Goal: Ask a question

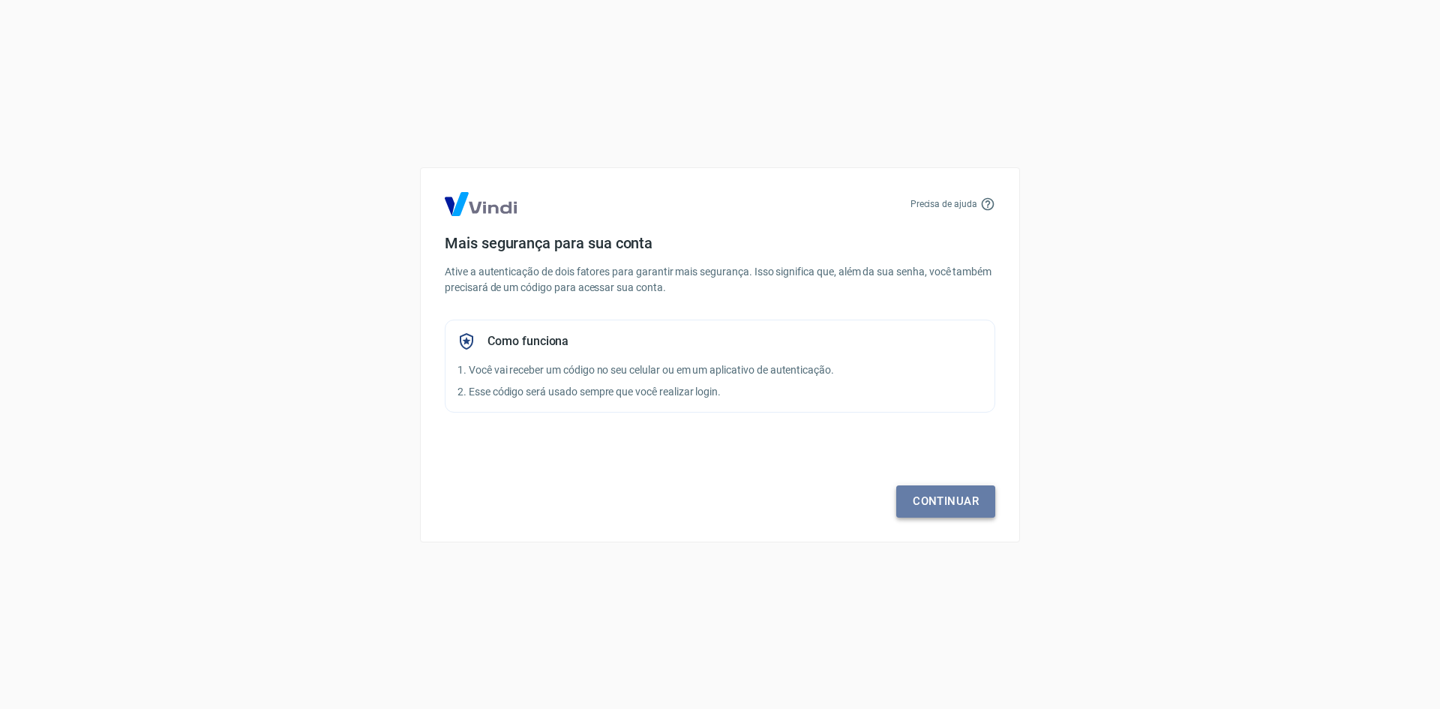
click at [977, 499] on link "Continuar" at bounding box center [945, 501] width 99 height 32
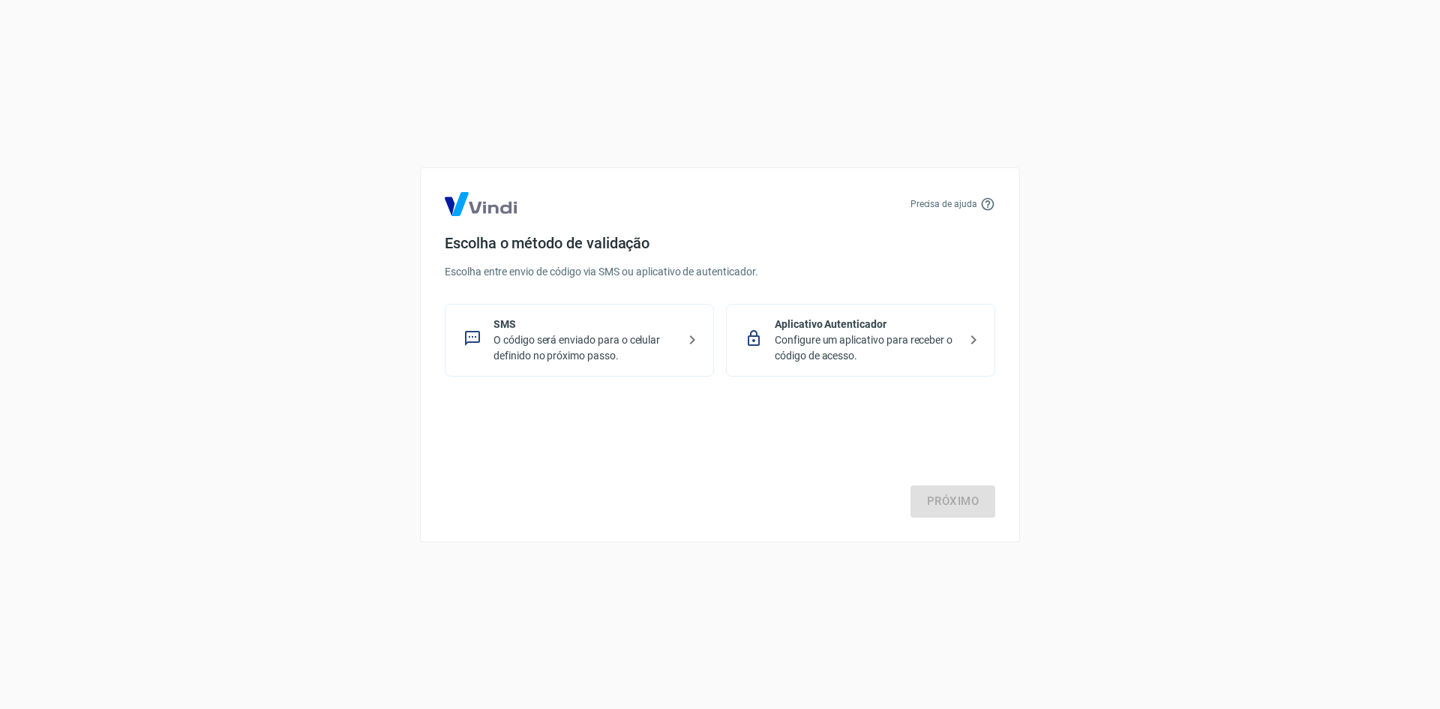
click at [521, 351] on p "O código será enviado para o celular definido no próximo passo." at bounding box center [586, 348] width 184 height 32
click at [955, 500] on link "Próximo" at bounding box center [953, 501] width 85 height 32
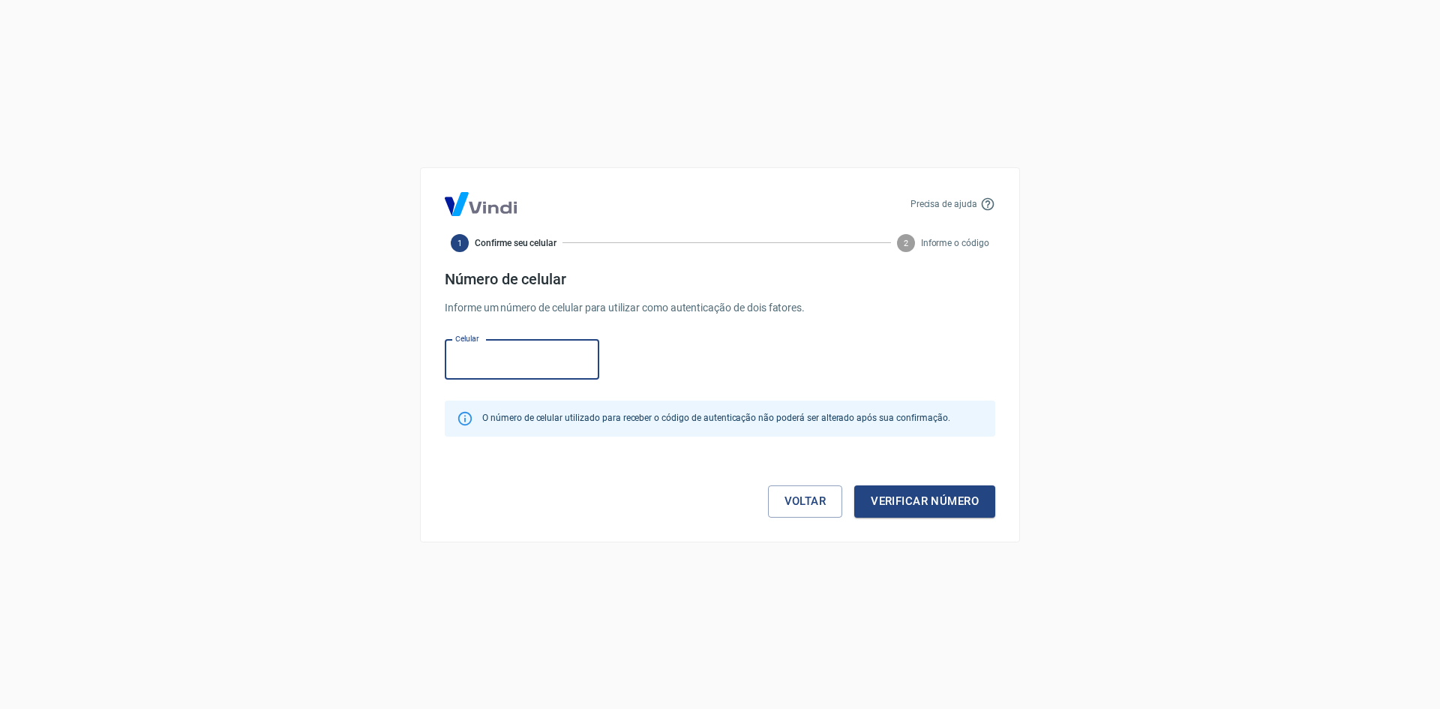
click at [529, 360] on input "Celular" at bounding box center [522, 360] width 155 height 40
paste input "[PHONE_NUMBER]"
type input "[PHONE_NUMBER]"
click at [930, 502] on button "Verificar número" at bounding box center [924, 501] width 141 height 32
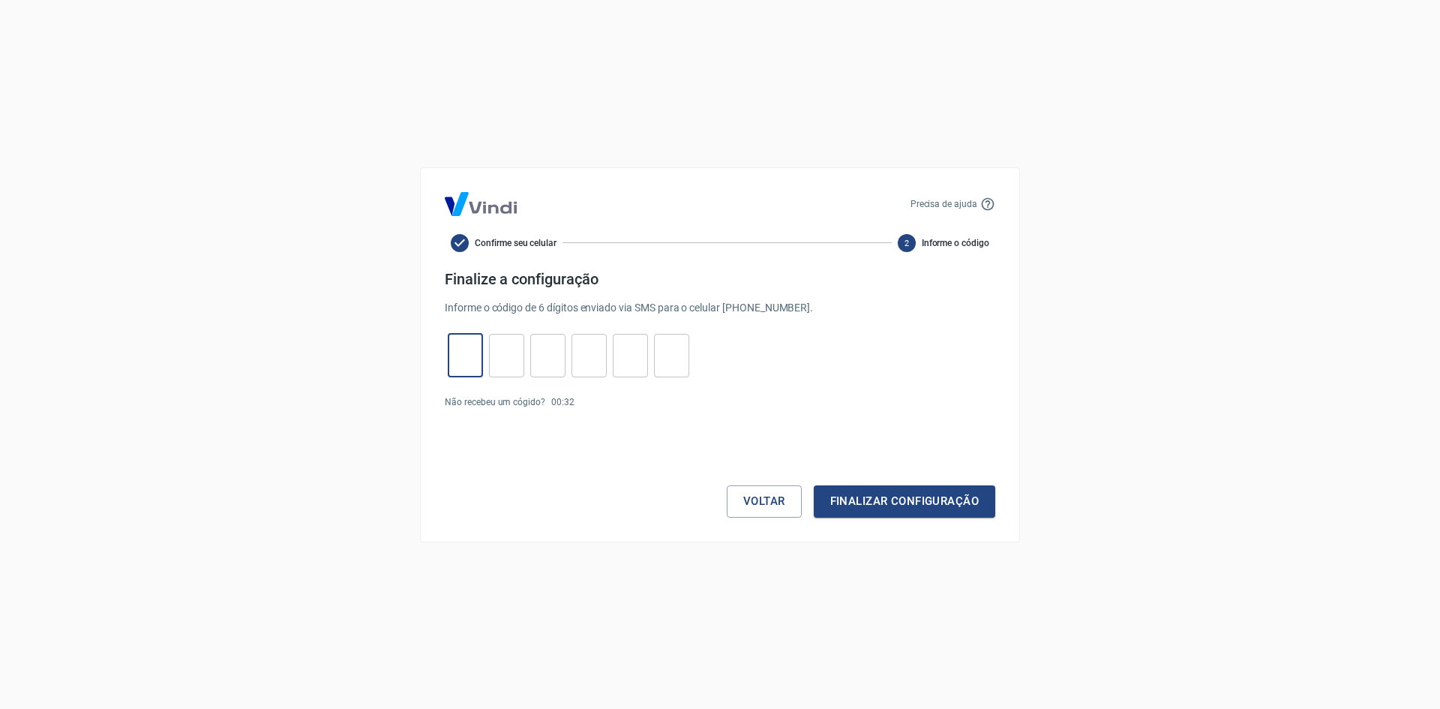
click at [461, 355] on input "tel" at bounding box center [465, 355] width 35 height 32
paste input "5"
type input "5"
type input "3"
type input "5"
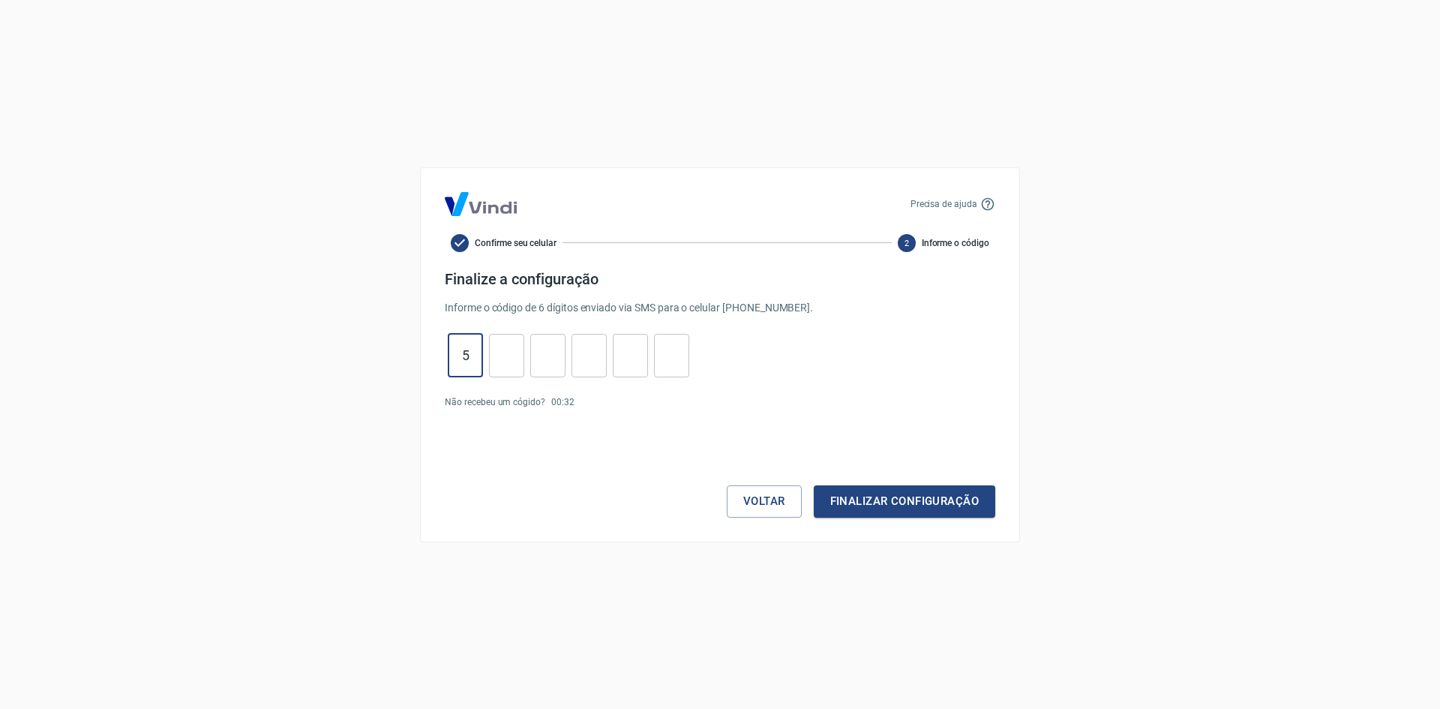
type input "2"
type input "7"
type input "0"
type input "5"
click at [902, 492] on button "Finalizar configuração" at bounding box center [905, 501] width 182 height 32
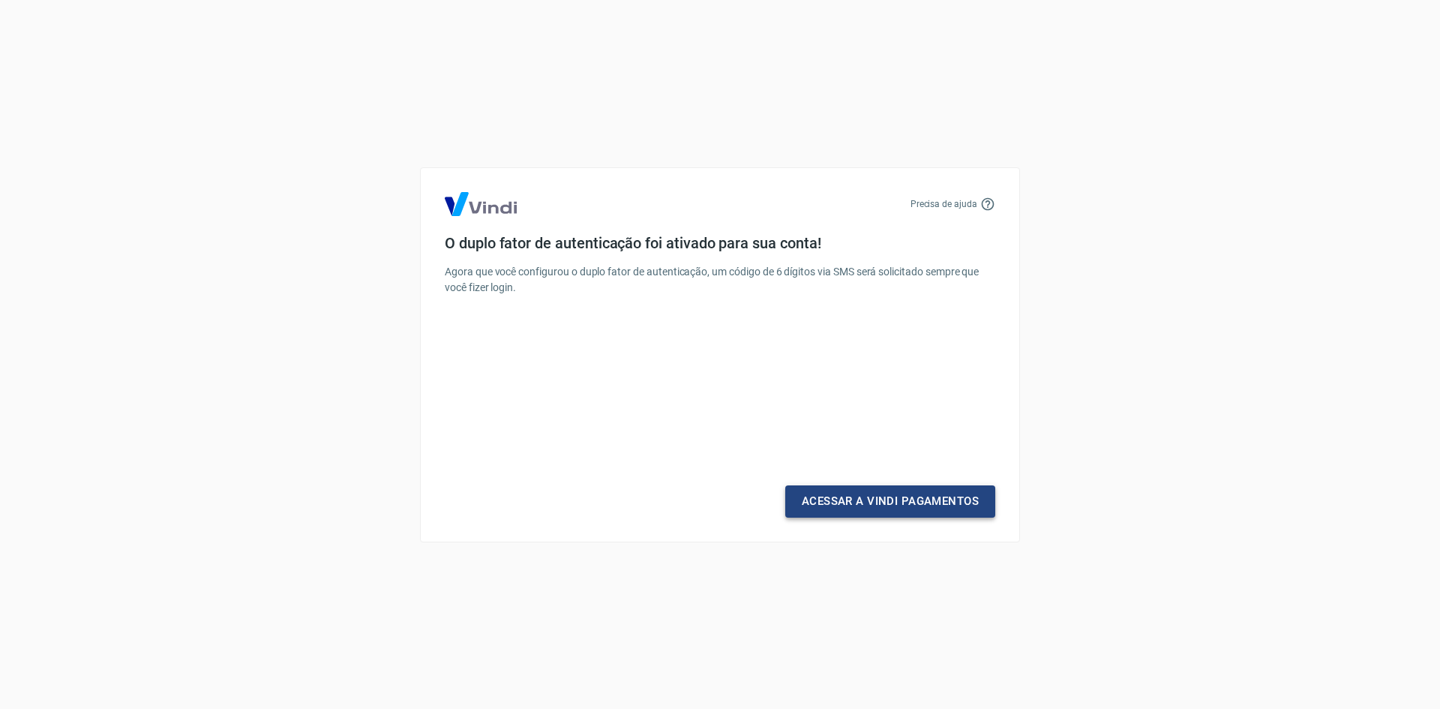
click at [881, 497] on link "Acessar a Vindi Pagamentos" at bounding box center [890, 501] width 210 height 32
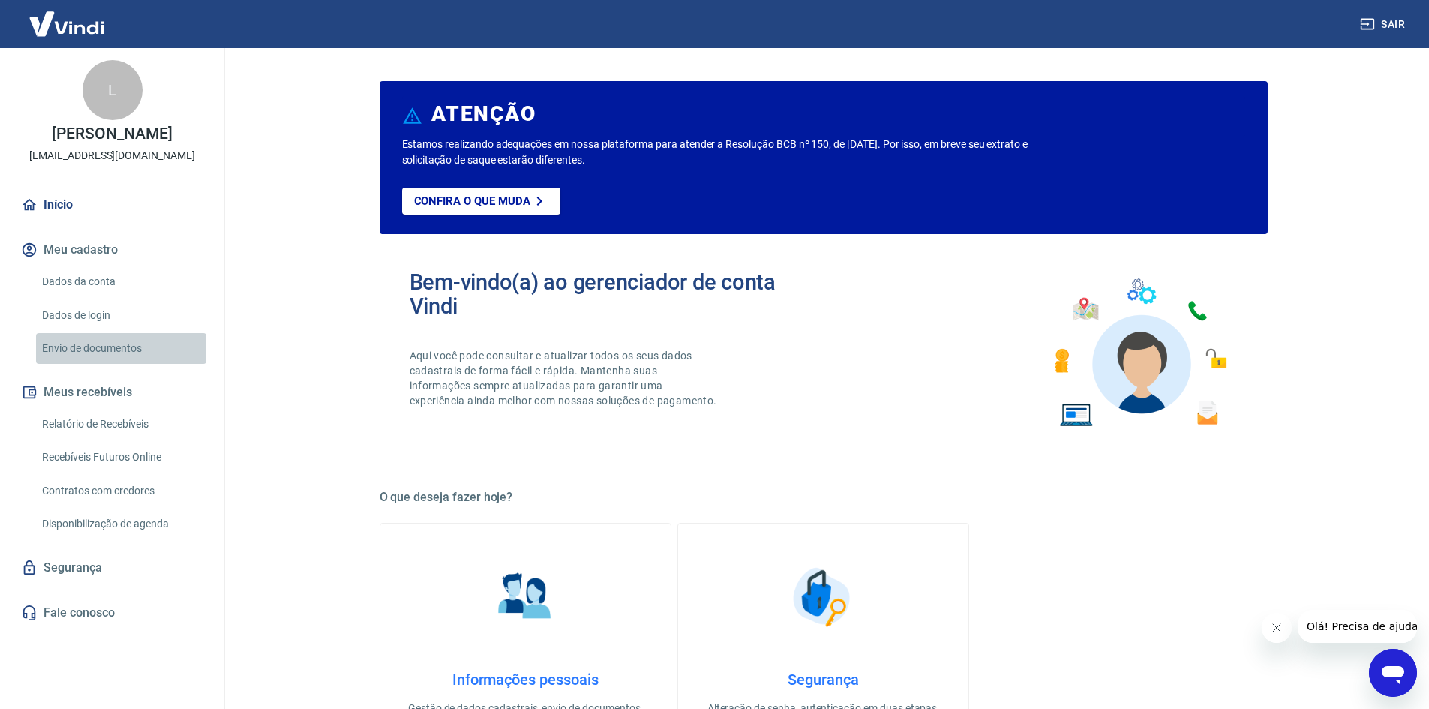
click at [122, 349] on link "Envio de documentos" at bounding box center [121, 348] width 170 height 31
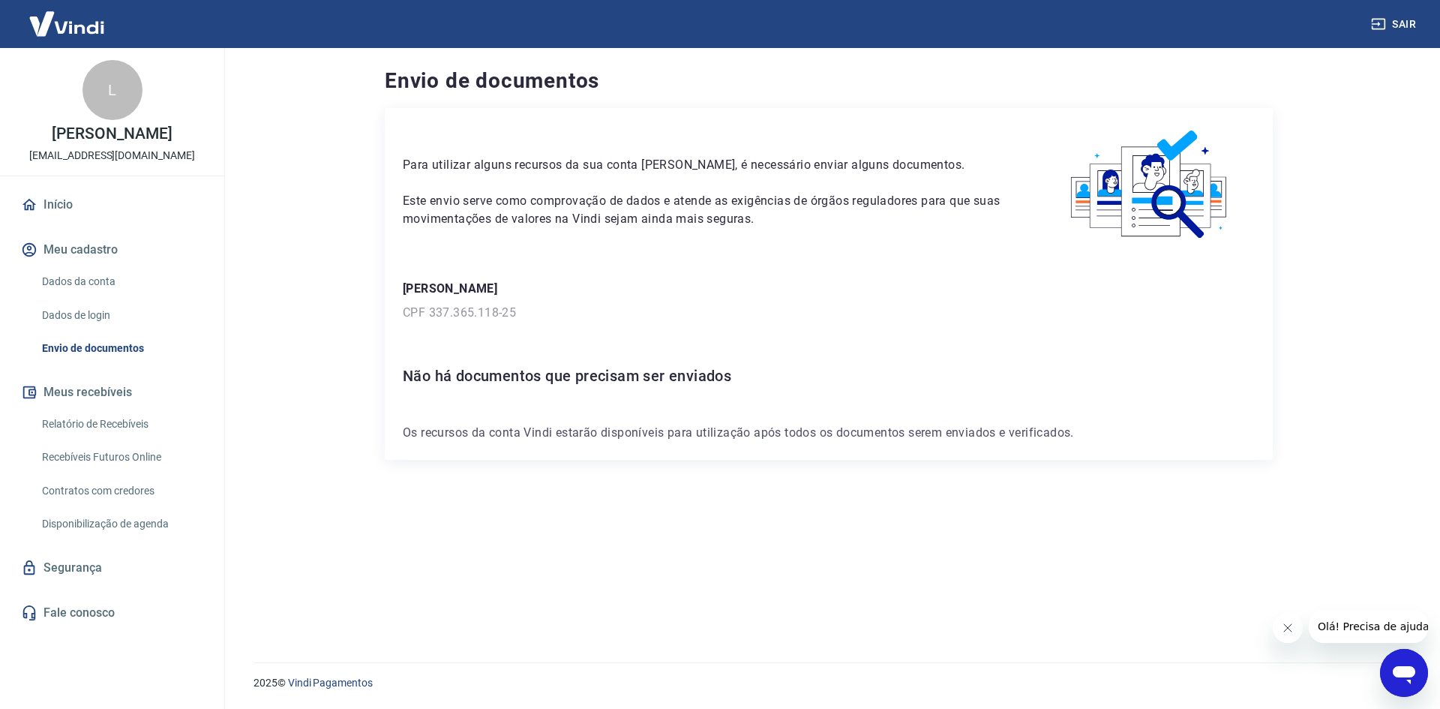
click at [72, 160] on p "[EMAIL_ADDRESS][DOMAIN_NAME]" at bounding box center [112, 156] width 166 height 16
click at [115, 272] on link "Dados da conta" at bounding box center [121, 281] width 170 height 31
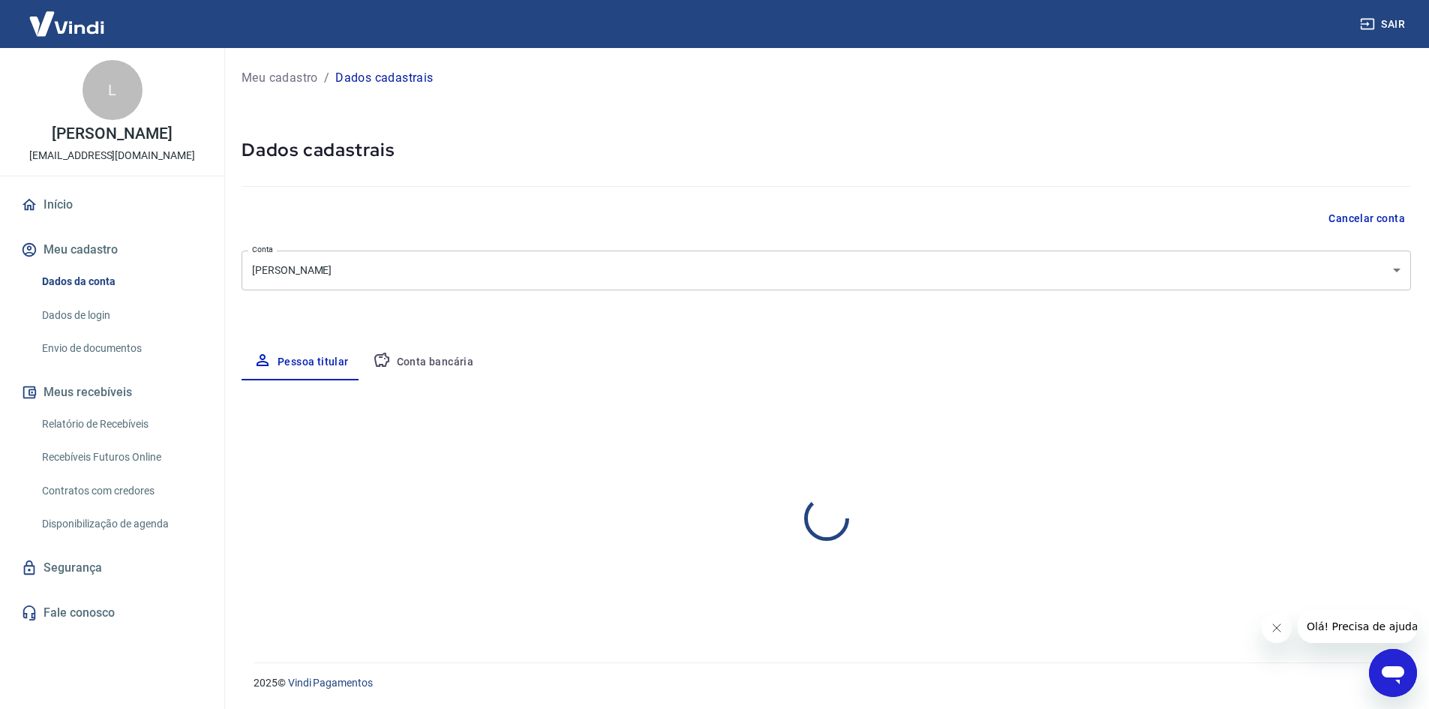
select select "SP"
select select "business"
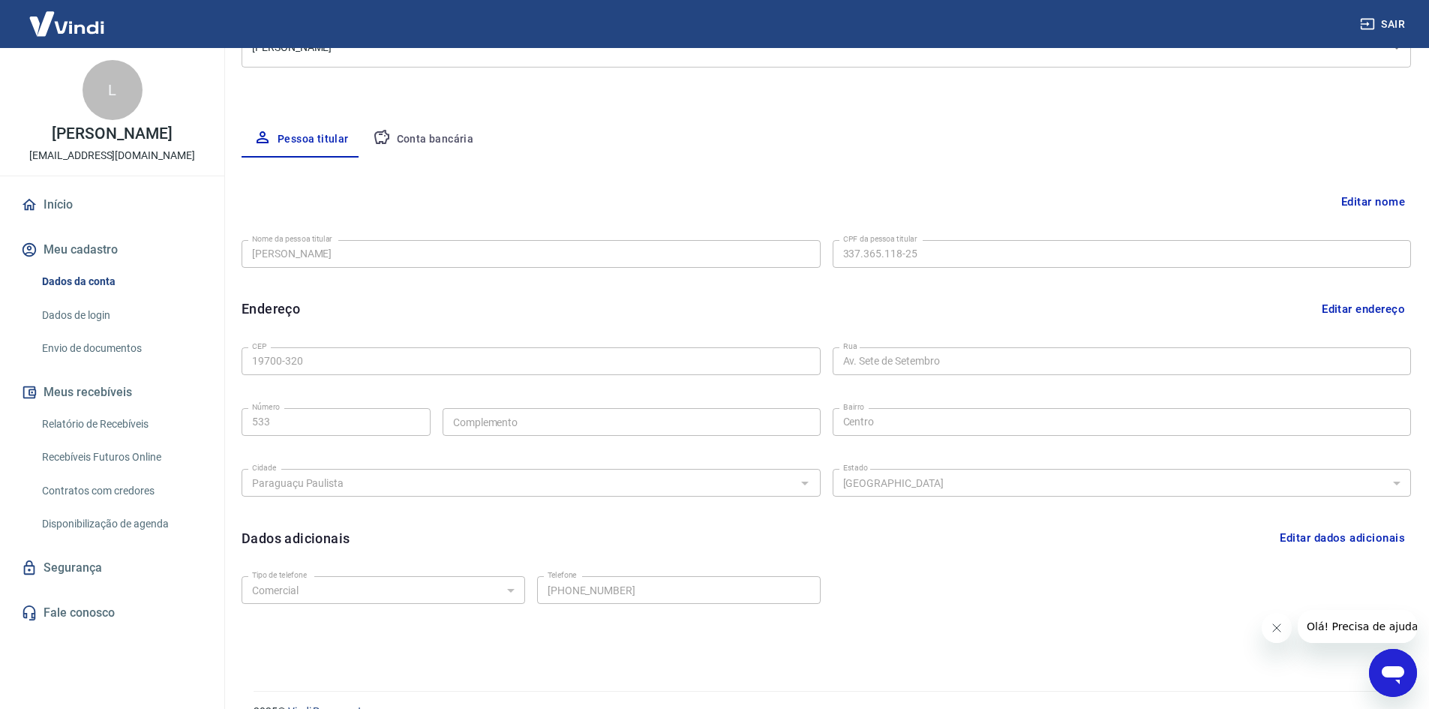
scroll to position [225, 0]
click at [428, 125] on button "Conta bancária" at bounding box center [423, 137] width 125 height 36
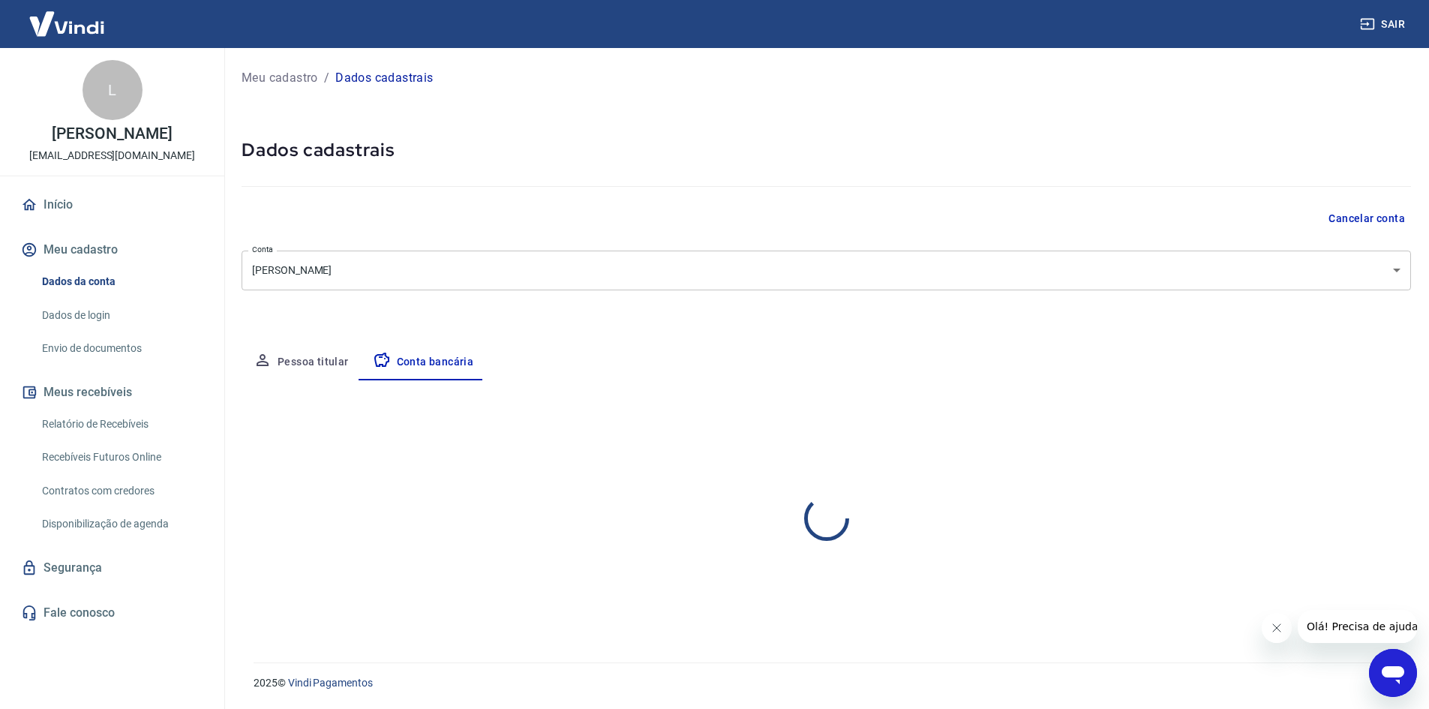
scroll to position [0, 0]
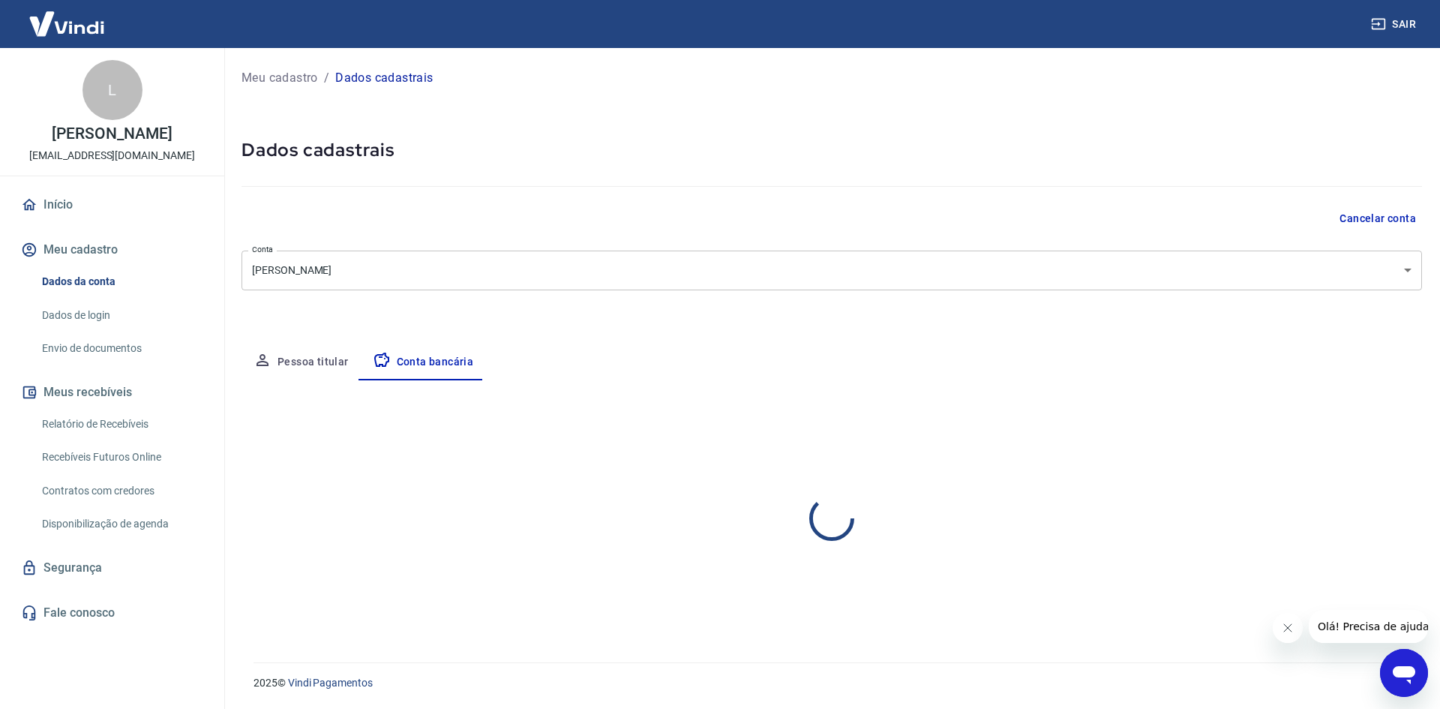
select select "1"
click at [279, 368] on button "Pessoa titular" at bounding box center [301, 362] width 119 height 36
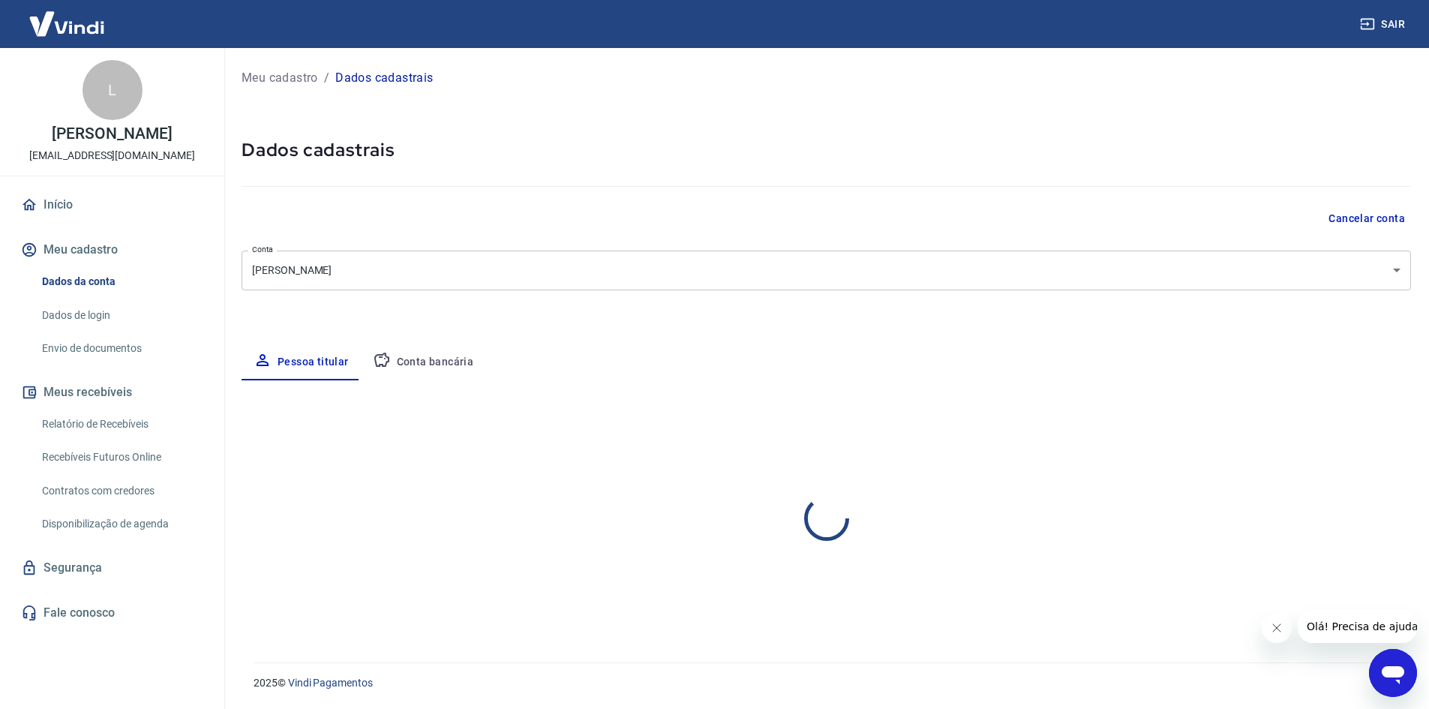
select select "SP"
select select "business"
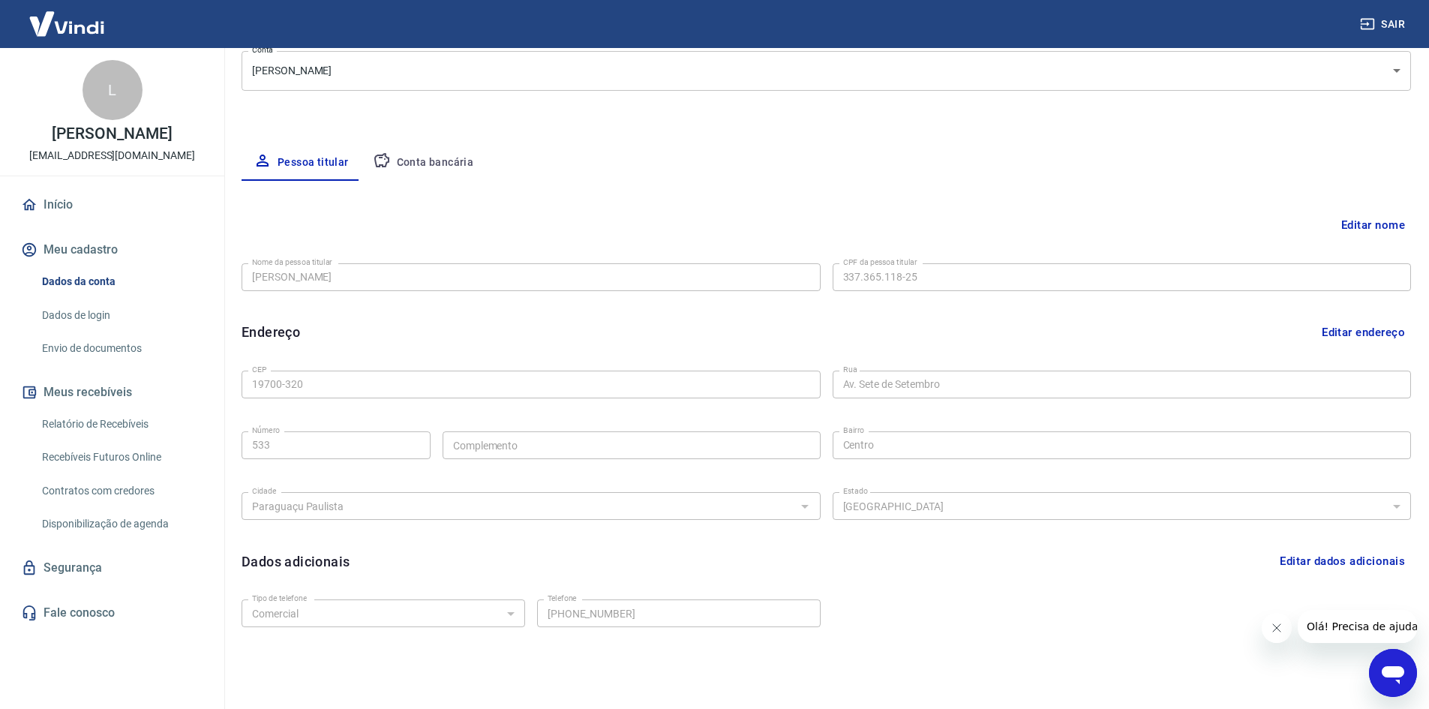
scroll to position [251, 0]
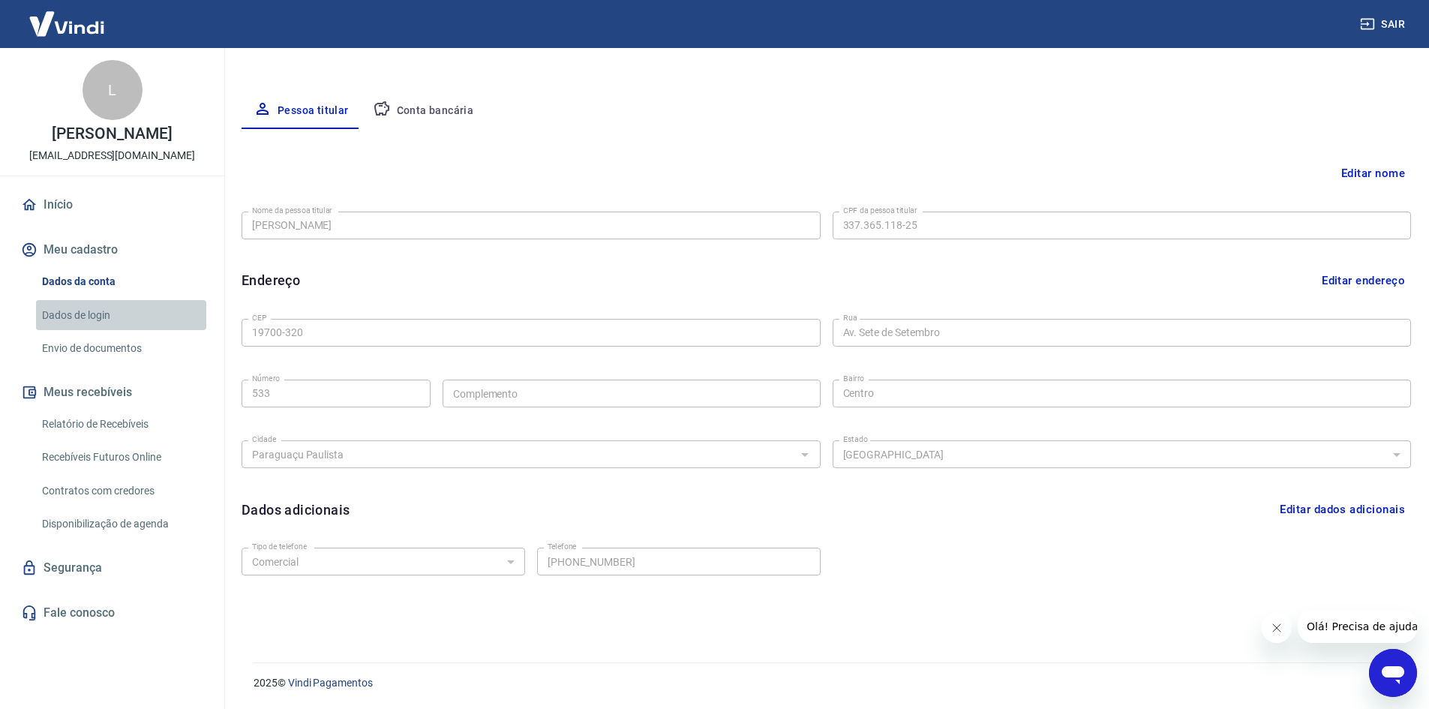
click at [137, 305] on link "Dados de login" at bounding box center [121, 315] width 170 height 31
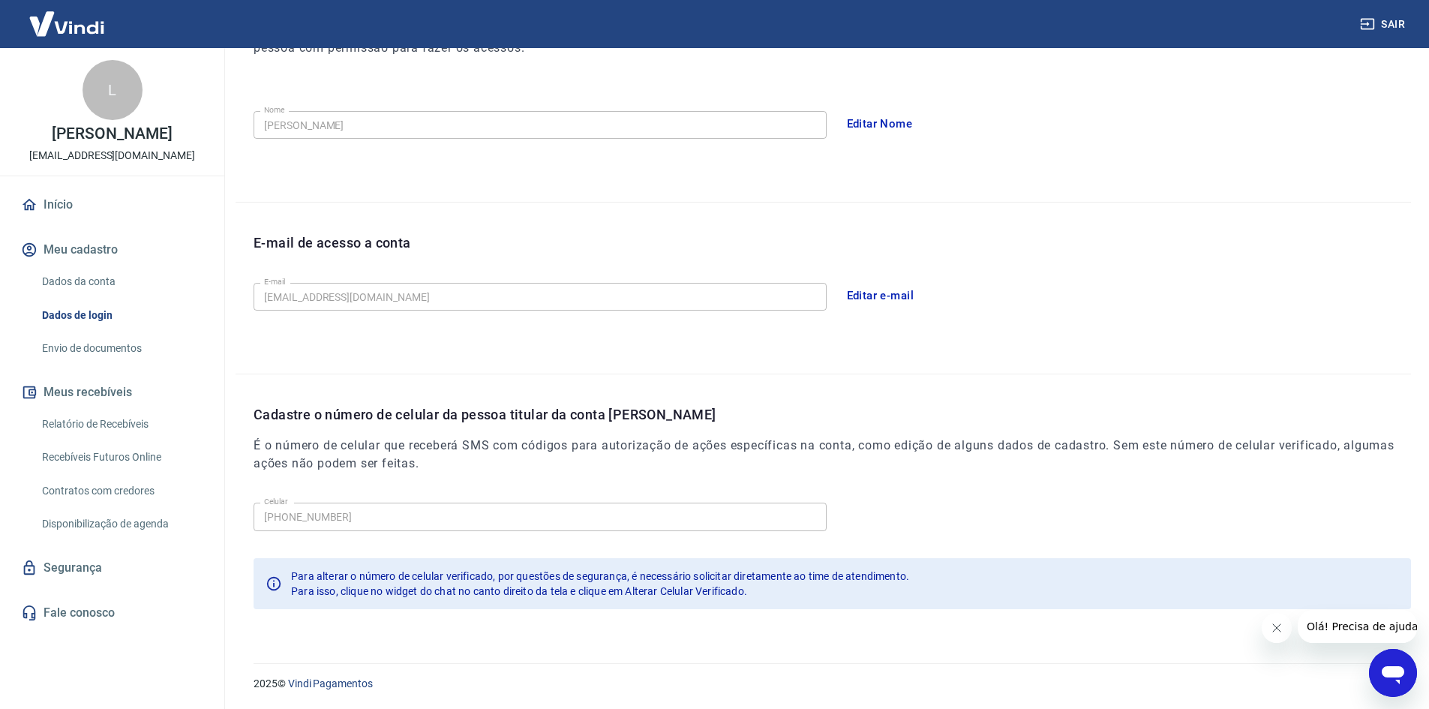
scroll to position [252, 0]
click at [896, 290] on button "Editar e-mail" at bounding box center [881, 295] width 84 height 32
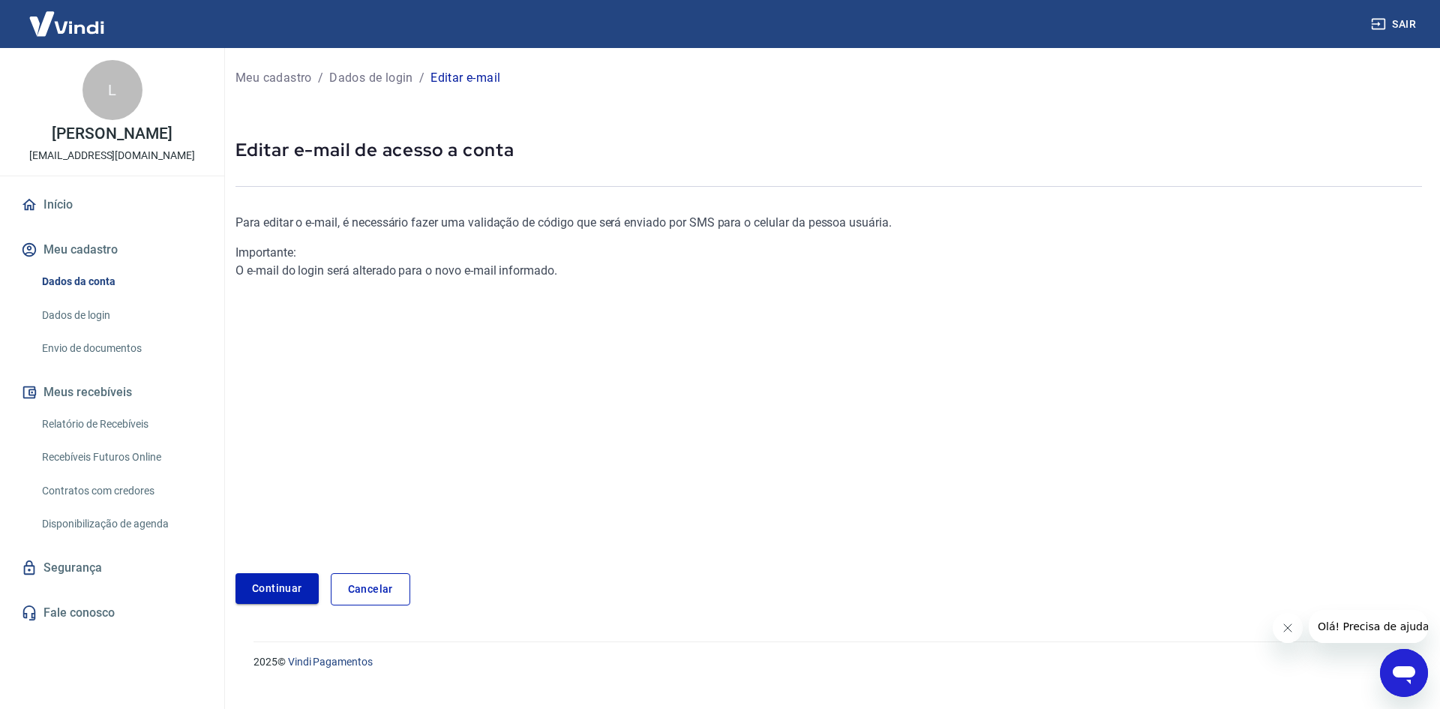
click at [285, 591] on link "Continuar" at bounding box center [277, 588] width 83 height 31
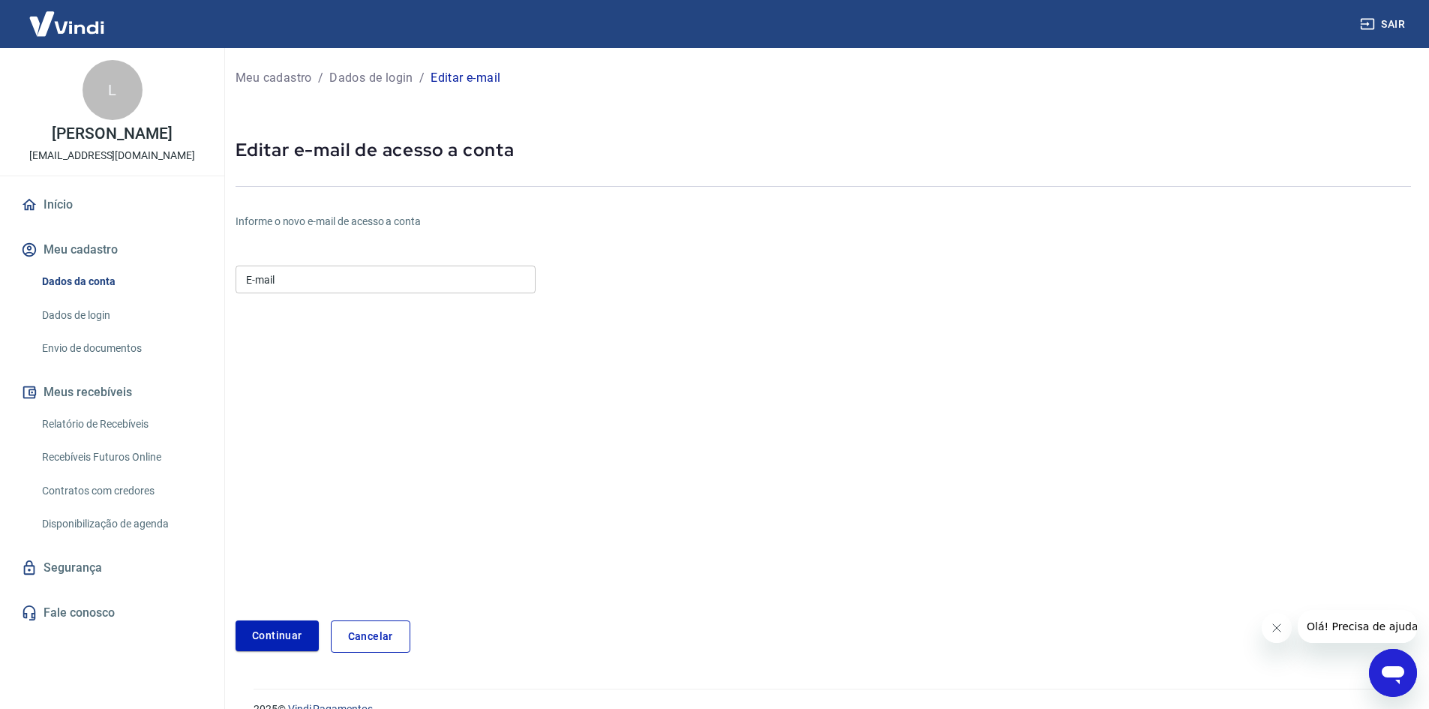
click at [312, 282] on input "E-mail" at bounding box center [386, 280] width 300 height 28
type input "[EMAIL_ADDRESS][DOMAIN_NAME]"
click at [290, 635] on button "Continuar" at bounding box center [277, 635] width 83 height 31
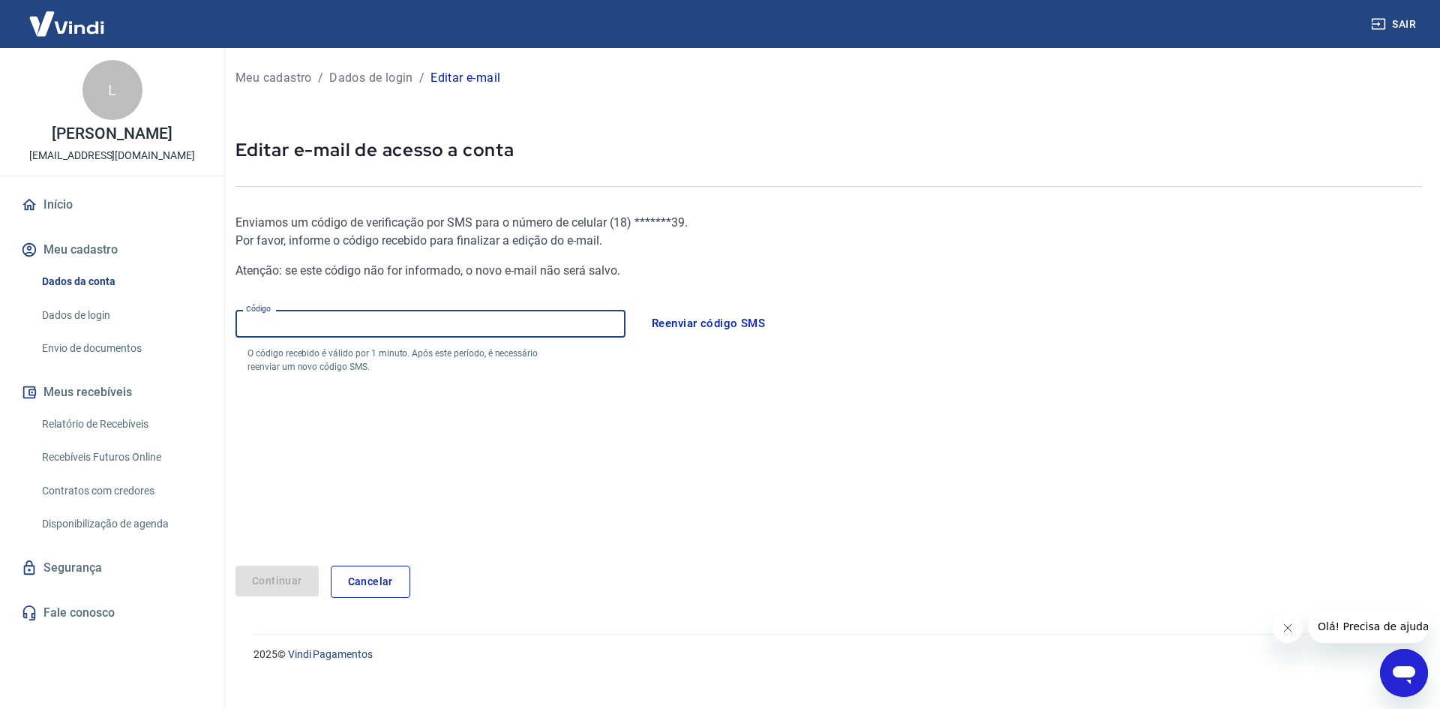
click at [488, 327] on input "Código" at bounding box center [431, 324] width 390 height 28
paste input "505419"
type input "505419"
click at [294, 581] on button "Continuar" at bounding box center [277, 581] width 83 height 31
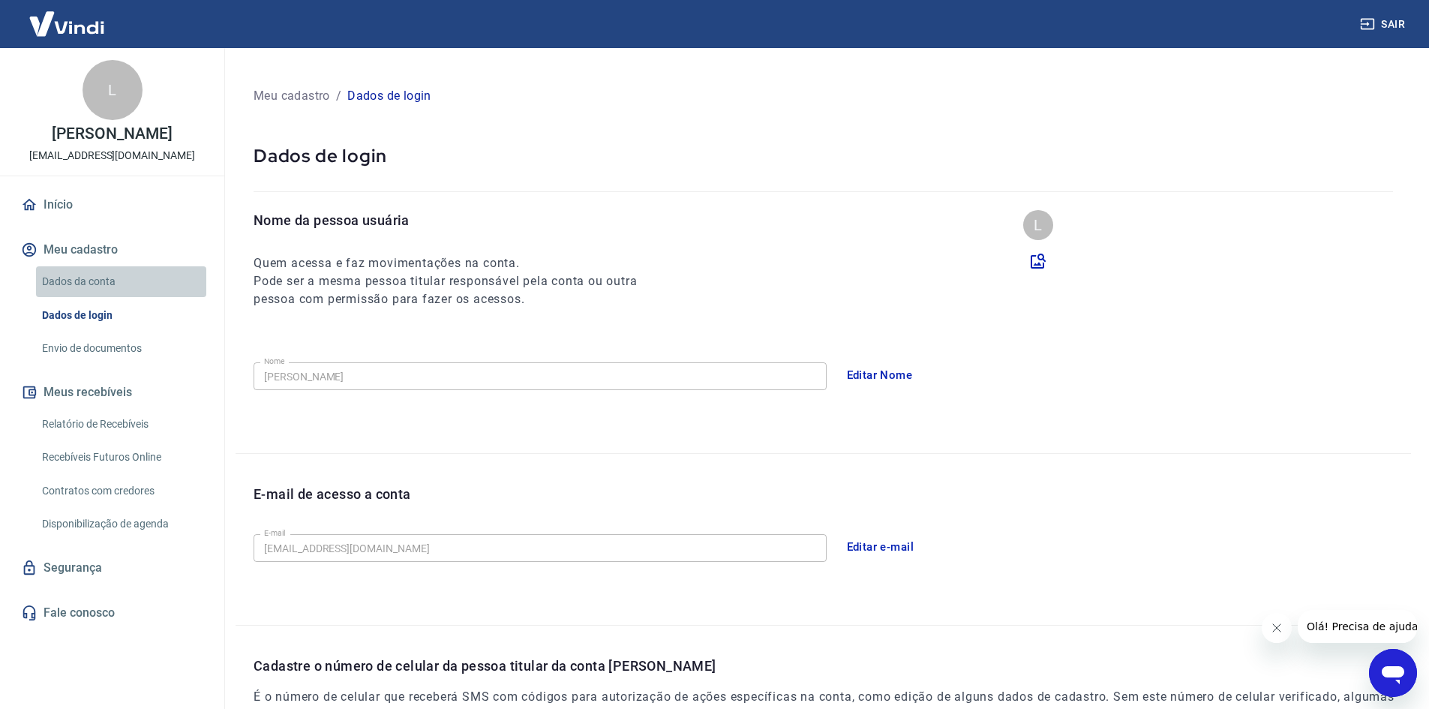
click at [91, 273] on link "Dados da conta" at bounding box center [121, 281] width 170 height 31
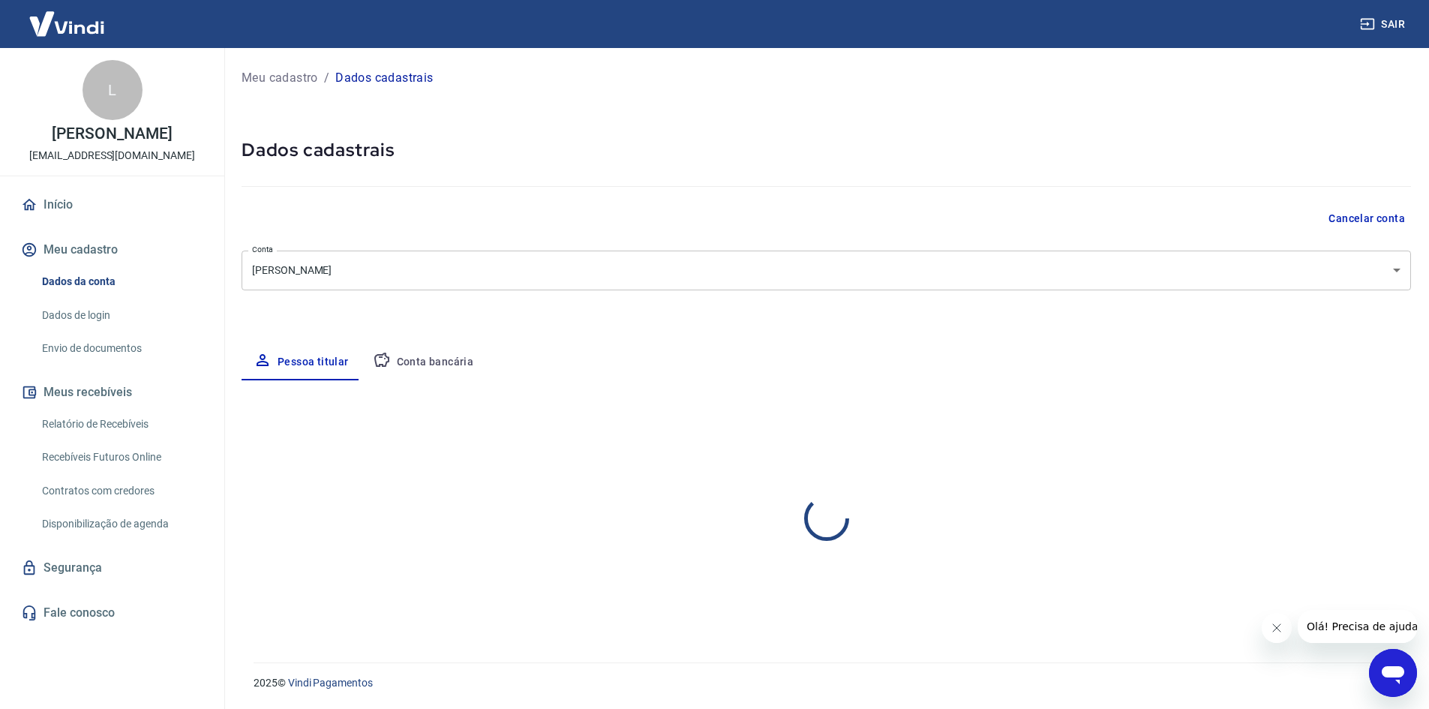
select select "SP"
select select "business"
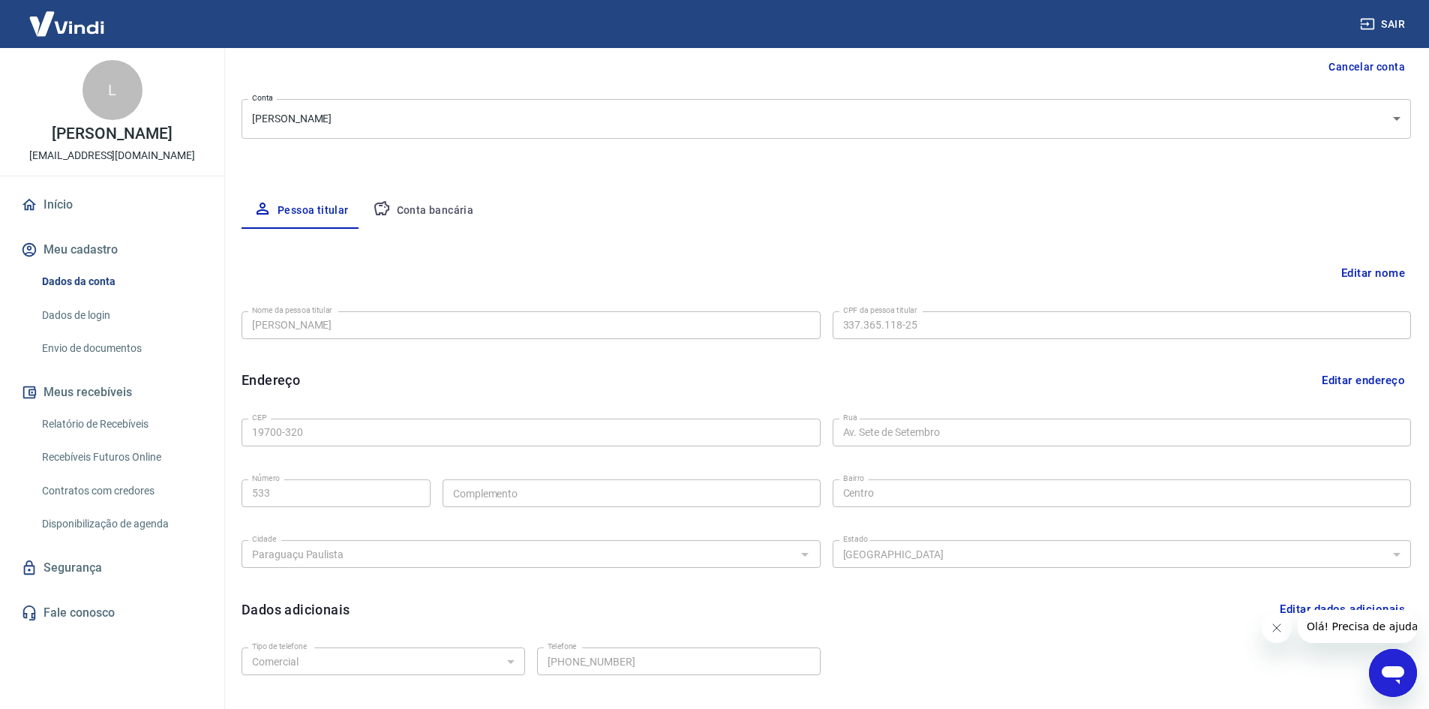
scroll to position [251, 0]
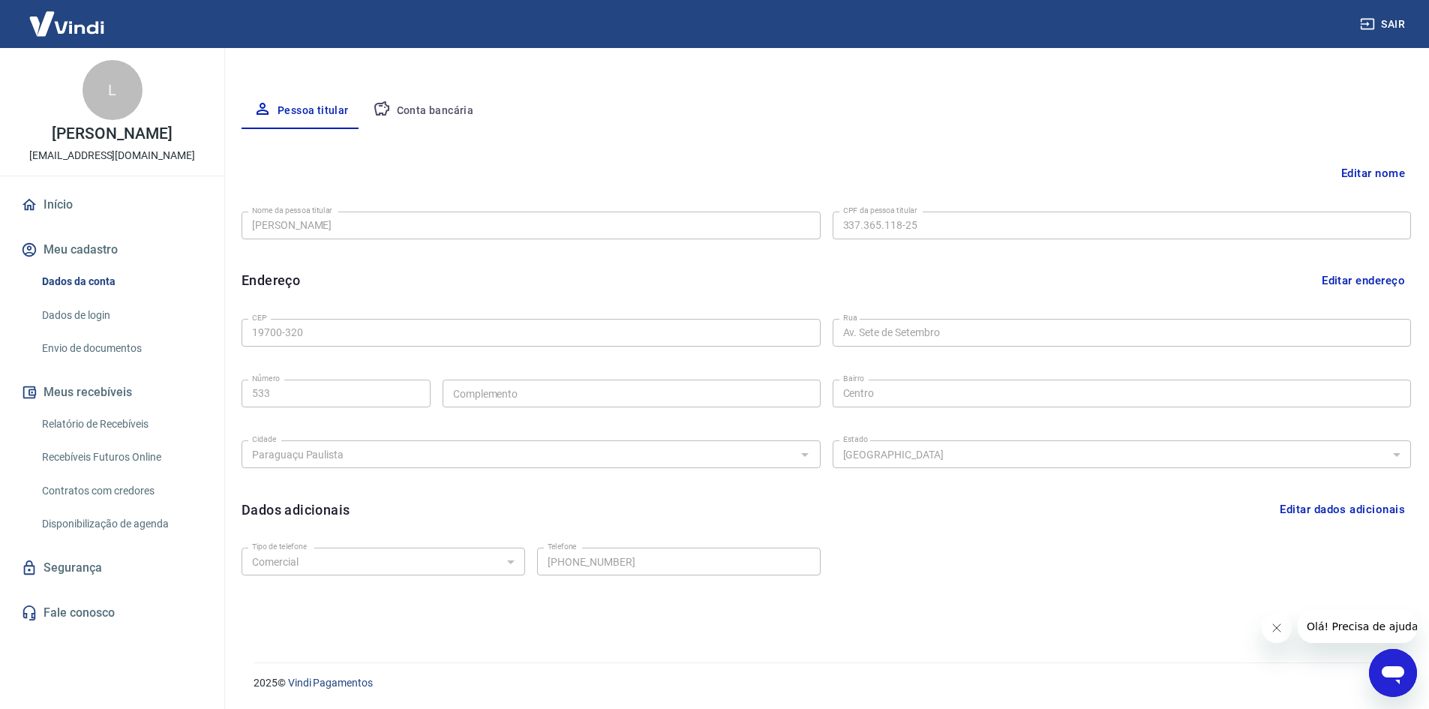
click at [112, 353] on link "Envio de documentos" at bounding box center [121, 348] width 170 height 31
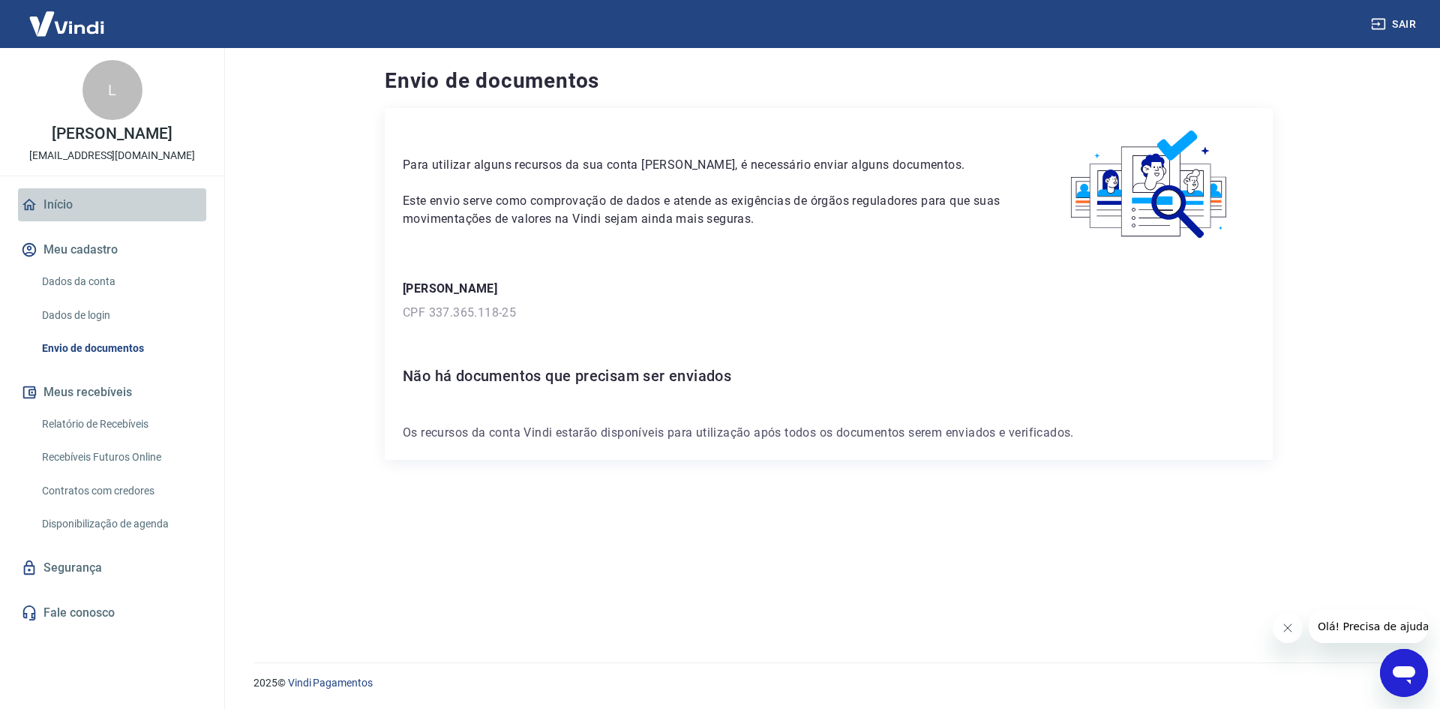
click at [135, 202] on link "Início" at bounding box center [112, 204] width 188 height 33
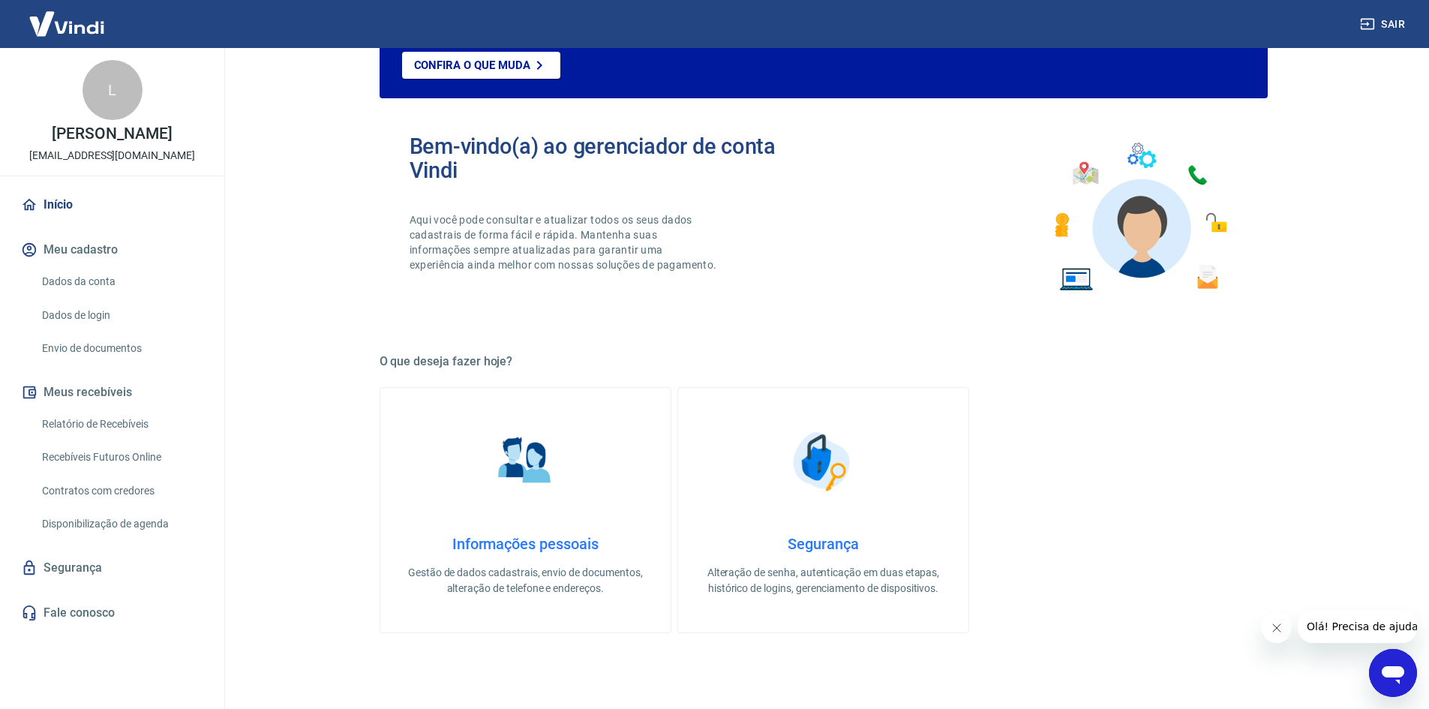
scroll to position [150, 0]
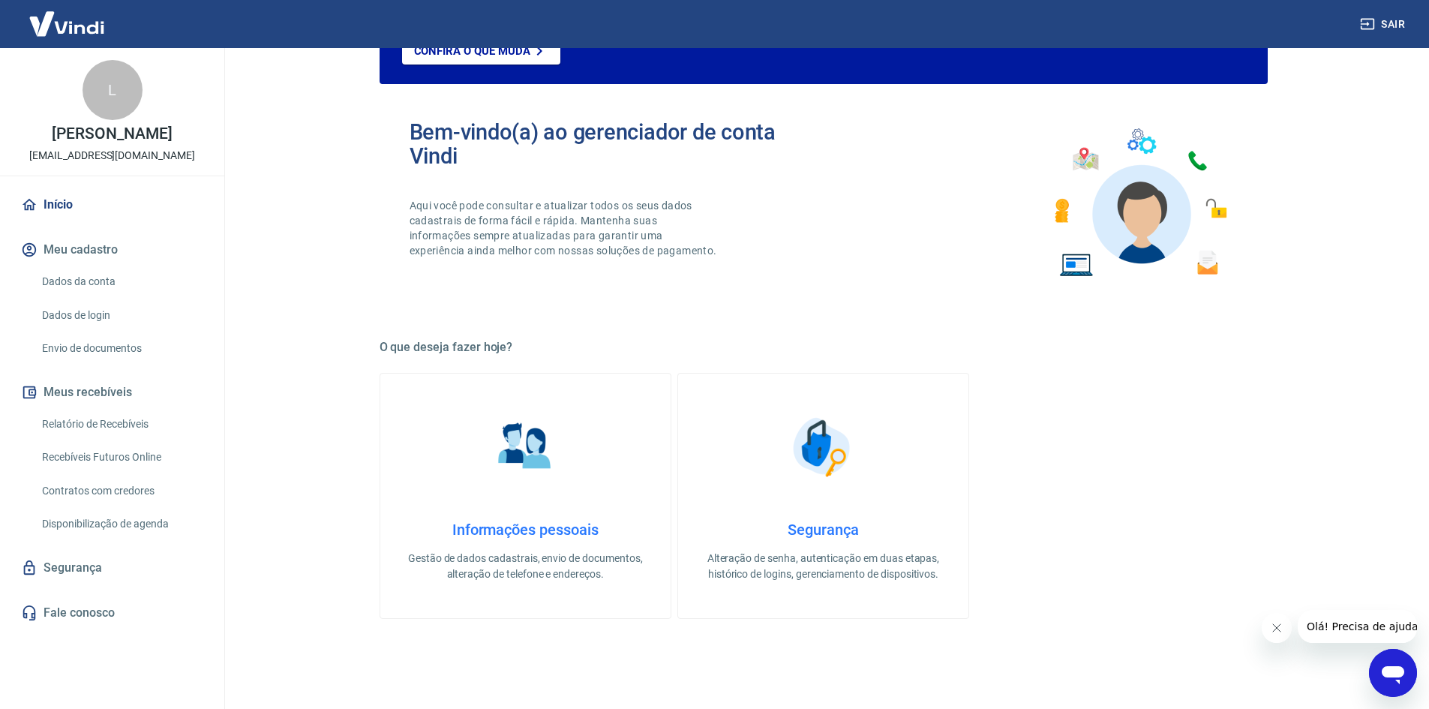
click at [509, 508] on link "Informações pessoais Gestão de dados cadastrais, envio de documentos, alteração…" at bounding box center [526, 496] width 292 height 246
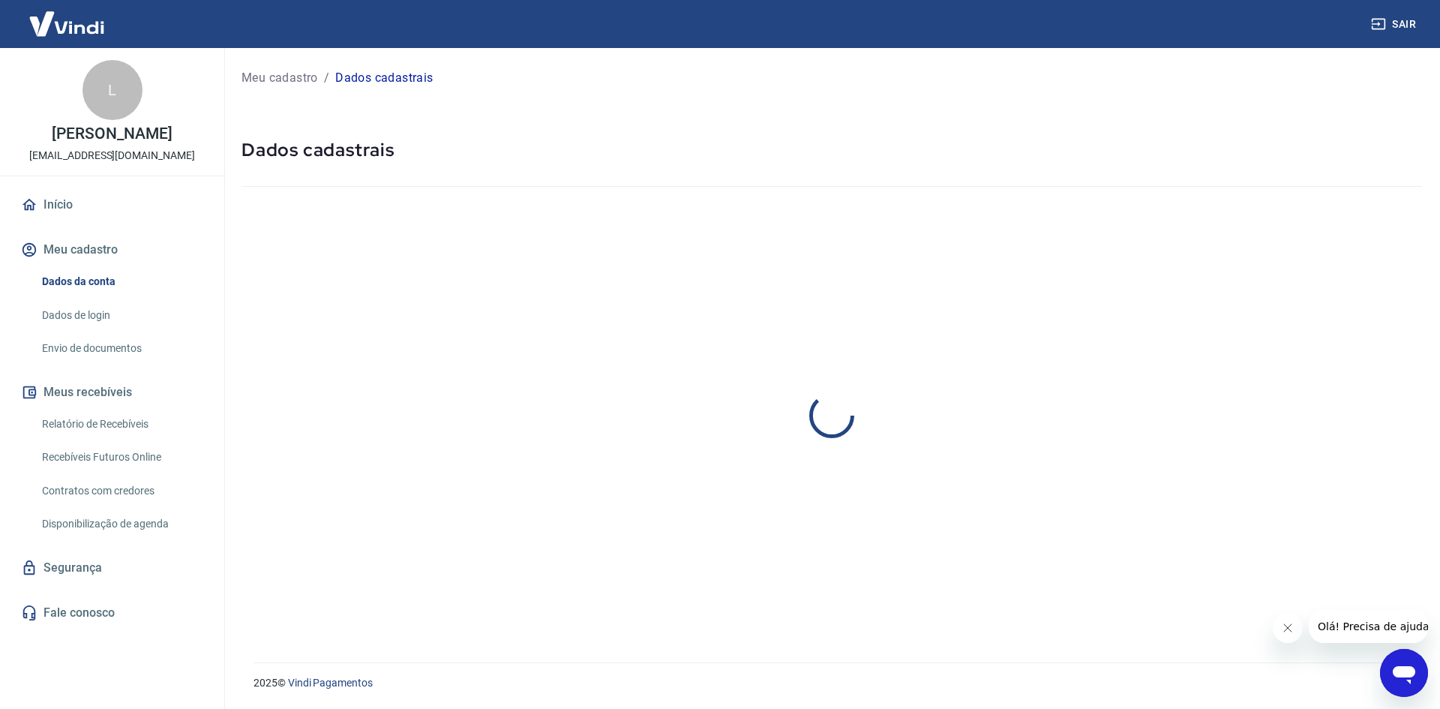
select select "SP"
select select "business"
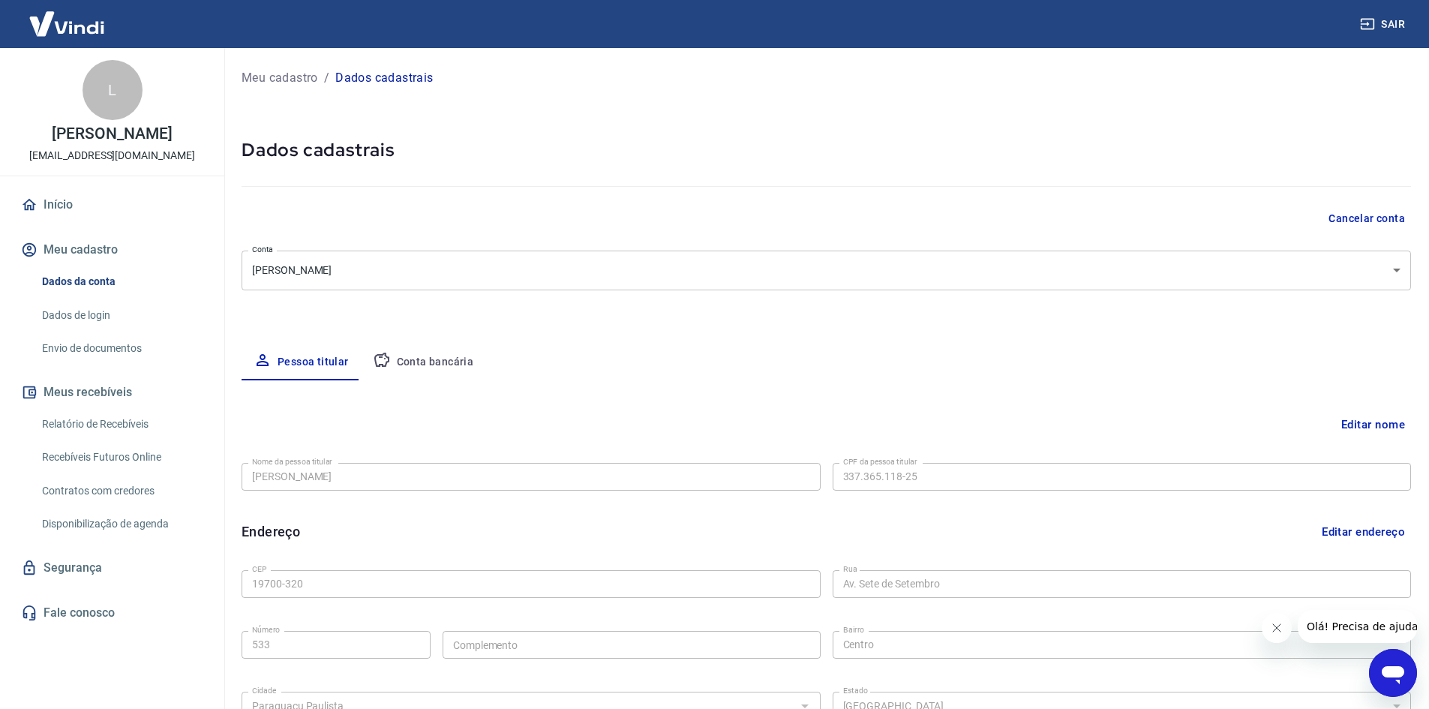
click at [275, 74] on p "Meu cadastro" at bounding box center [280, 78] width 77 height 18
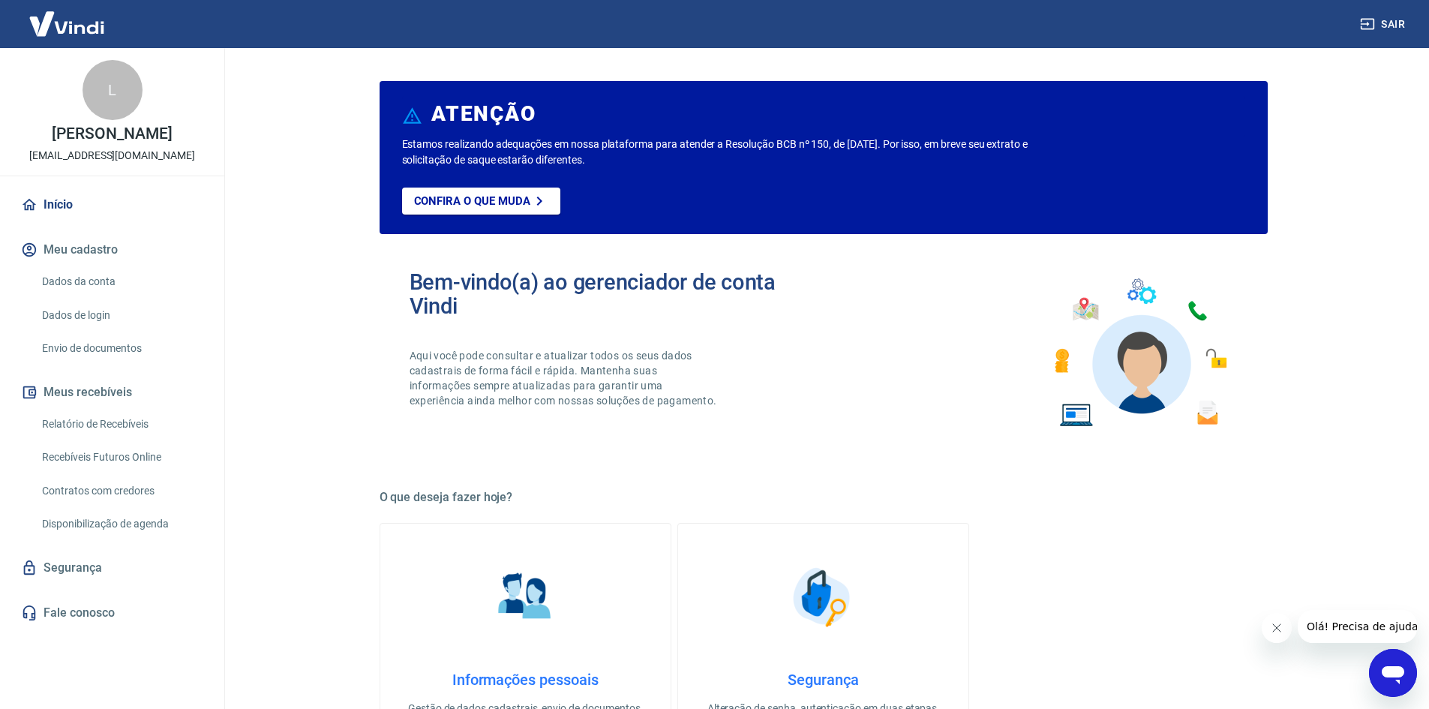
click at [1378, 667] on div "Abrir janela de mensagens" at bounding box center [1392, 672] width 45 height 45
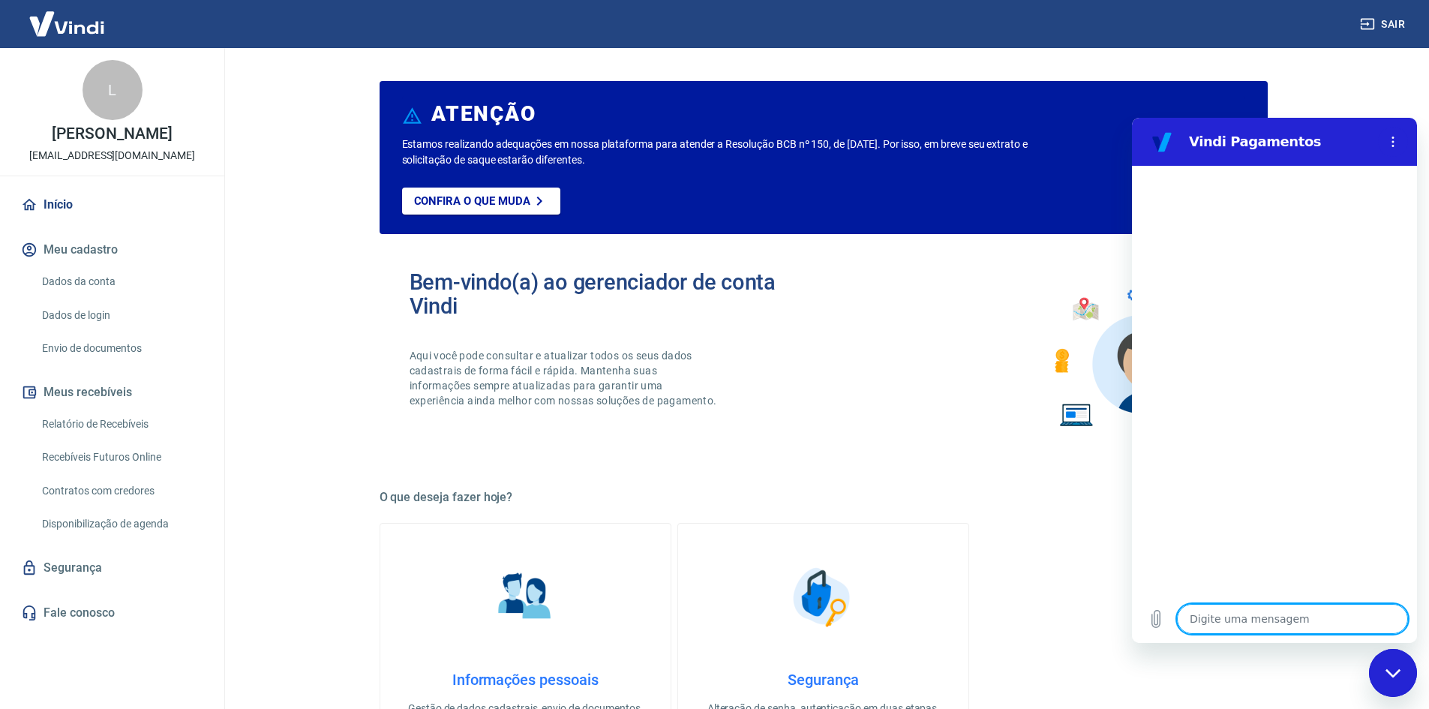
click at [1246, 608] on textarea at bounding box center [1292, 619] width 231 height 30
type textarea "E"
type textarea "x"
type textarea "Es"
type textarea "x"
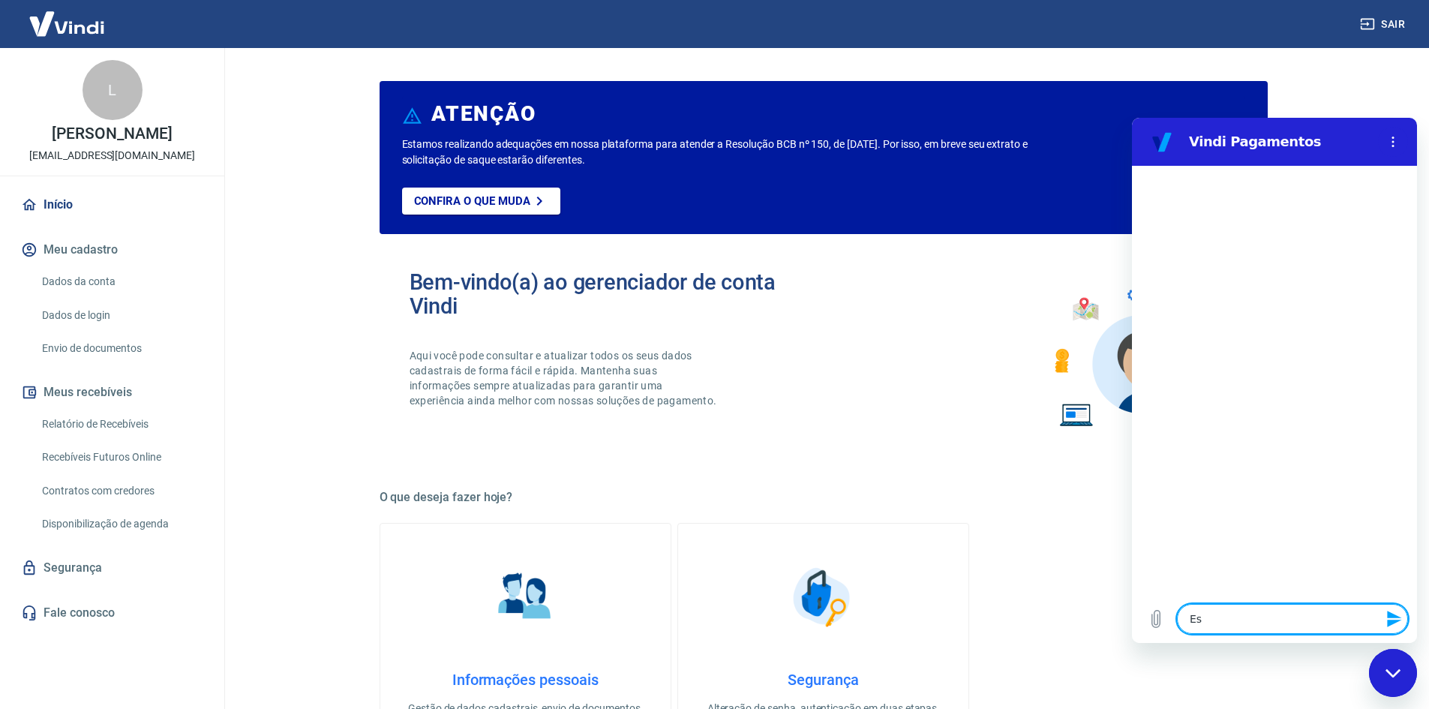
type textarea "Esc"
type textarea "x"
type textarea "Es"
type textarea "x"
type textarea "Esp"
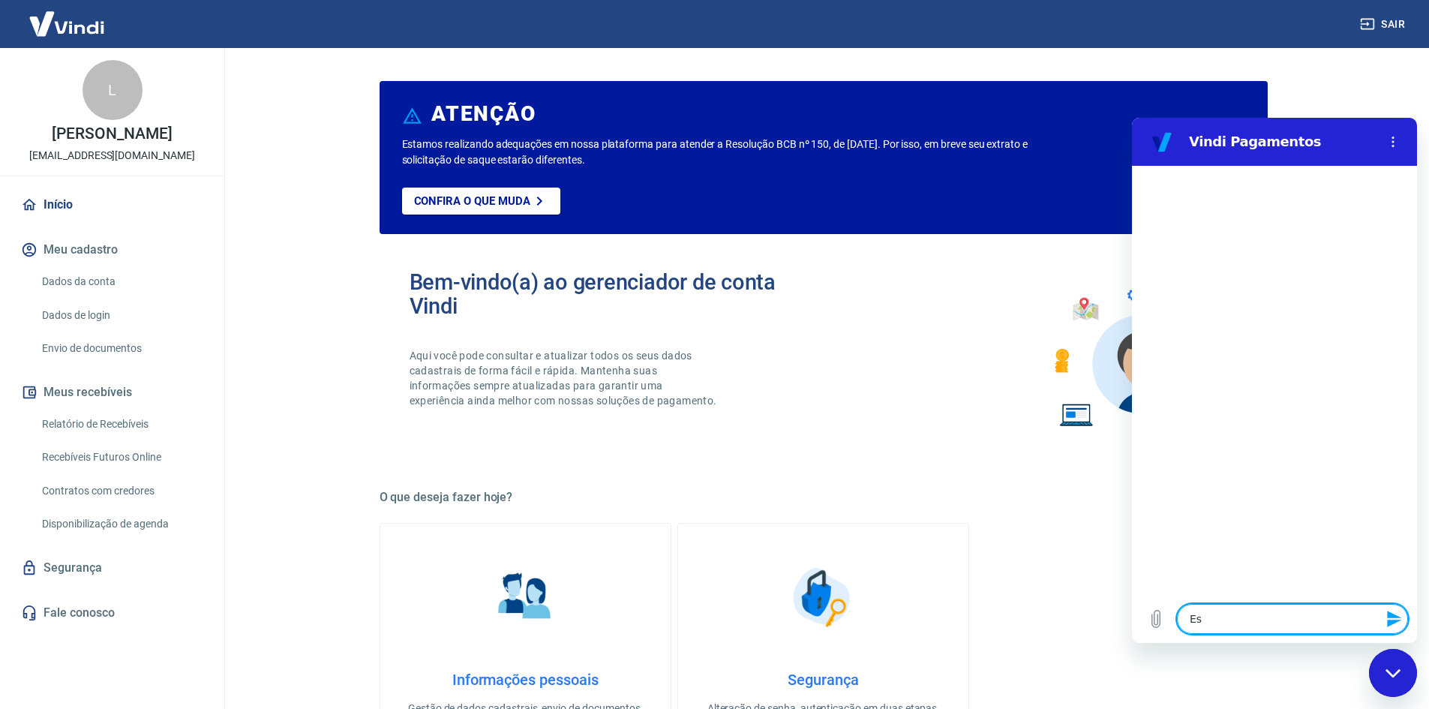
type textarea "x"
type textarea "Espe"
type textarea "x"
type textarea "Espec"
type textarea "x"
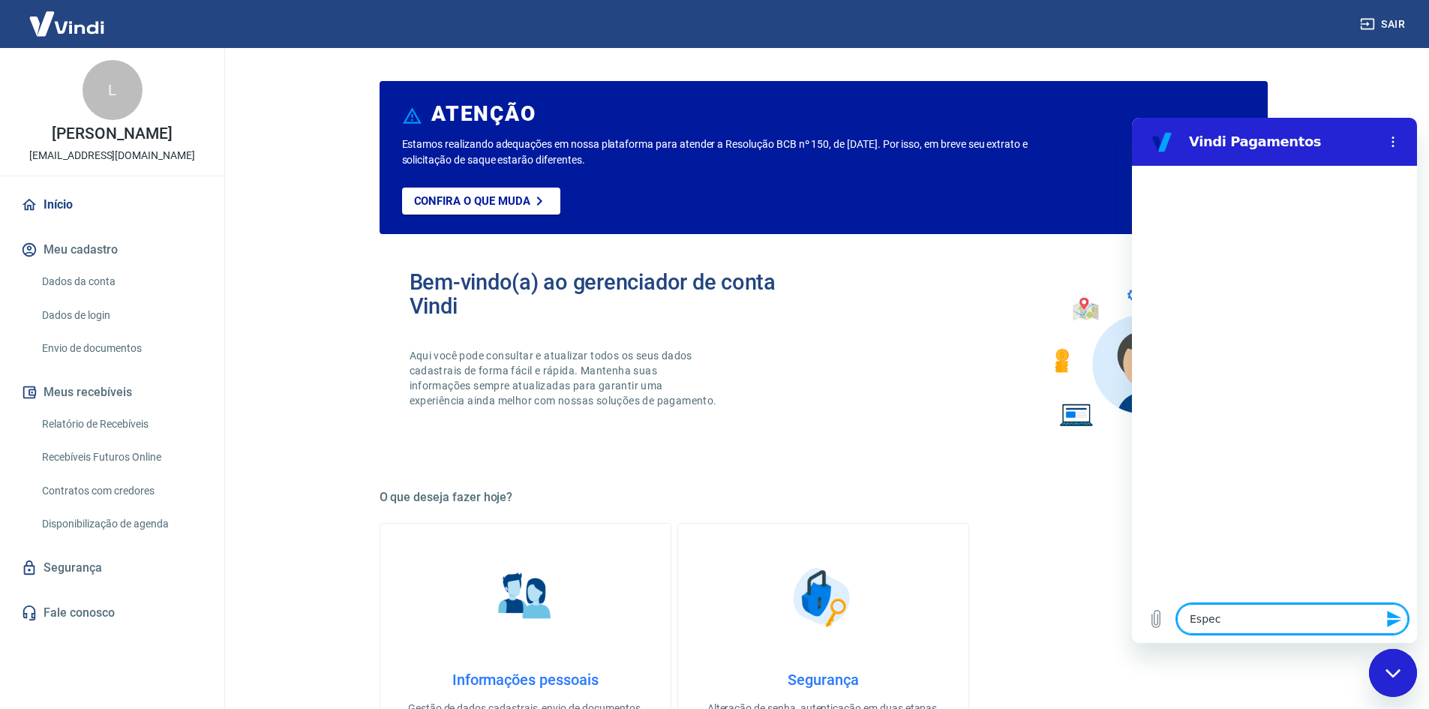
type textarea "Especi"
type textarea "x"
type textarea "Especia"
type textarea "x"
type textarea "Especial"
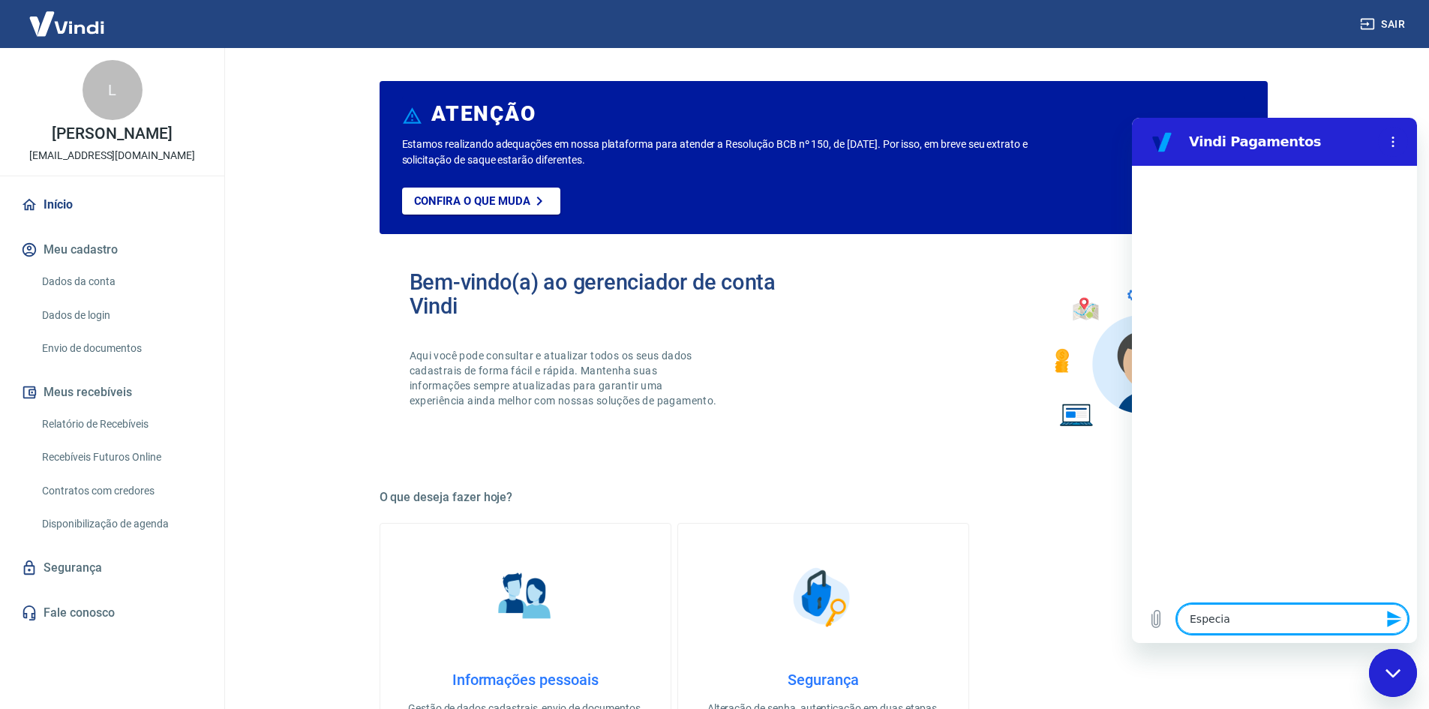
type textarea "x"
type textarea "Especiali"
type textarea "x"
type textarea "Especialis"
type textarea "x"
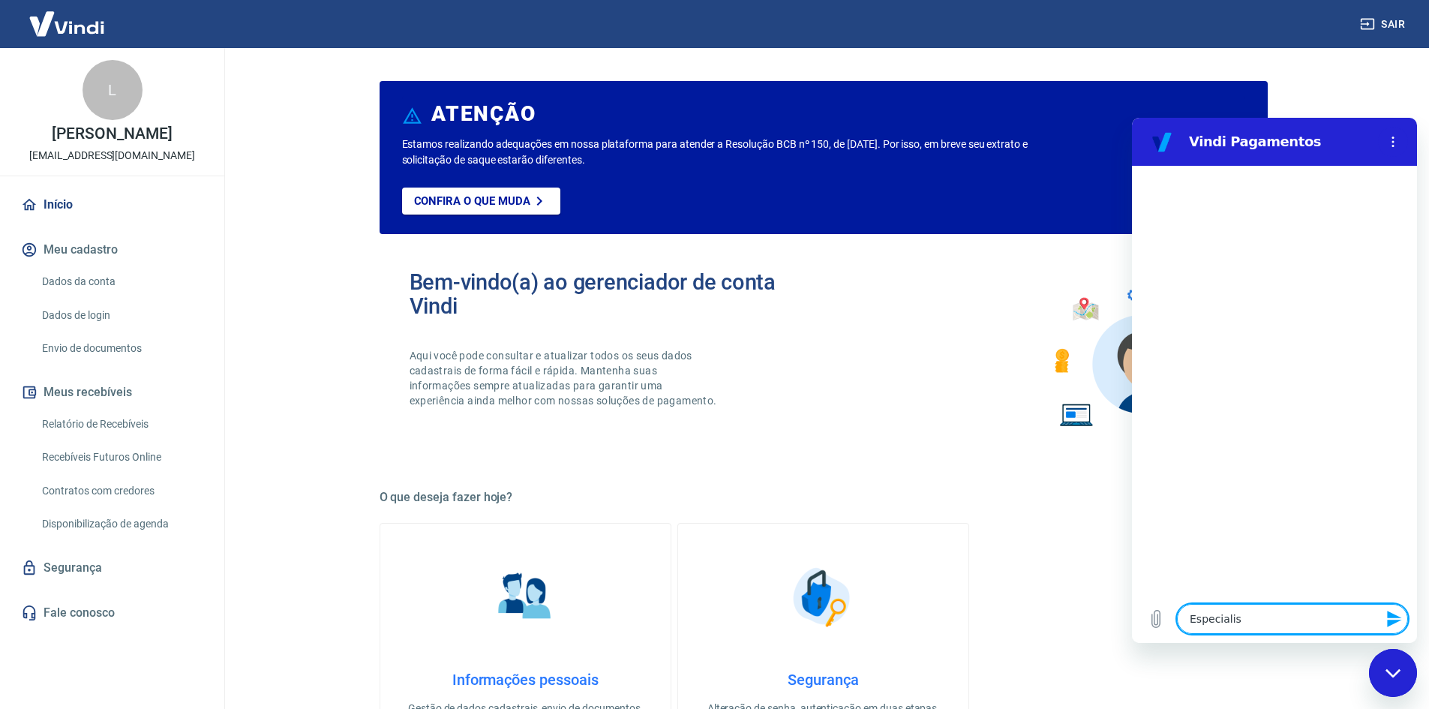
type textarea "Especialist"
type textarea "x"
type textarea "Especialista"
type textarea "x"
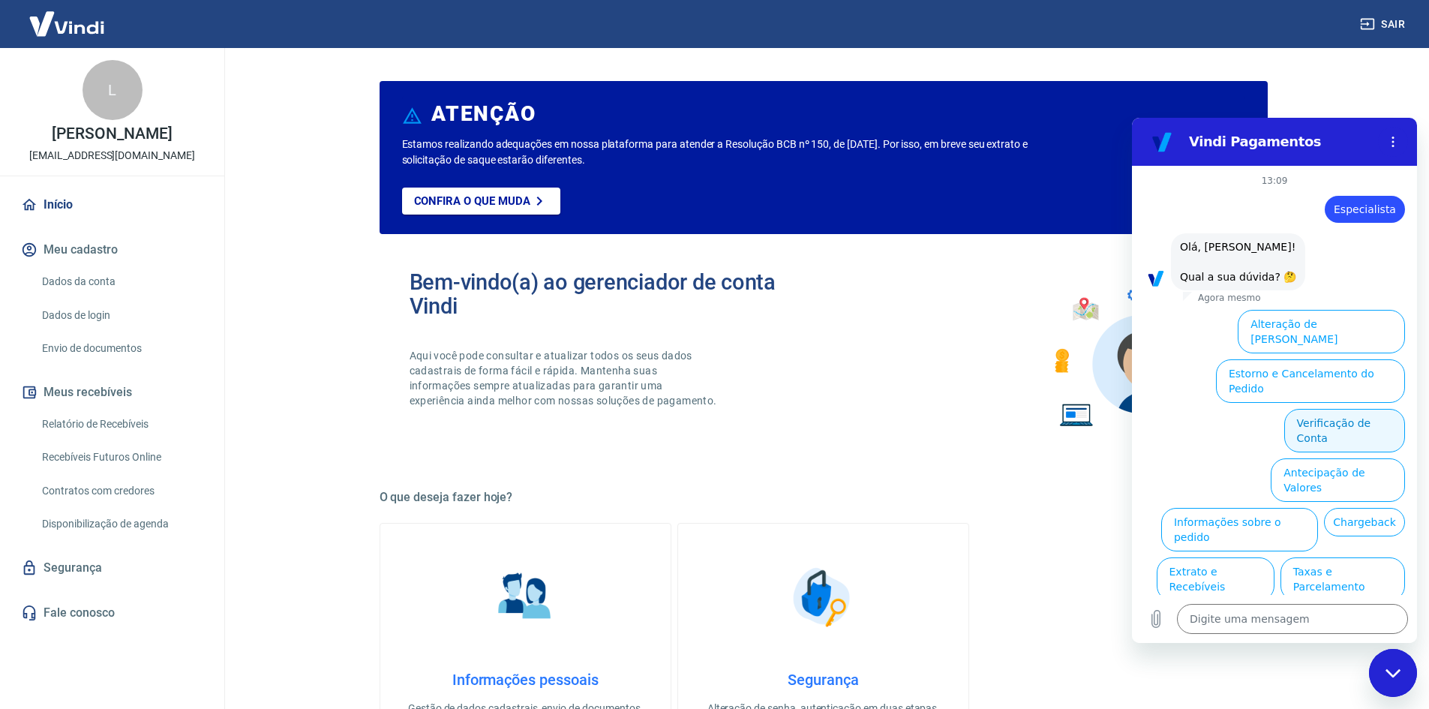
click at [1361, 409] on button "Verificação de Conta" at bounding box center [1344, 431] width 121 height 44
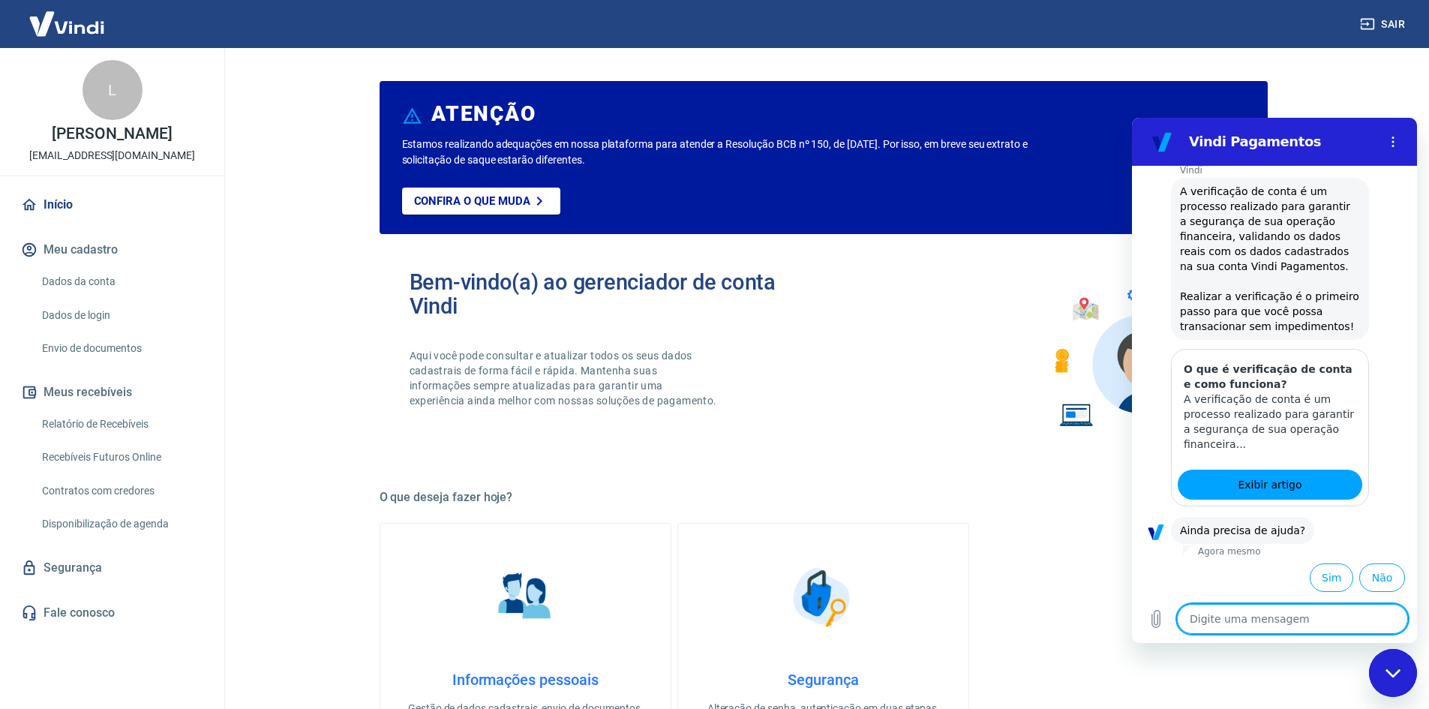
scroll to position [172, 0]
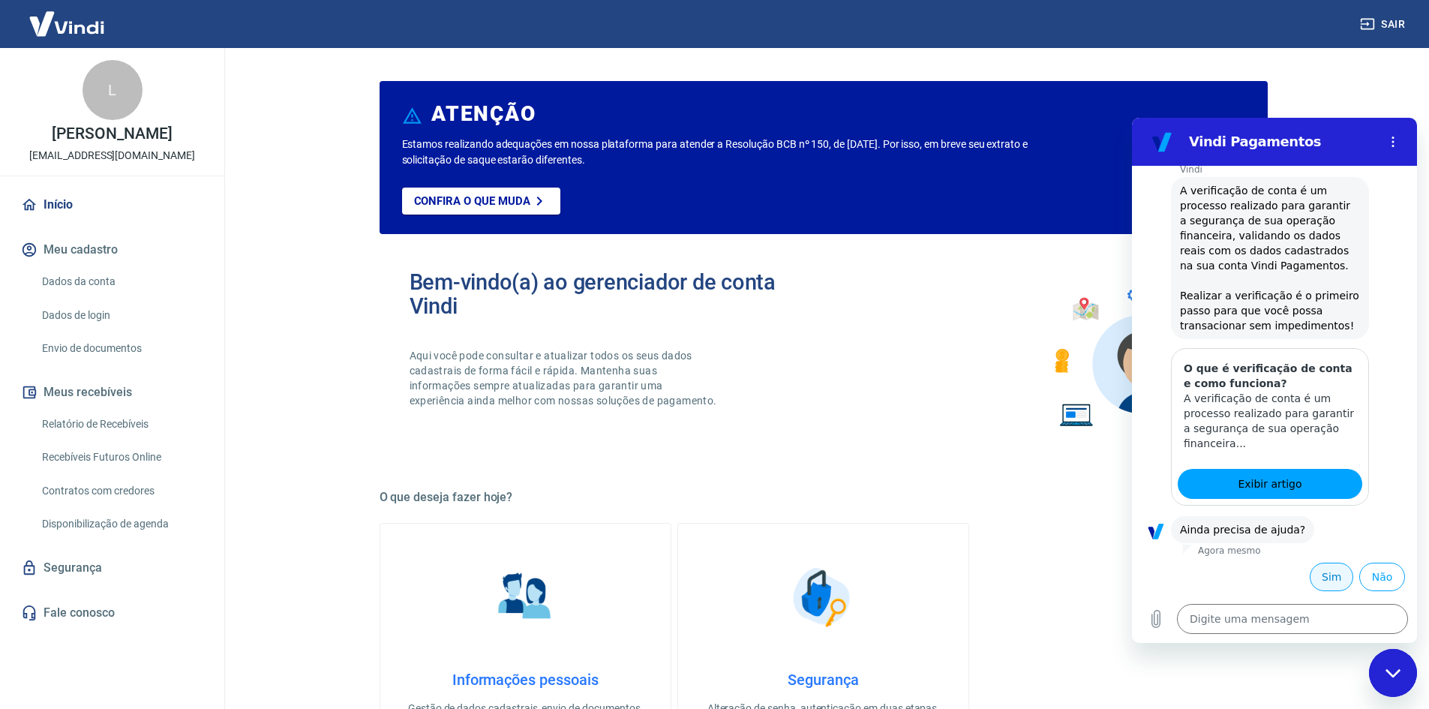
click at [1319, 576] on button "Sim" at bounding box center [1332, 577] width 44 height 29
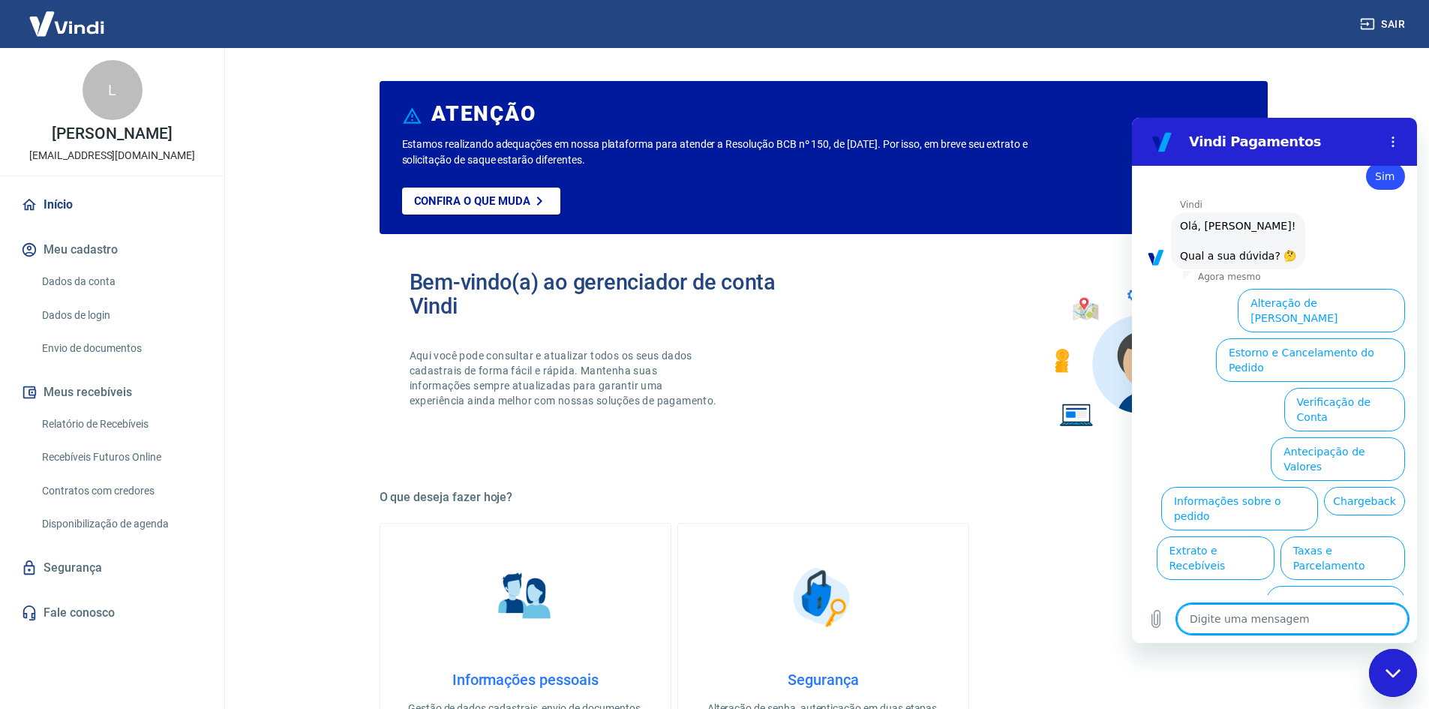
scroll to position [563, 0]
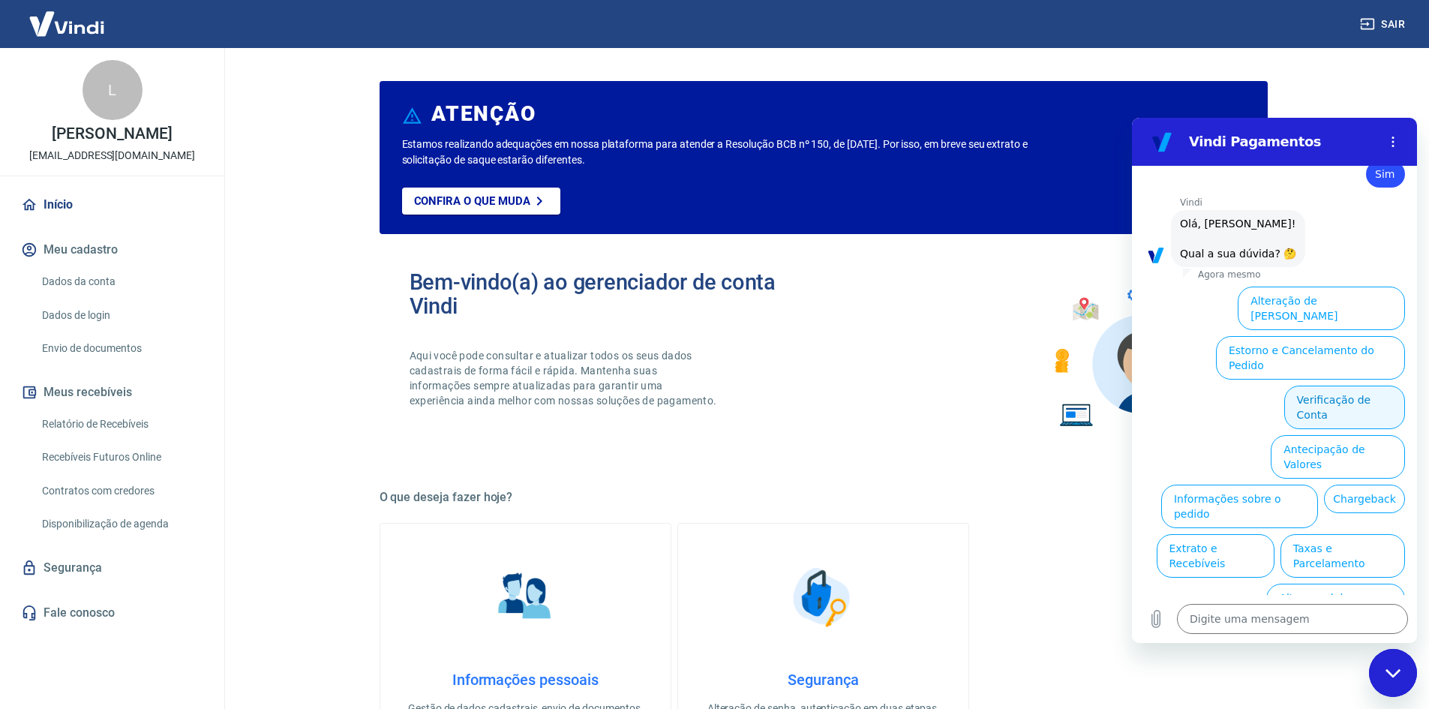
click at [1310, 386] on button "Verificação de Conta" at bounding box center [1344, 408] width 121 height 44
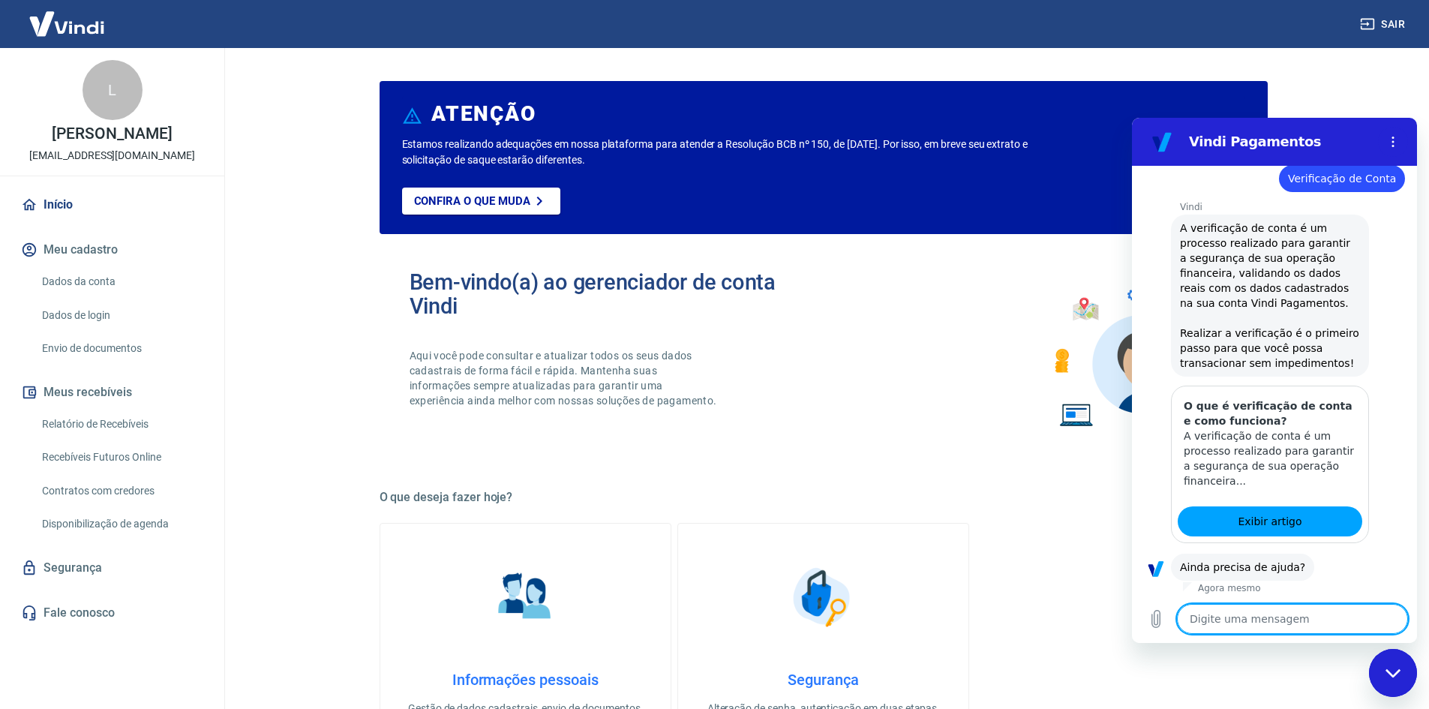
scroll to position [712, 0]
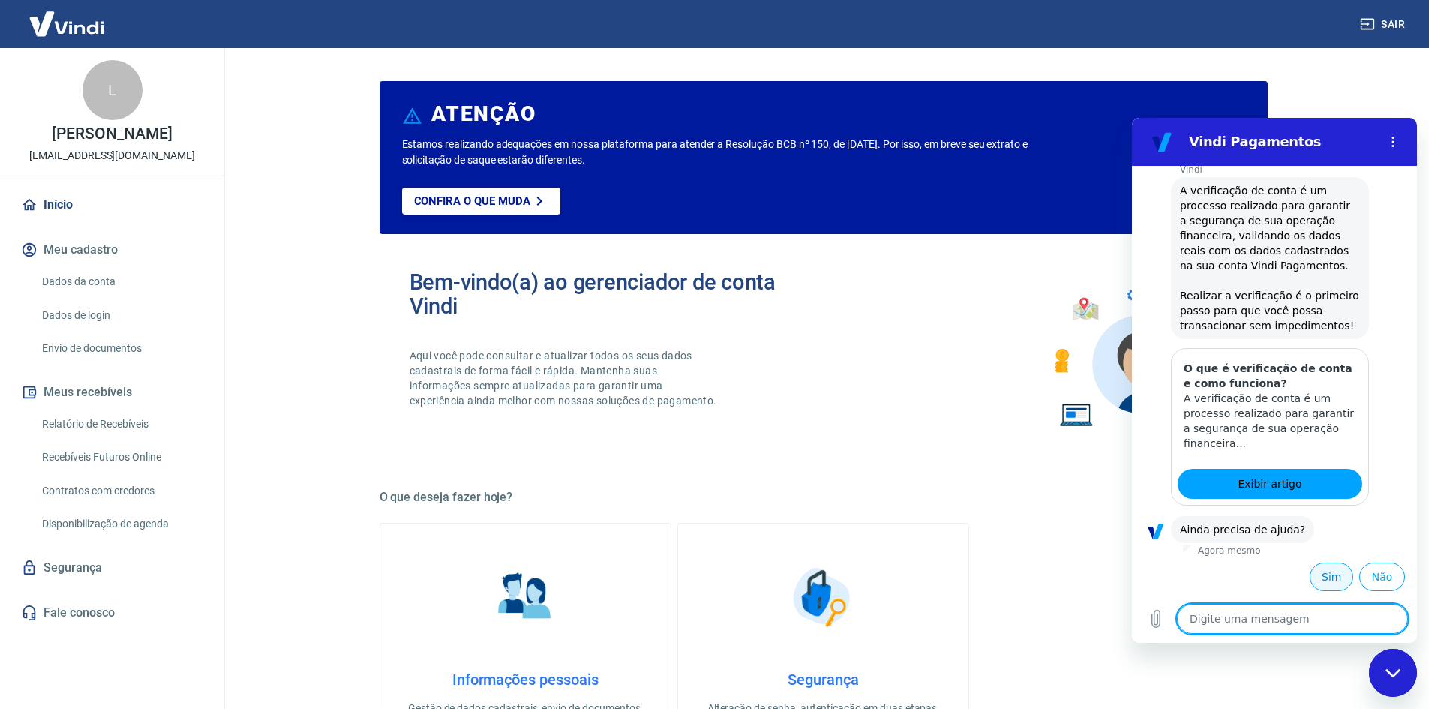
click at [1310, 571] on button "Sim" at bounding box center [1332, 577] width 44 height 29
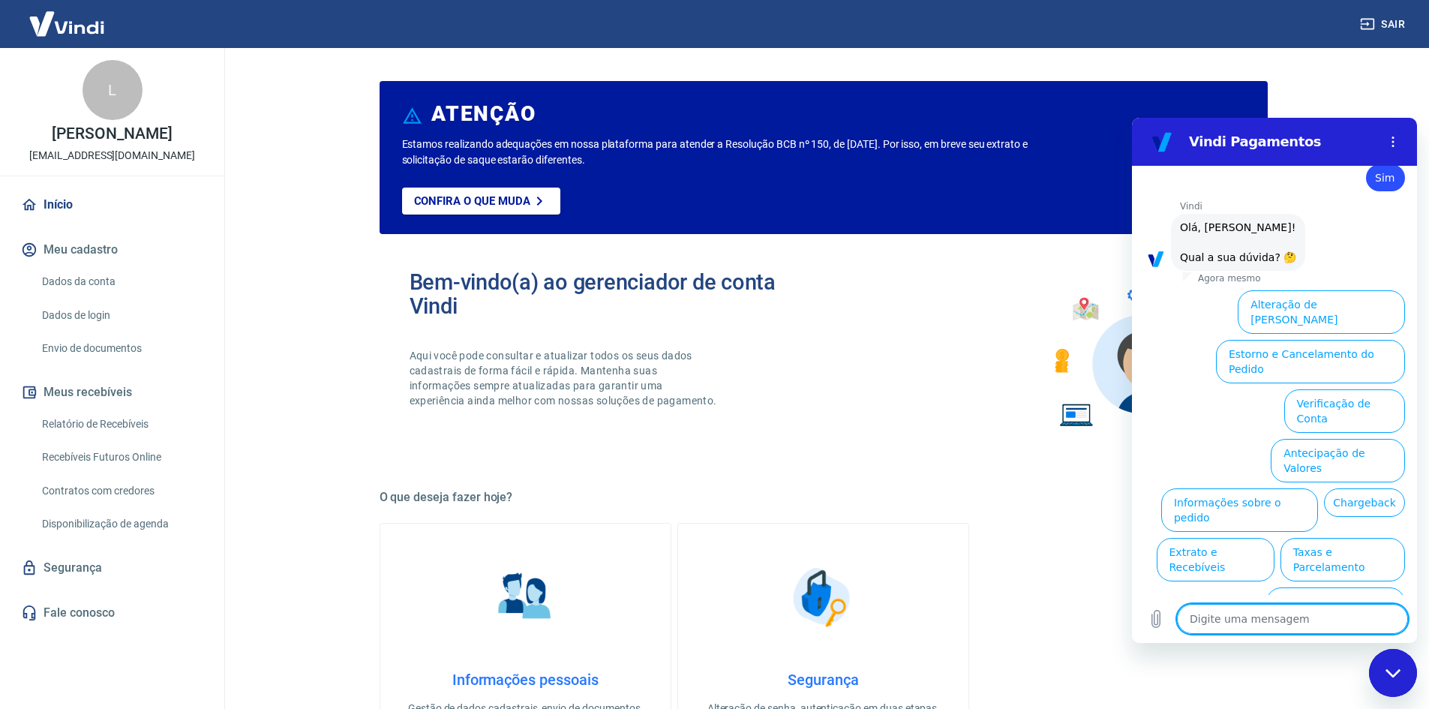
scroll to position [1103, 0]
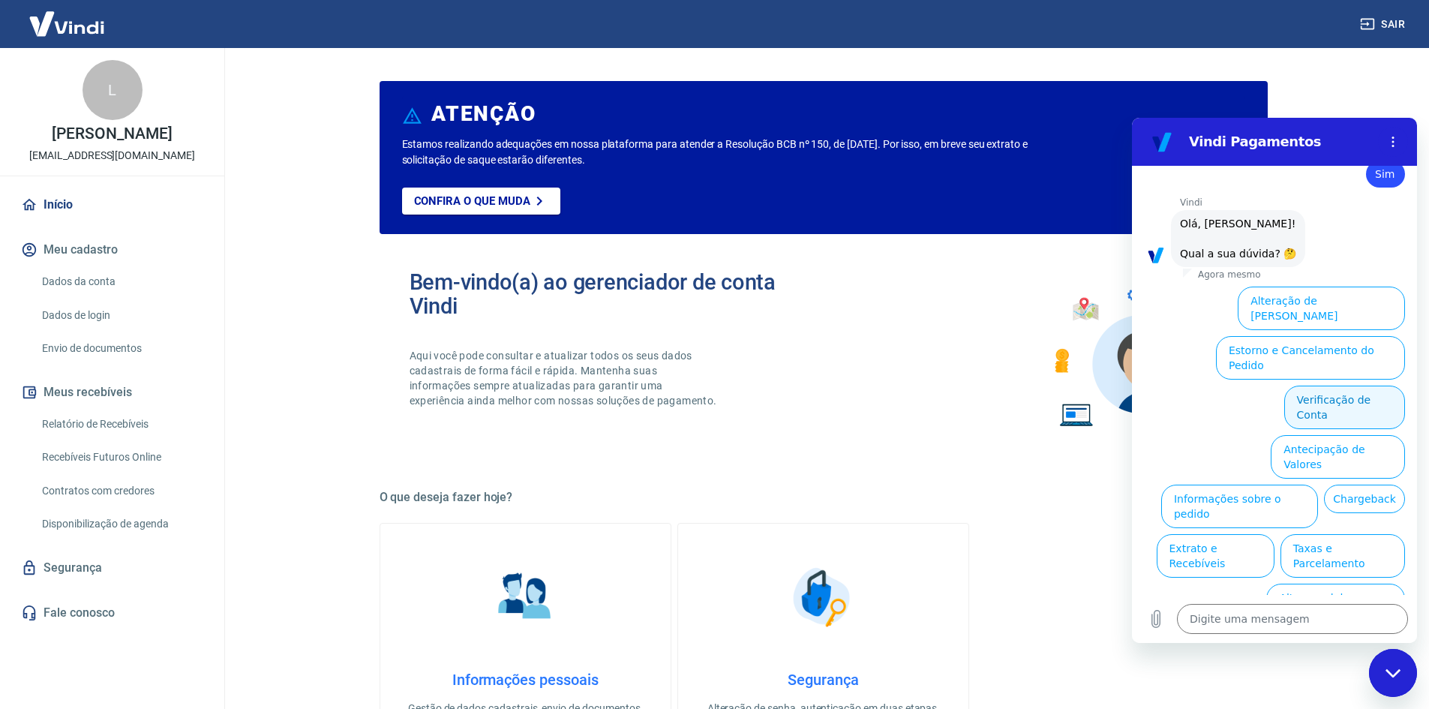
click at [1327, 386] on button "Verificação de Conta" at bounding box center [1344, 408] width 121 height 44
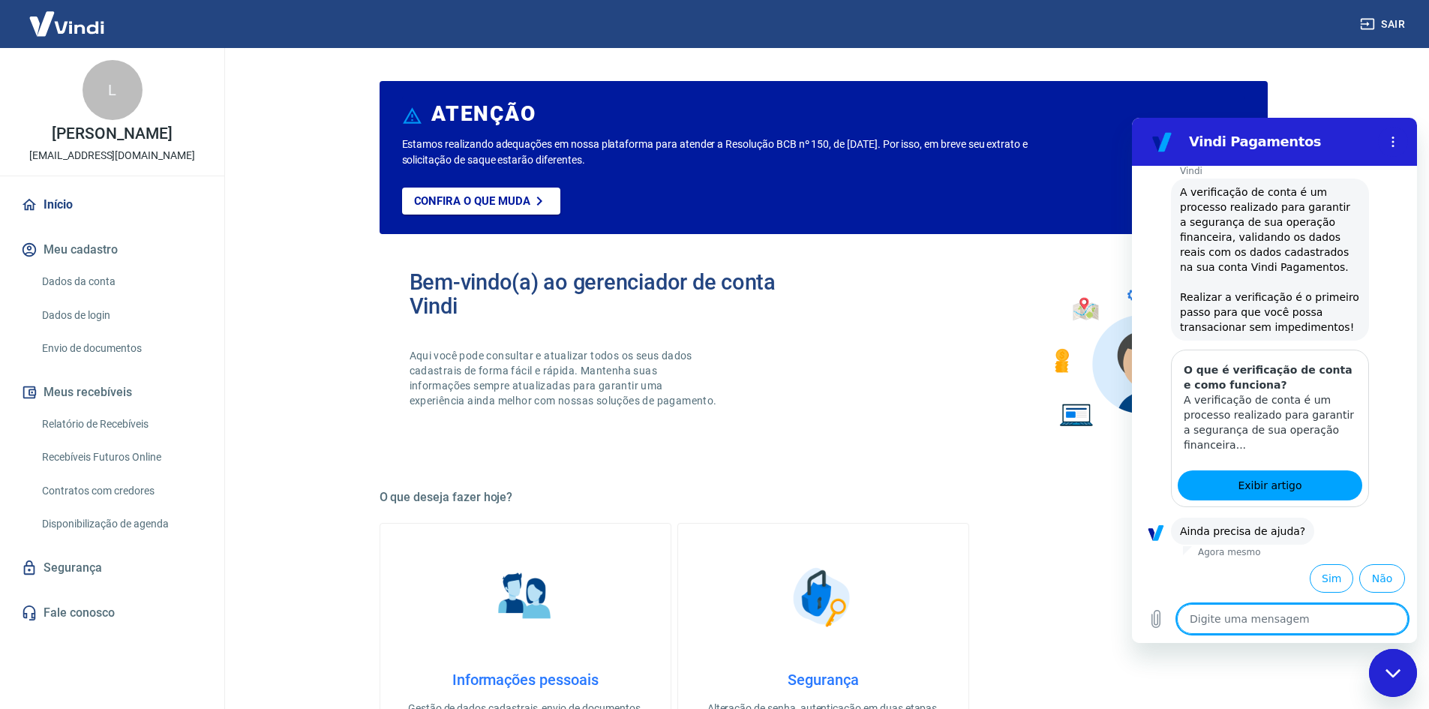
scroll to position [1252, 0]
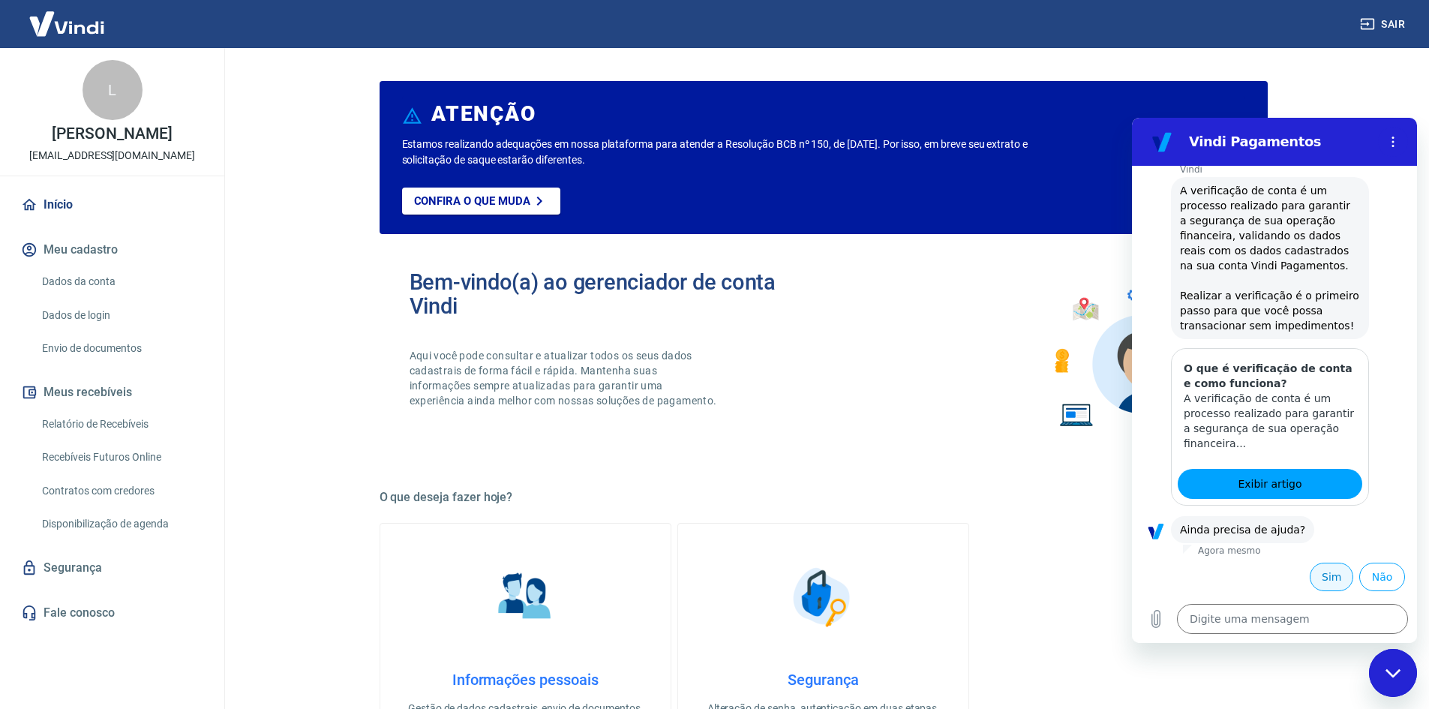
click at [1329, 572] on button "Sim" at bounding box center [1332, 577] width 44 height 29
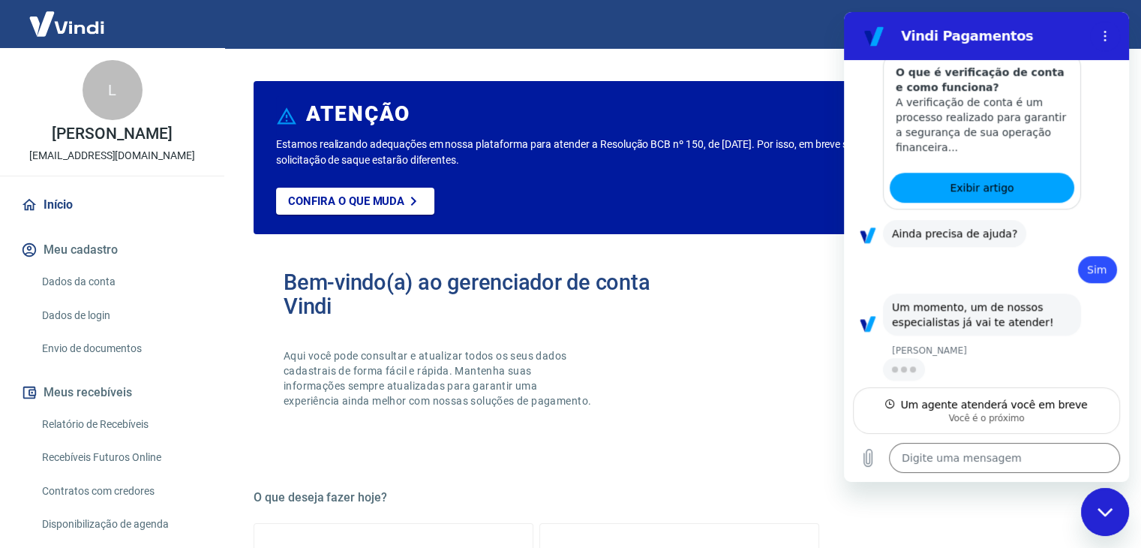
scroll to position [1441, 0]
type textarea "x"
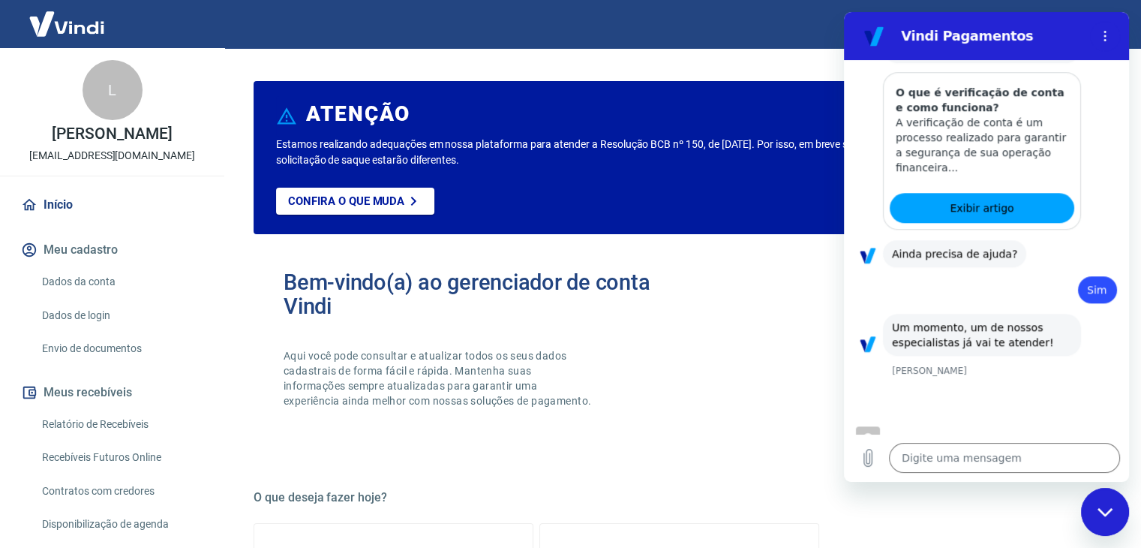
scroll to position [1425, 0]
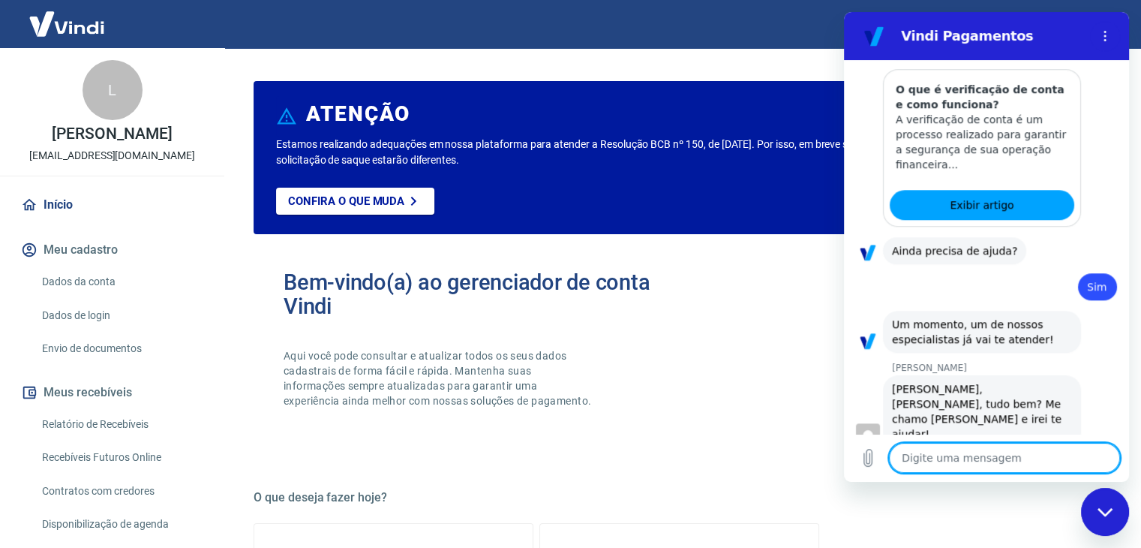
click at [958, 456] on textarea at bounding box center [1004, 458] width 231 height 30
type textarea "o"
type textarea "x"
type textarea "O"
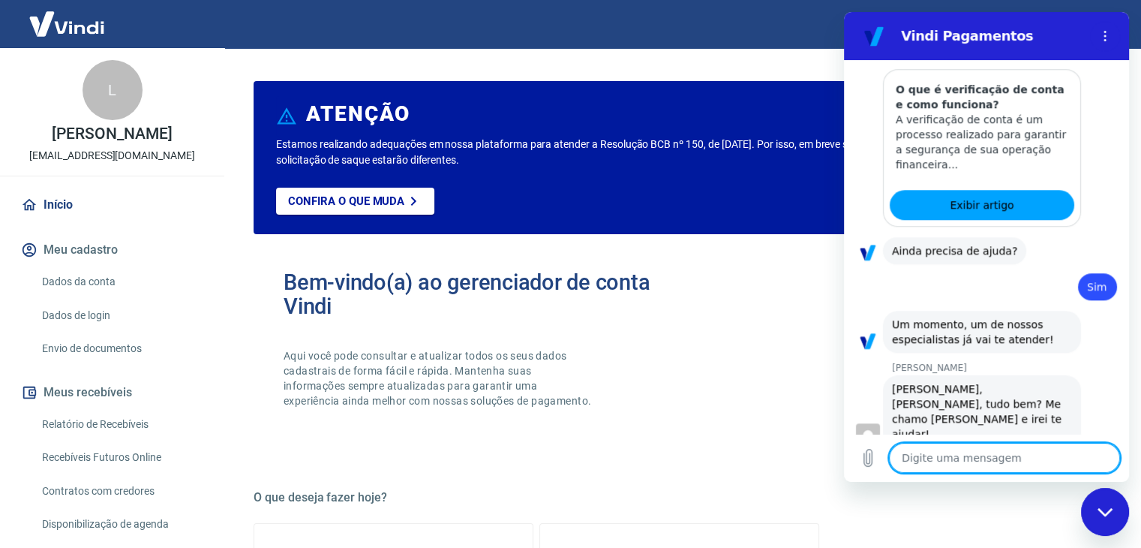
type textarea "x"
type textarea "Oi"
type textarea "x"
type textarea "Oi"
type textarea "x"
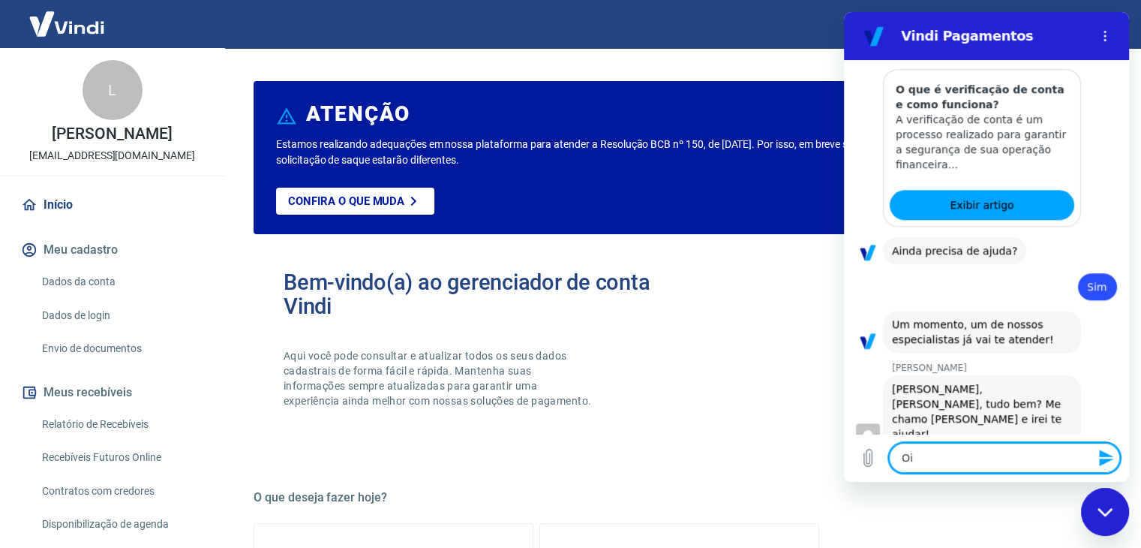
type textarea "Oi I"
type textarea "x"
type textarea "Oi It"
type textarea "x"
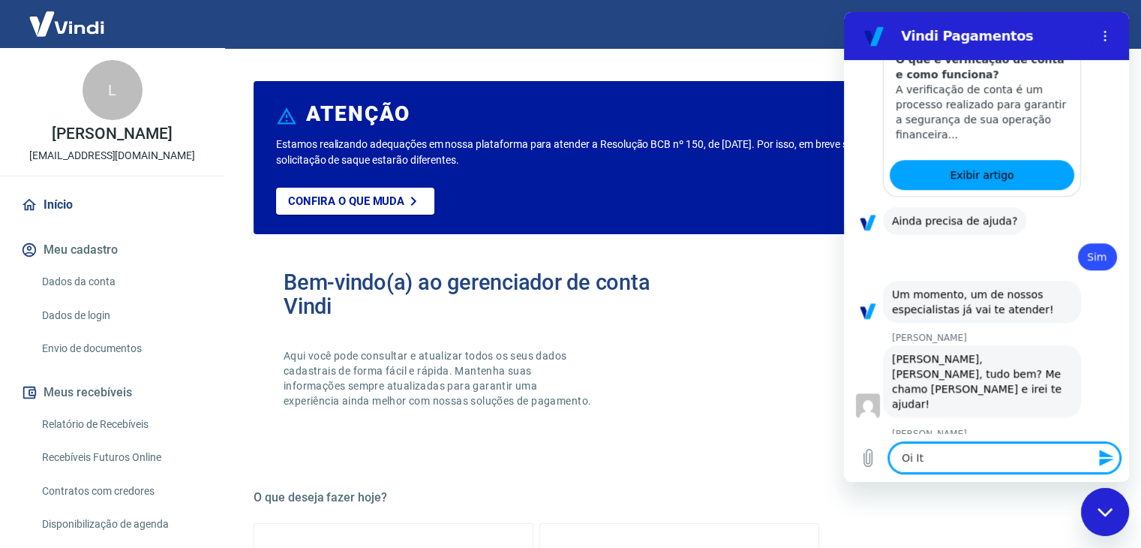
scroll to position [1454, 0]
type textarea "Oi Itá"
type textarea "x"
type textarea "Oi Itál"
type textarea "x"
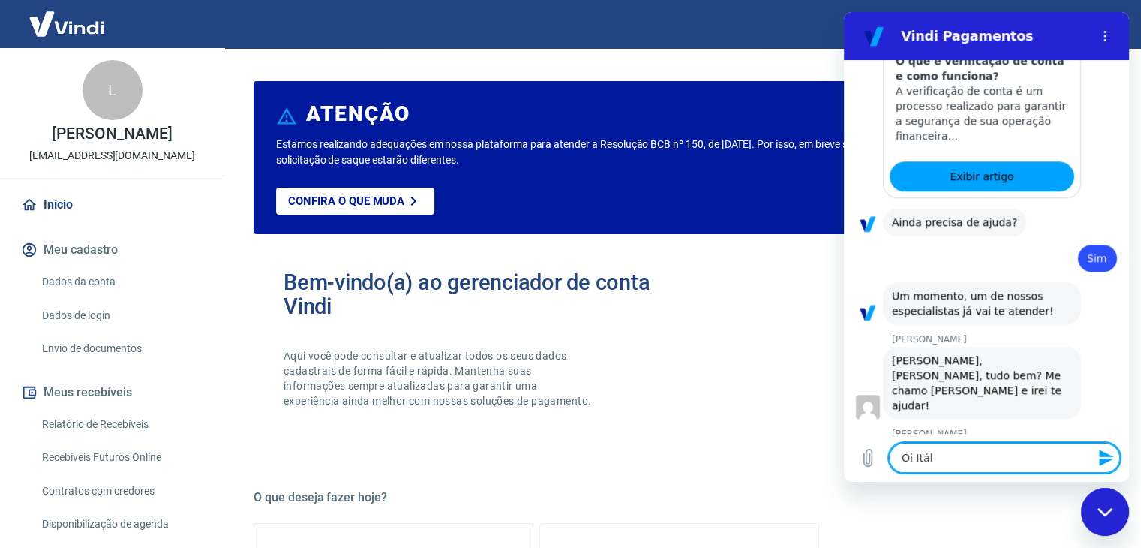
type textarea "Oi Itálo"
type textarea "x"
type textarea "Oi Itálo,"
type textarea "x"
type textarea "Oi Itálo,"
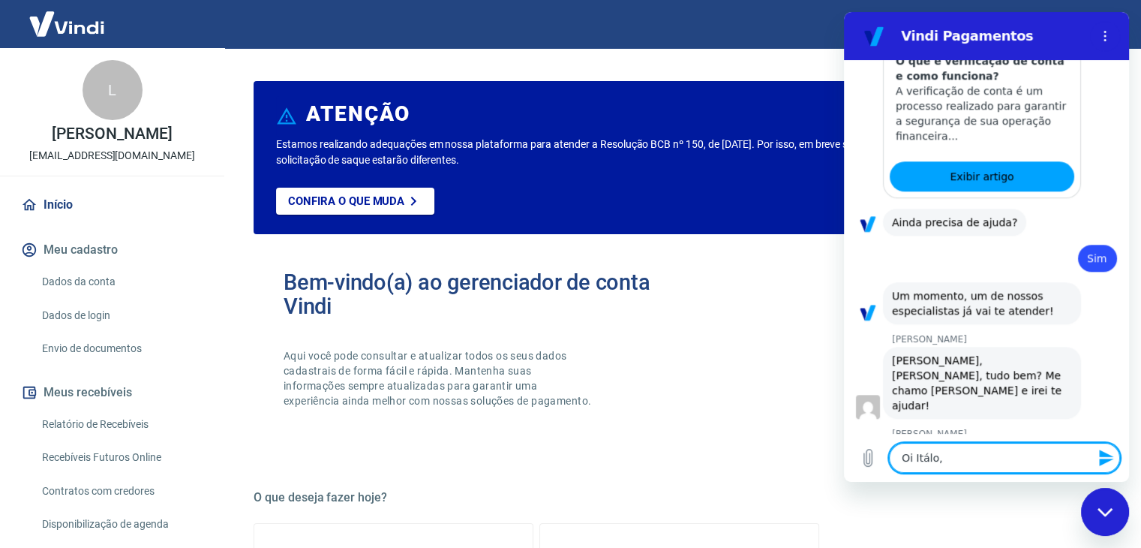
type textarea "x"
type textarea "Oi Itálo, t"
type textarea "x"
type textarea "Oi Itálo, tu"
type textarea "x"
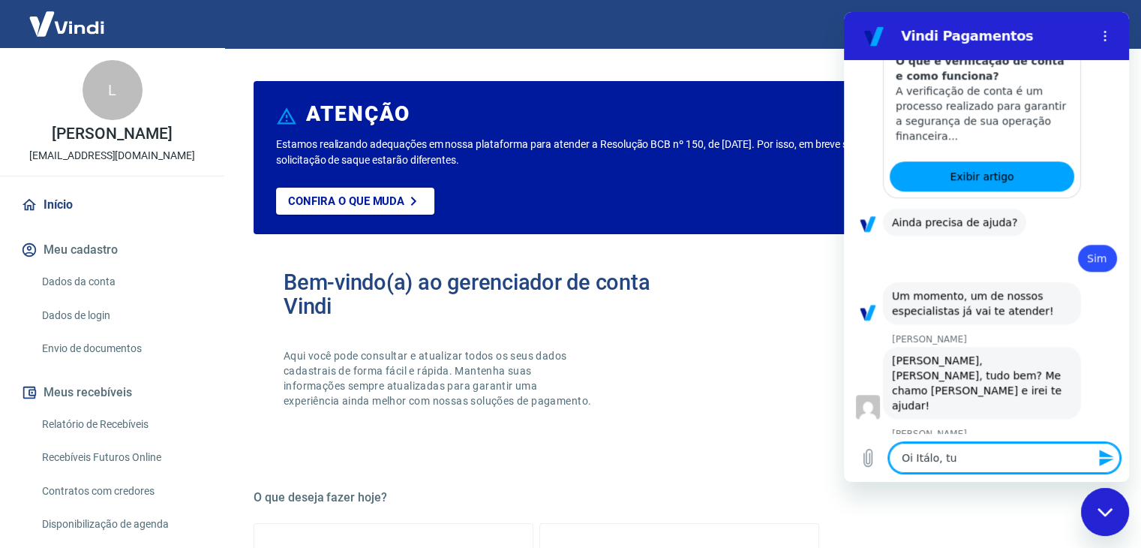
type textarea "Oi Itálo, tud"
type textarea "x"
type textarea "Oi Itálo, tudo"
type textarea "x"
type textarea "Oi Itálo, tudo"
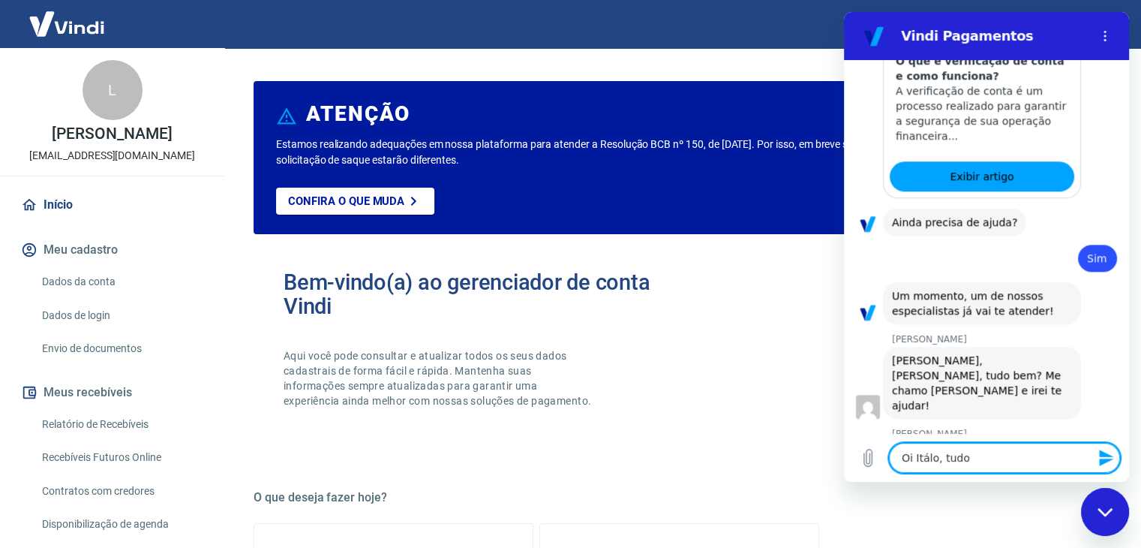
type textarea "x"
type textarea "Oi Itálo, tudo b"
type textarea "x"
type textarea "Oi Itálo, tudo be"
type textarea "x"
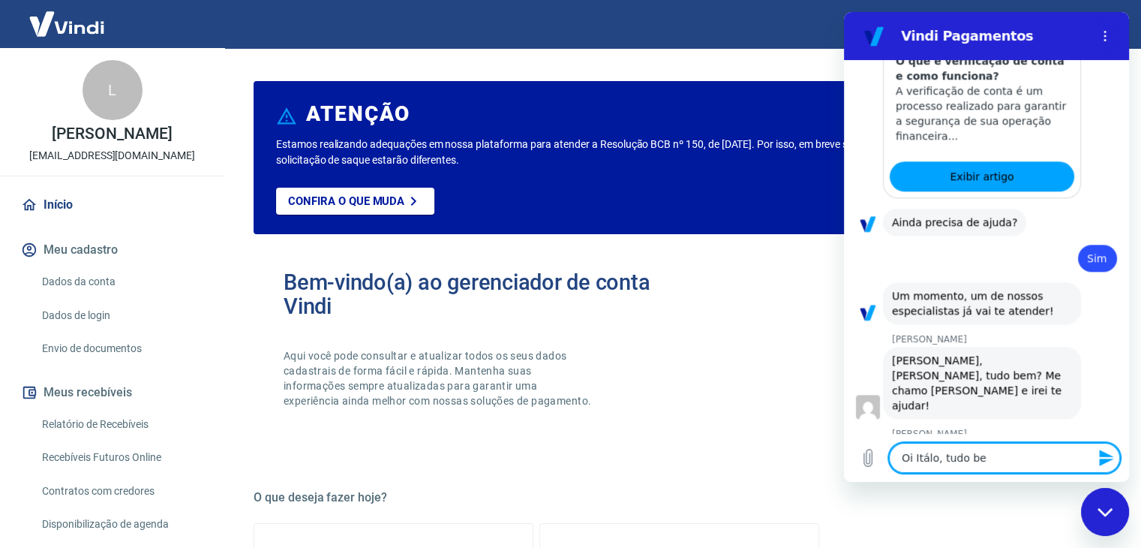
type textarea "Oi Itálo, tudo bem"
type textarea "x"
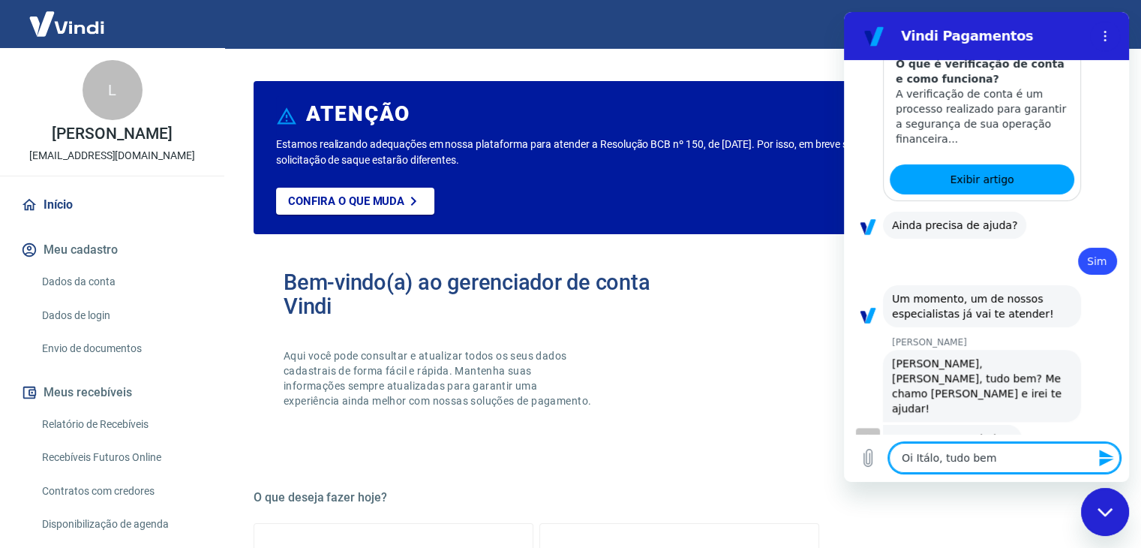
type textarea "Oi Itálo, tudo bem?"
type textarea "x"
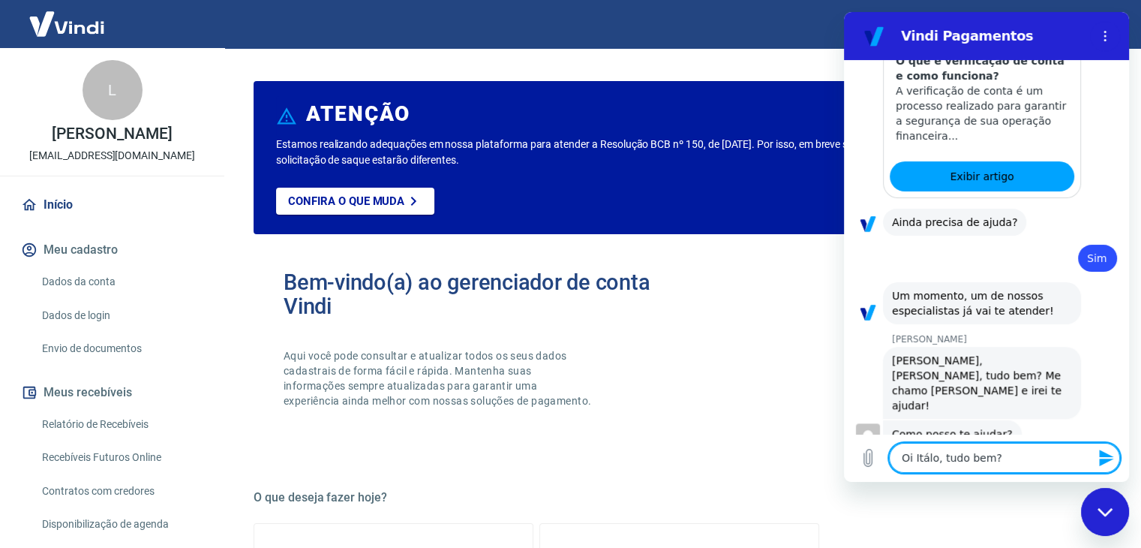
type textarea "Oi Itálo, tudo bem"
type textarea "x"
type textarea "Oi Itálo, tudo bem"
type textarea "x"
type textarea "Oi Itálo, tudo bem e"
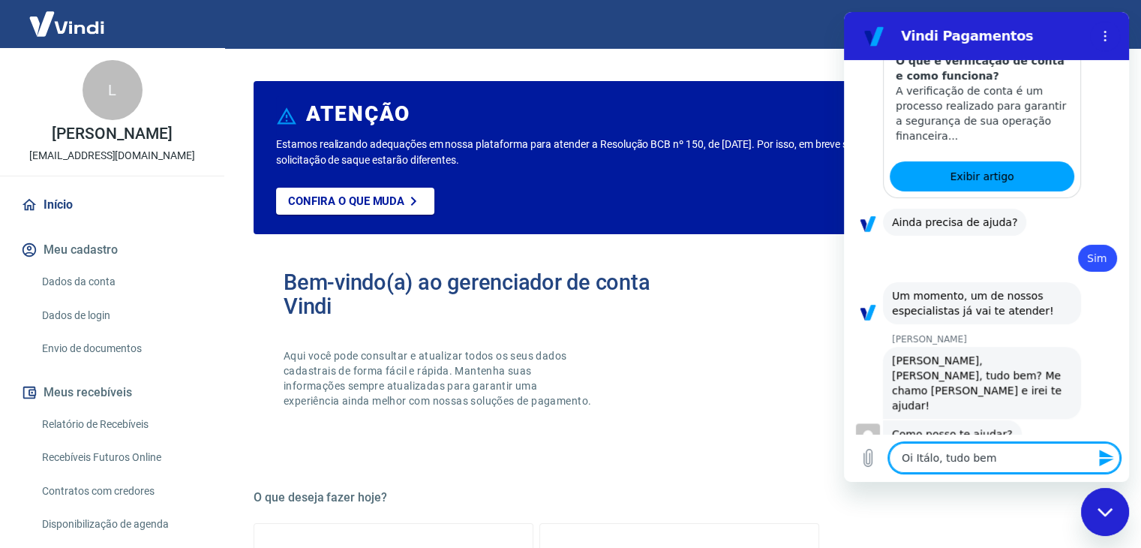
type textarea "x"
type textarea "Oi Itálo, tudo bem e"
type textarea "x"
type textarea "Oi Itálo, tudo bem e c"
type textarea "x"
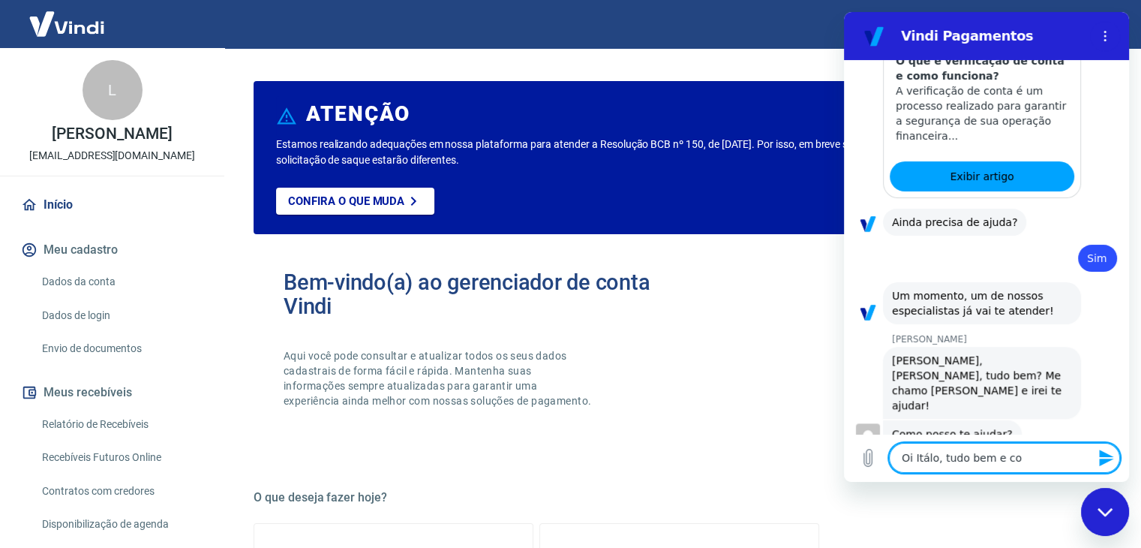
type textarea "Oi Itálo, tudo bem e con"
type textarea "x"
type textarea "Oi Itálo, tudo bem e cont"
type textarea "x"
type textarea "Oi Itálo, tudo bem e conti"
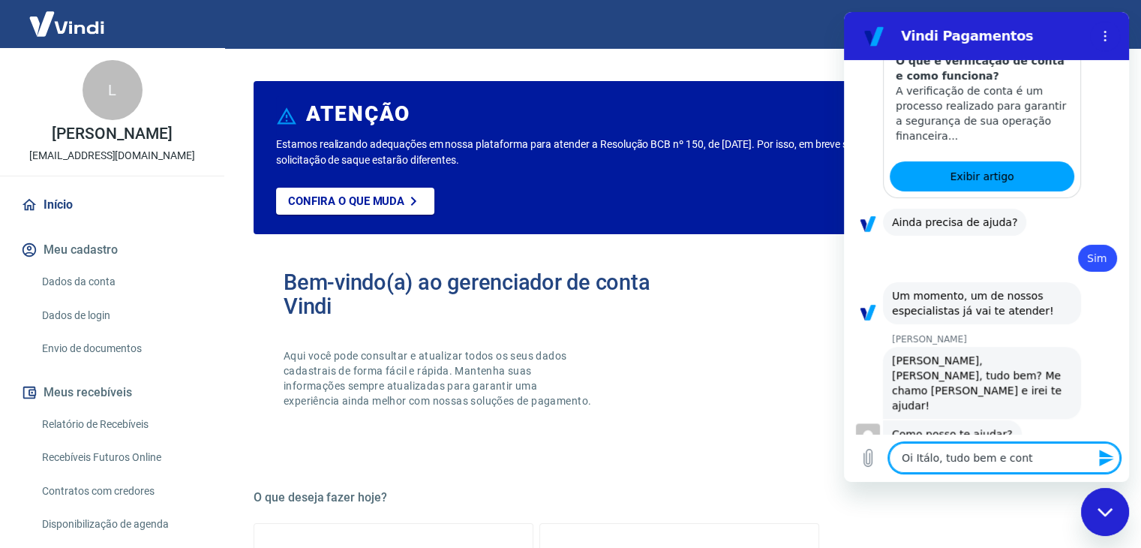
type textarea "x"
type textarea "Oi Itálo, tudo bem e contig"
type textarea "x"
type textarea "Oi Itálo, tudo bem e contigo"
type textarea "x"
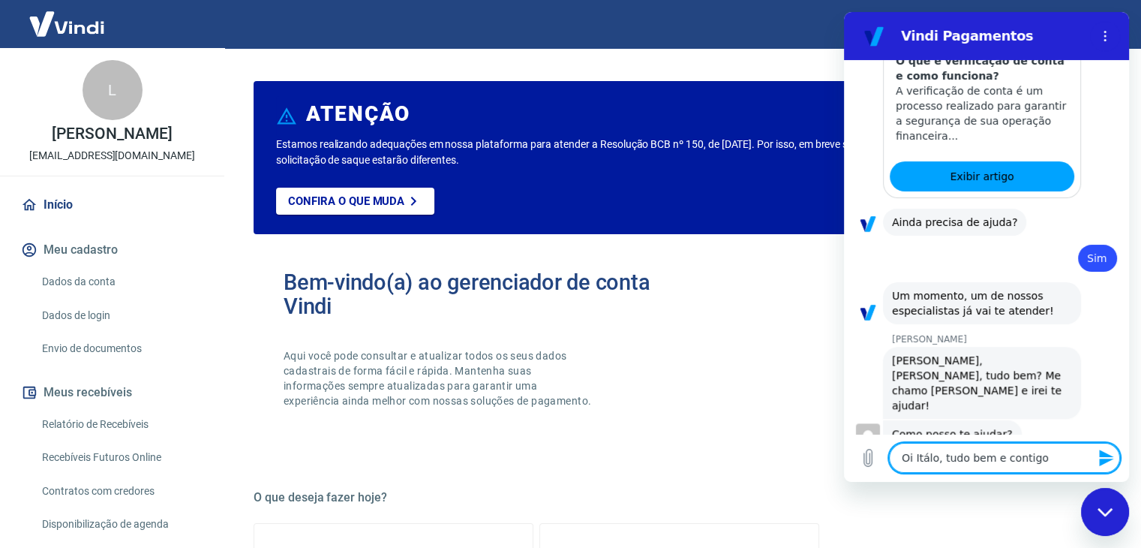
type textarea "Oi Itálo, tudo bem e contigo?"
type textarea "x"
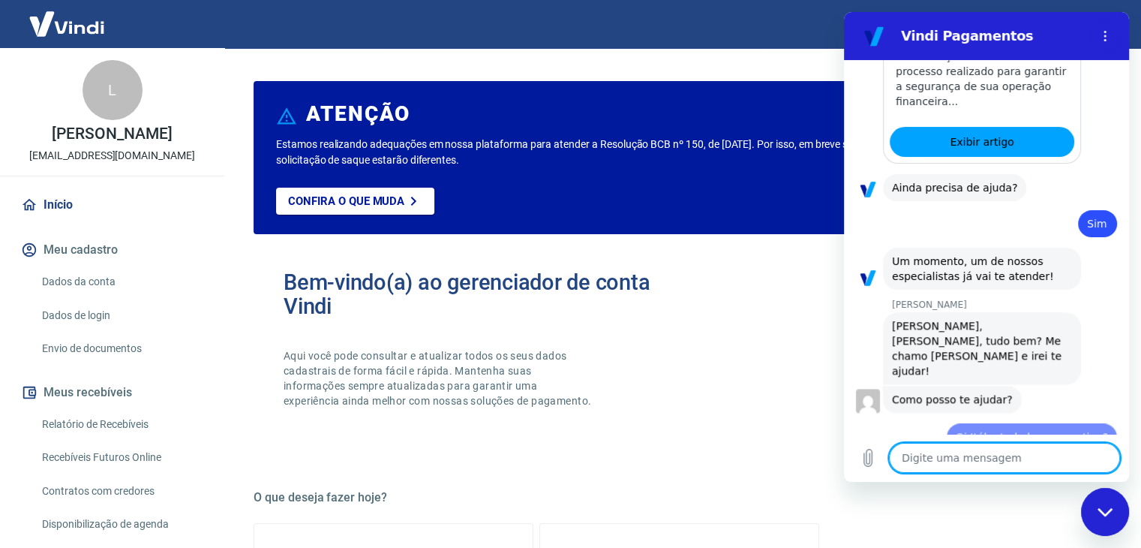
type textarea "x"
type textarea "G"
type textarea "x"
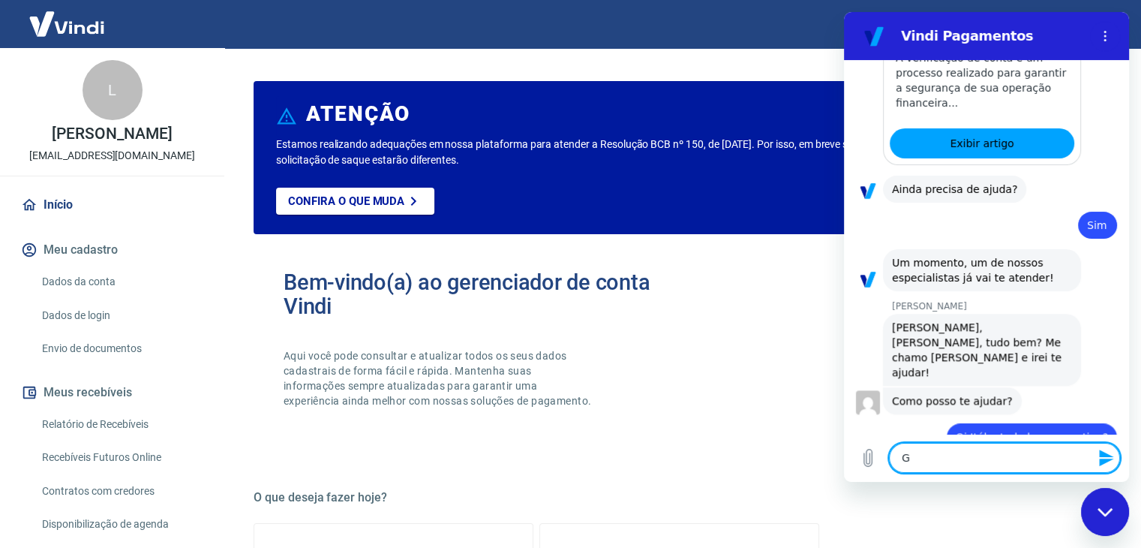
type textarea "Go"
type textarea "x"
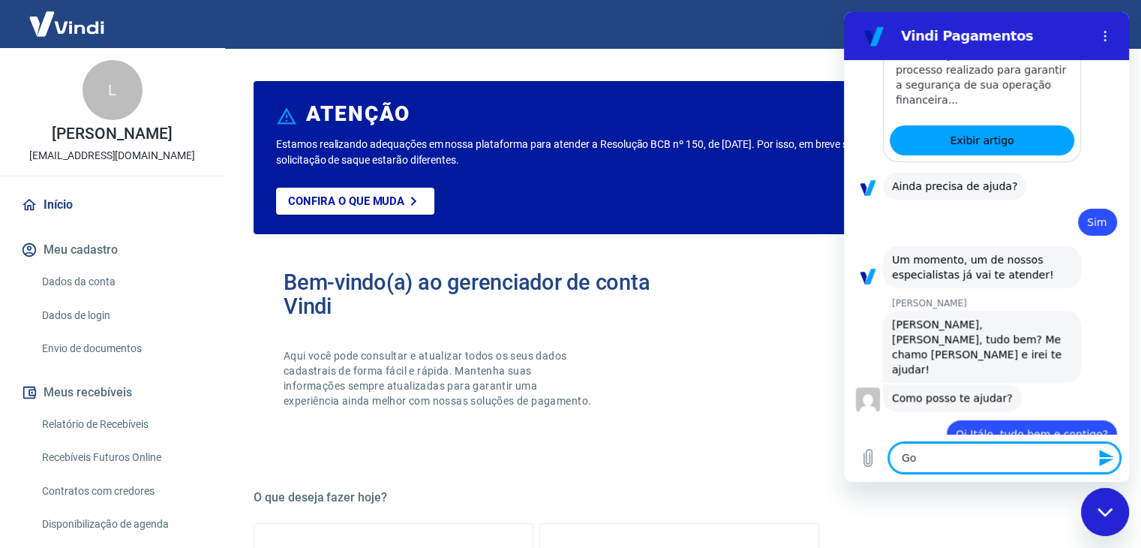
type textarea "Gos"
type textarea "x"
type textarea "Gost"
type textarea "x"
type textarea "Gosta"
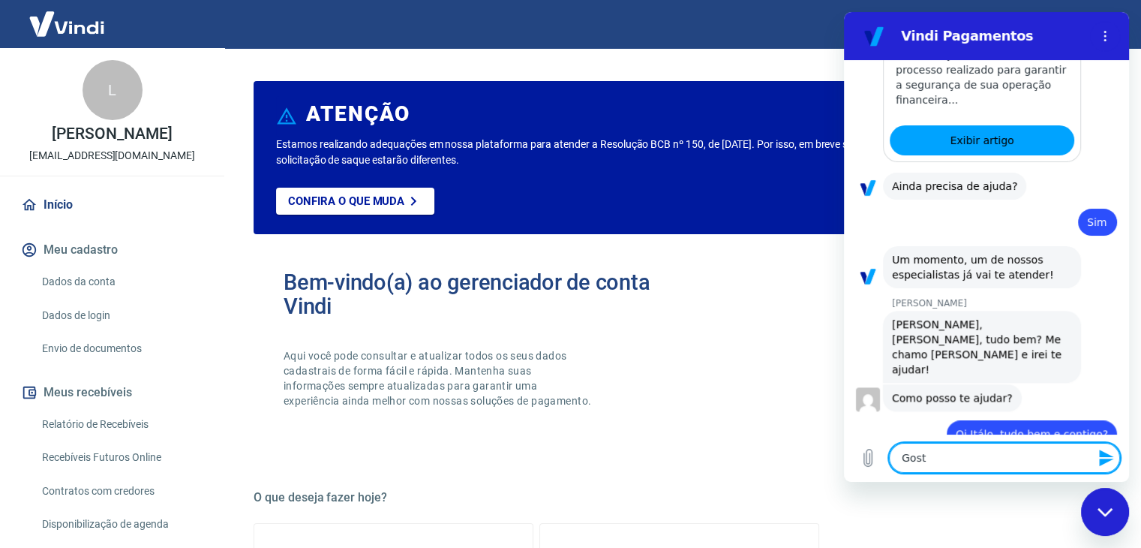
type textarea "x"
type textarea "Gostar"
type textarea "x"
type textarea "Gostari"
type textarea "x"
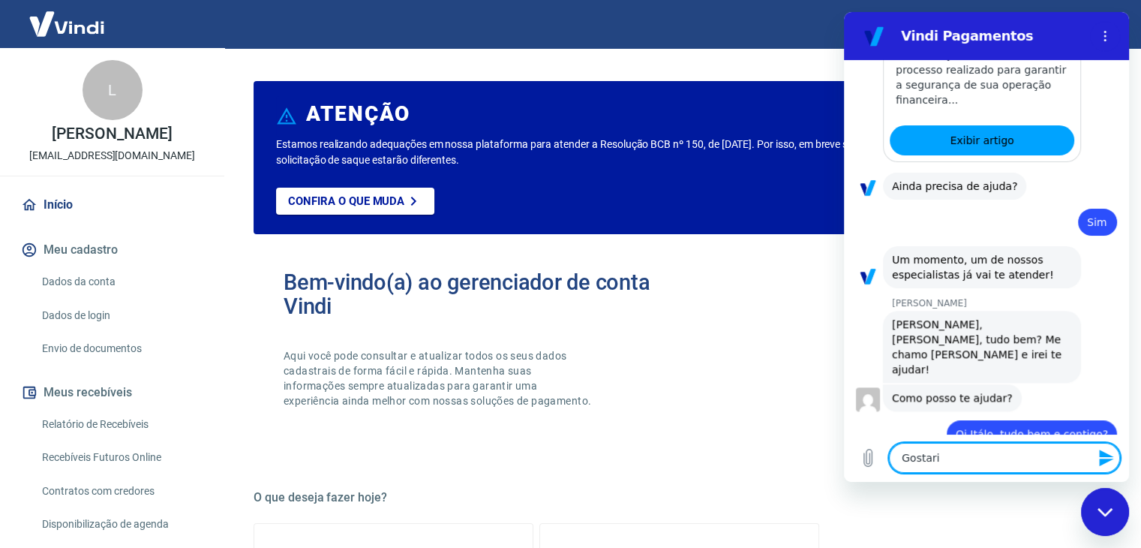
type textarea "Gostaria"
type textarea "x"
type textarea "Gostaria"
type textarea "x"
type textarea "Gostaria d"
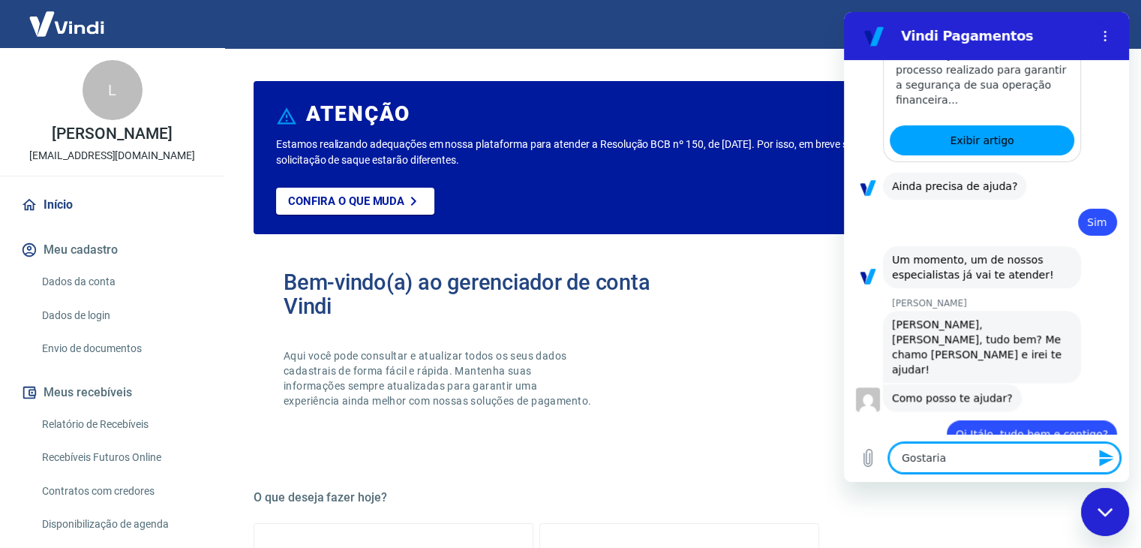
type textarea "x"
type textarea "Gostaria de"
type textarea "x"
type textarea "Gostaria de"
type textarea "x"
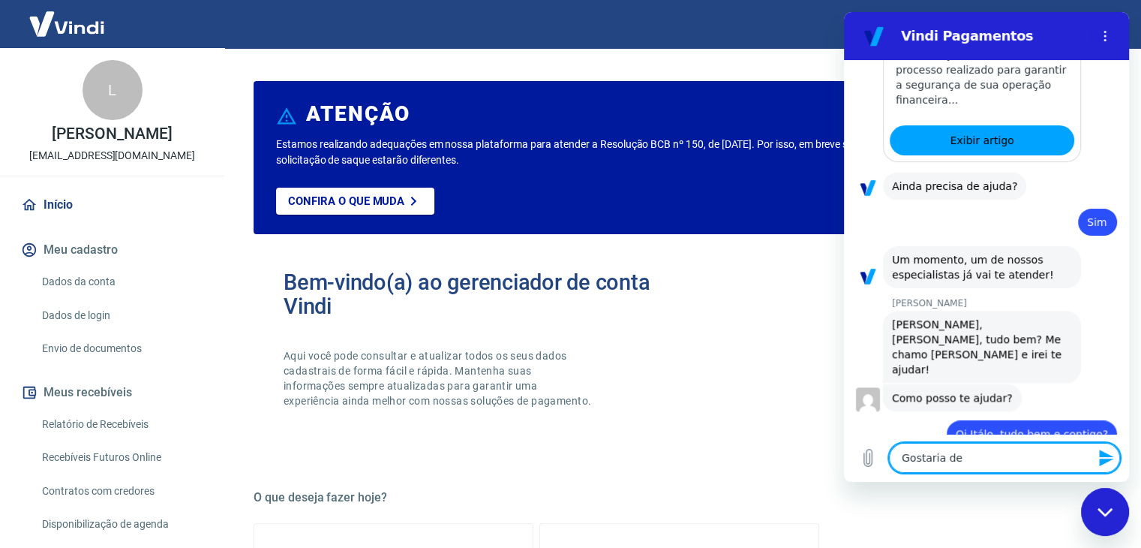
type textarea "Gostaria de v"
type textarea "x"
type textarea "Gostaria de [PERSON_NAME]"
type textarea "x"
type textarea "Gostaria de ver"
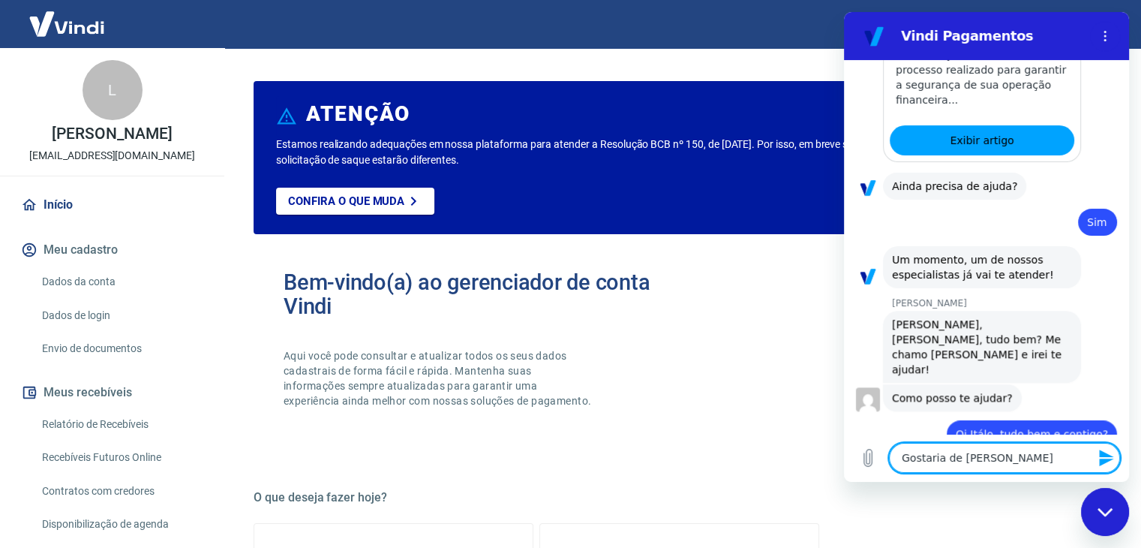
type textarea "x"
type textarea "Gostaria de veri"
type textarea "x"
type textarea "Gostaria de verif"
type textarea "x"
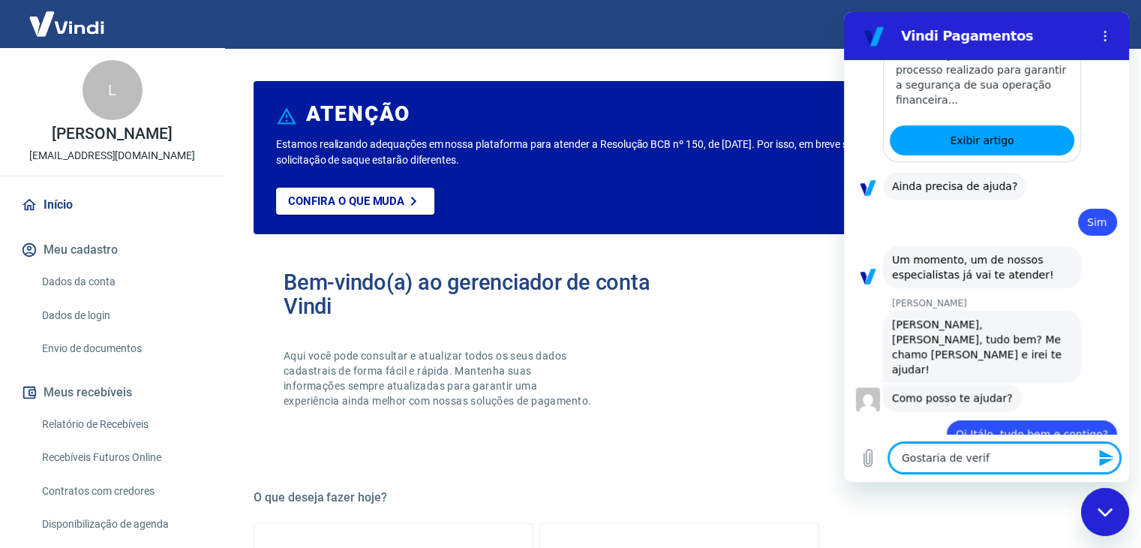
type textarea "Gostaria de verifi"
type textarea "x"
type textarea "Gostaria de verific"
type textarea "x"
type textarea "Gostaria de verifica"
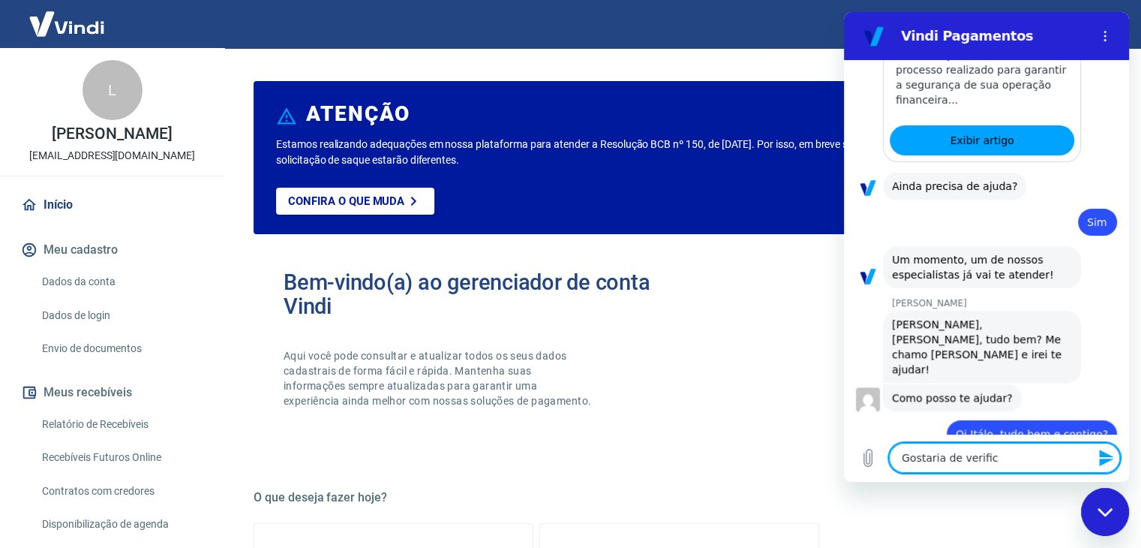
type textarea "x"
type textarea "Gostaria de verificar"
type textarea "x"
type textarea "Gostaria de verificar"
type textarea "x"
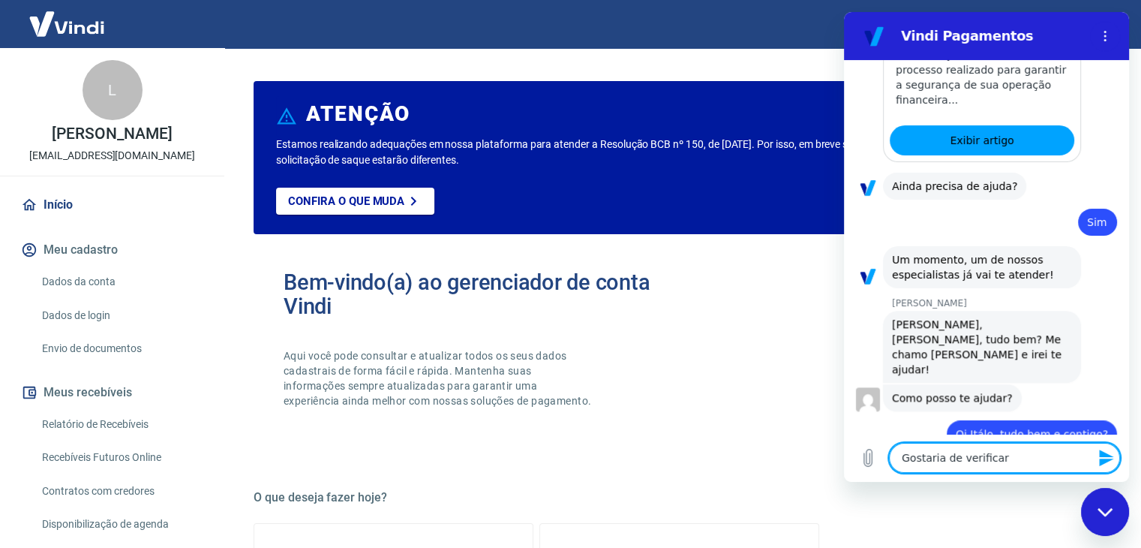
type textarea "Gostaria de verificar a"
type textarea "x"
type textarea "Gostaria de verificar as"
type textarea "x"
type textarea "Gostaria de verificar as"
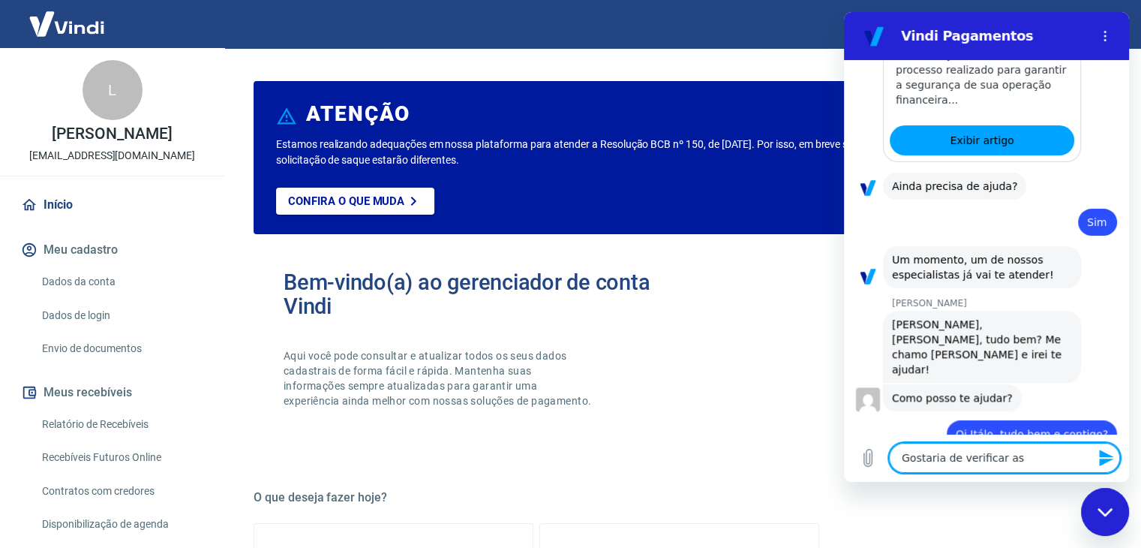
type textarea "x"
type textarea "Gostaria de verificar as p"
type textarea "x"
type textarea "Gostaria de verificar as pe"
type textarea "x"
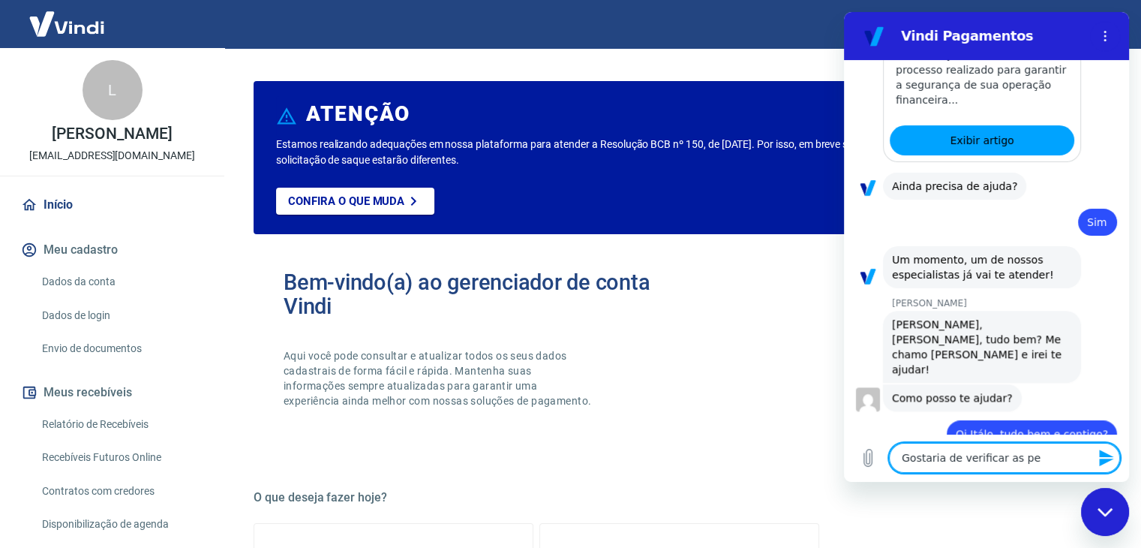
type textarea "Gostaria de verificar as pen"
type textarea "x"
type textarea "Gostaria de verificar as pend"
type textarea "x"
type textarea "Gostaria de verificar as pendê"
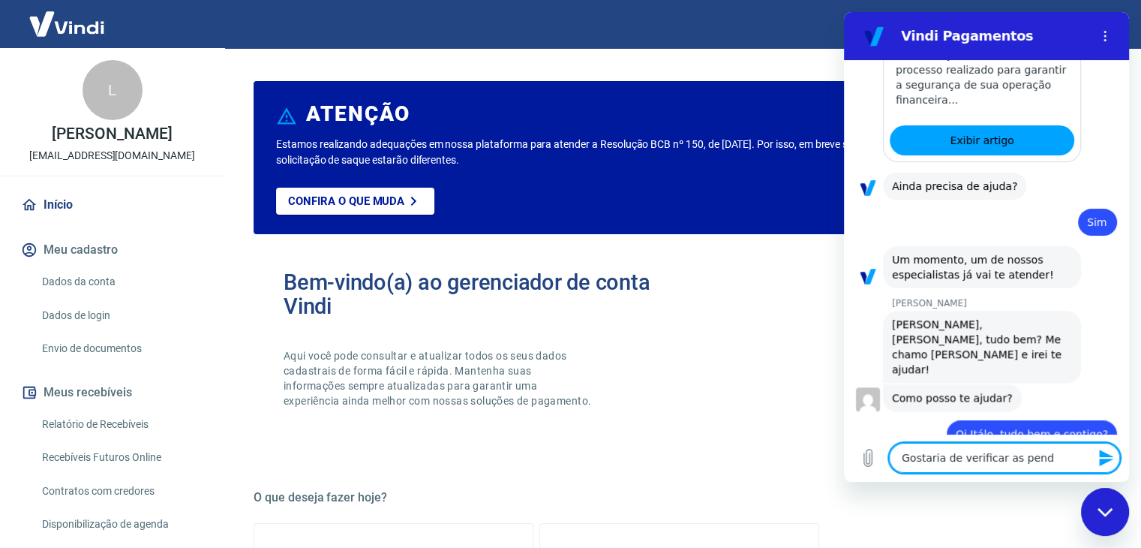
type textarea "x"
type textarea "Gostaria de verificar as pendên"
type textarea "x"
type textarea "Gostaria de verificar as pendênc"
type textarea "x"
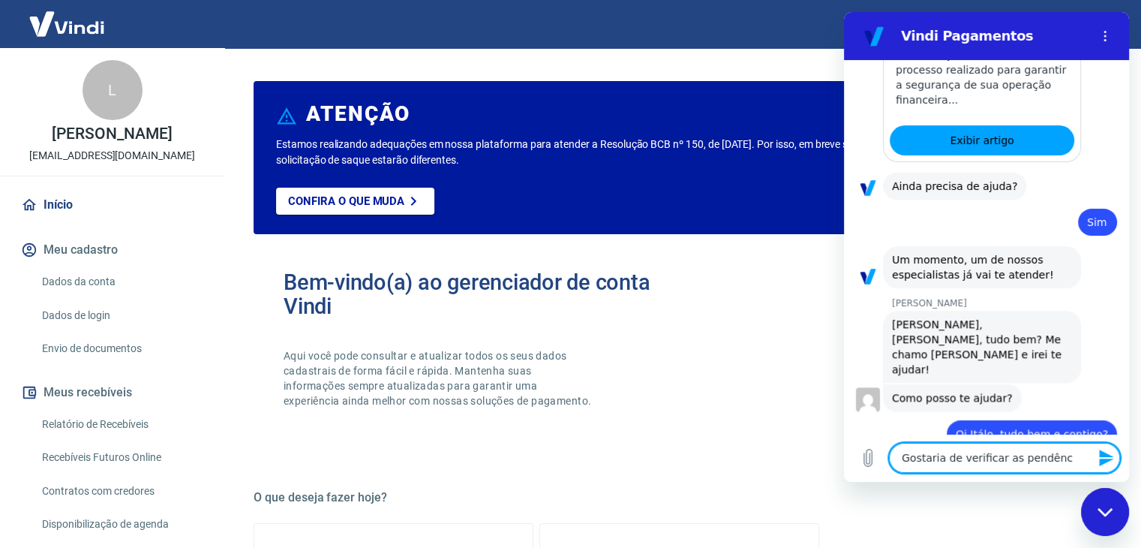
type textarea "Gostaria de verificar as pendênci"
type textarea "x"
type textarea "Gostaria de verificar as pendência"
type textarea "x"
type textarea "Gostaria de verificar as pendências"
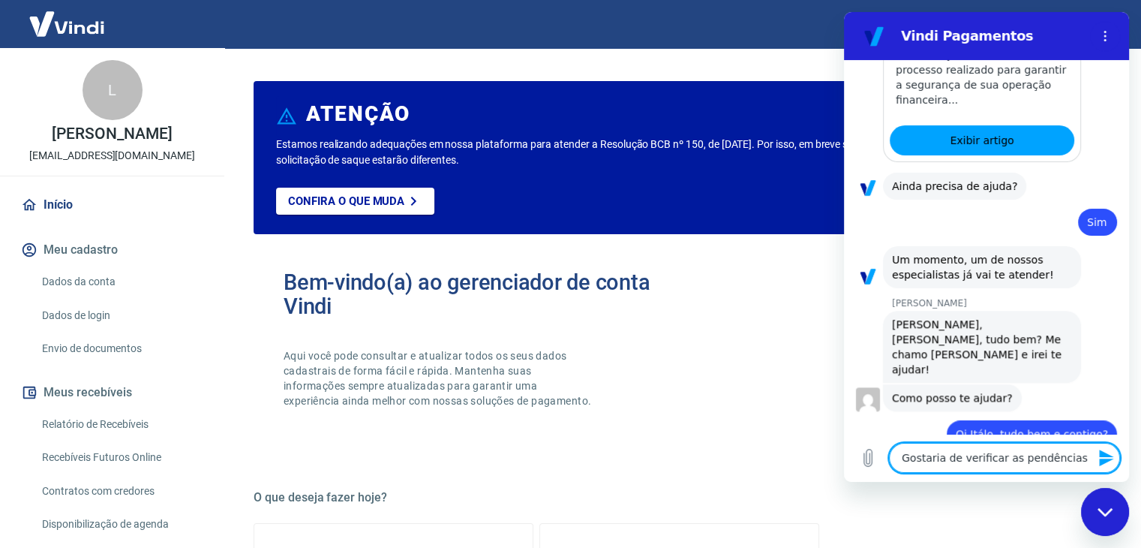
type textarea "x"
type textarea "Gostaria de verificar as pendências"
type textarea "x"
type textarea "Gostaria de verificar as pendências n"
type textarea "x"
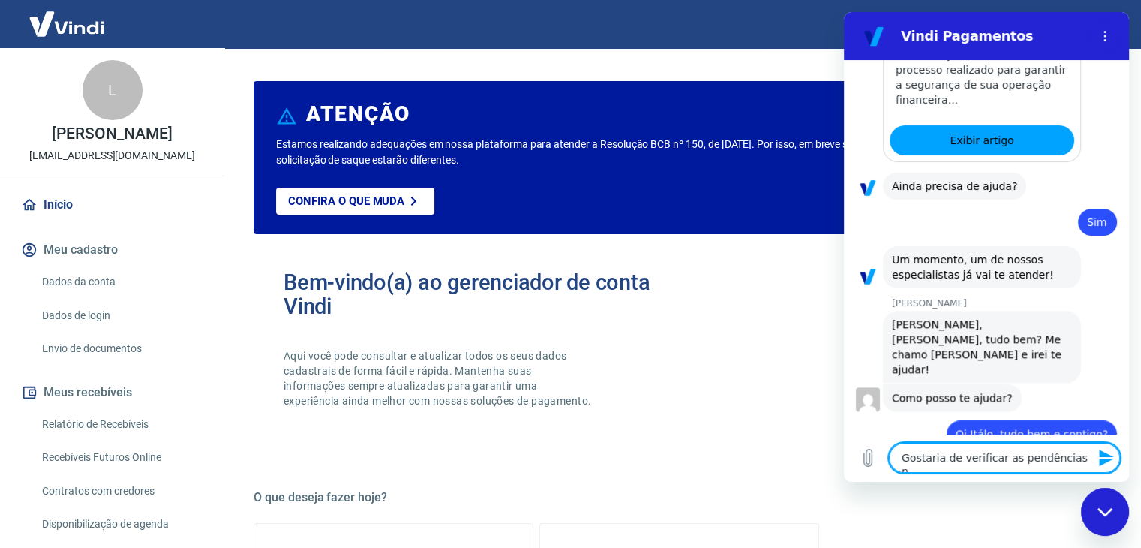
type textarea "Gostaria de verificar as pendências na"
type textarea "x"
type textarea "Gostaria de verificar as pendências nas"
type textarea "x"
type textarea "Gostaria de verificar as pendências na"
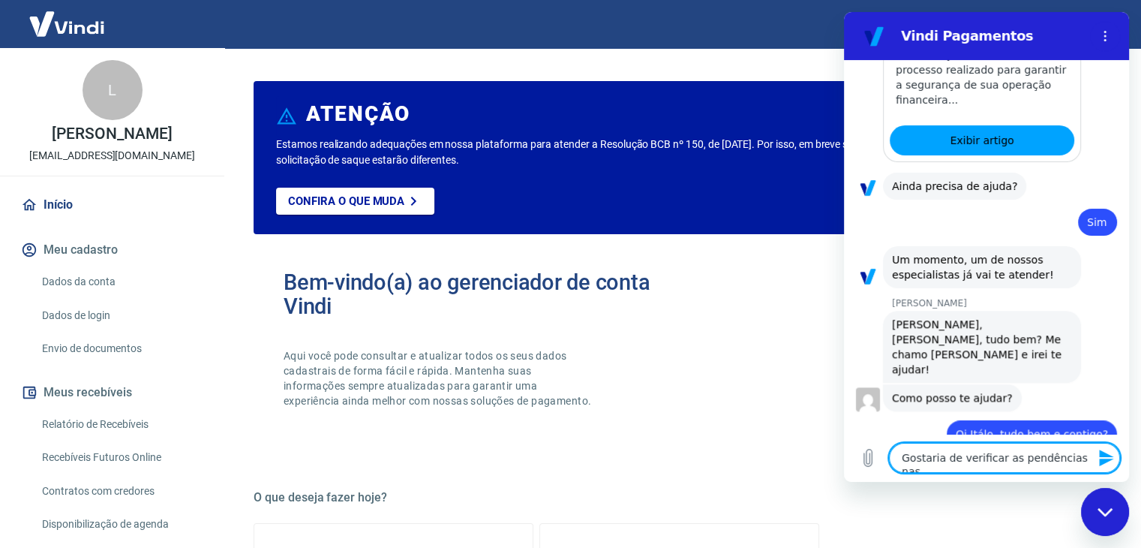
type textarea "x"
type textarea "Gostaria de verificar as pendências n"
type textarea "x"
type textarea "Gostaria de verificar as pendências"
type textarea "x"
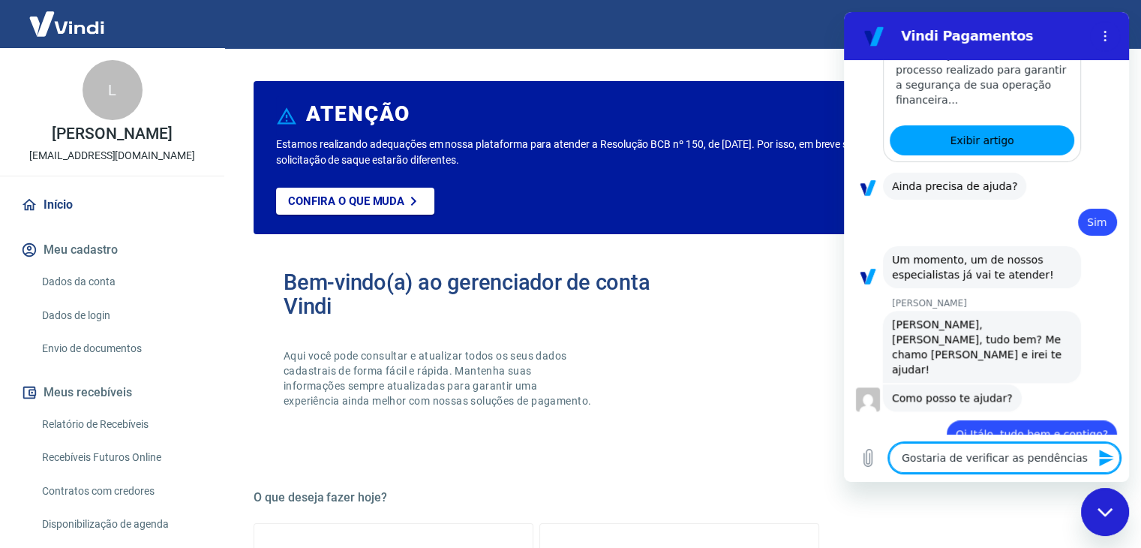
type textarea "Gostaria de verificar as pendências d"
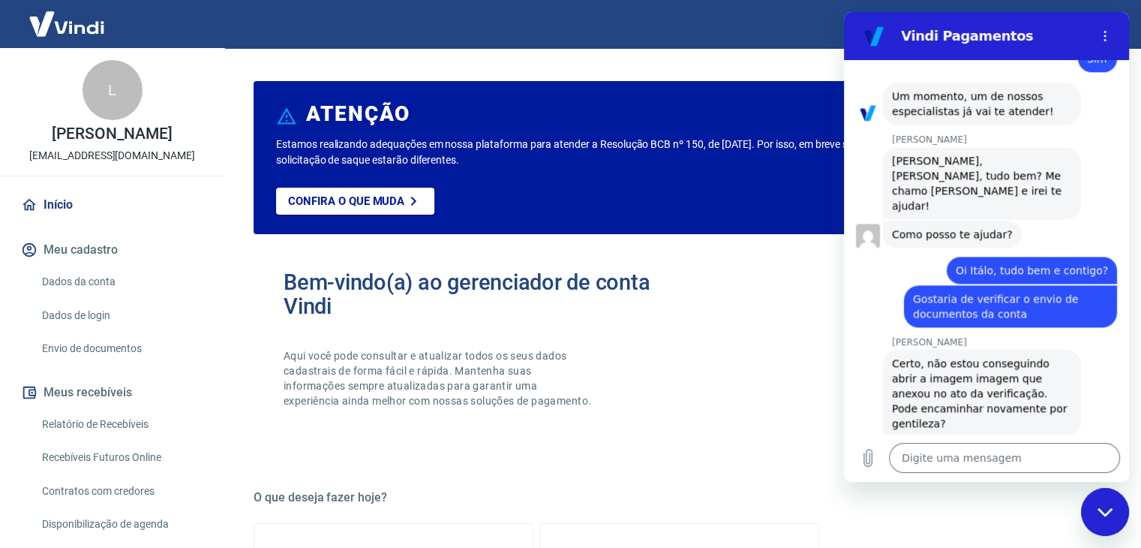
scroll to position [1656, 0]
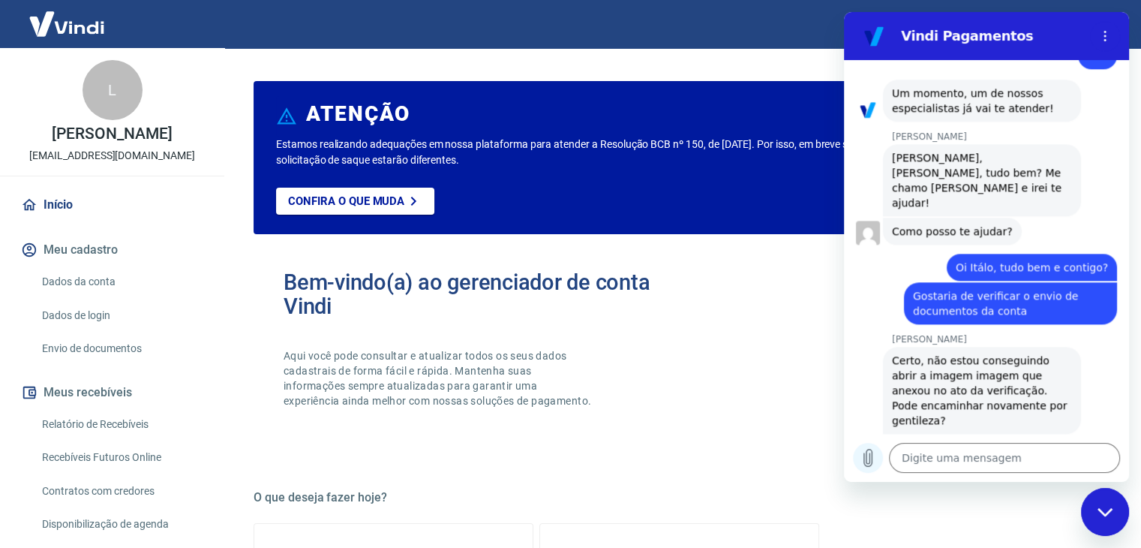
click at [874, 464] on icon "Carregar arquivo" at bounding box center [868, 458] width 18 height 18
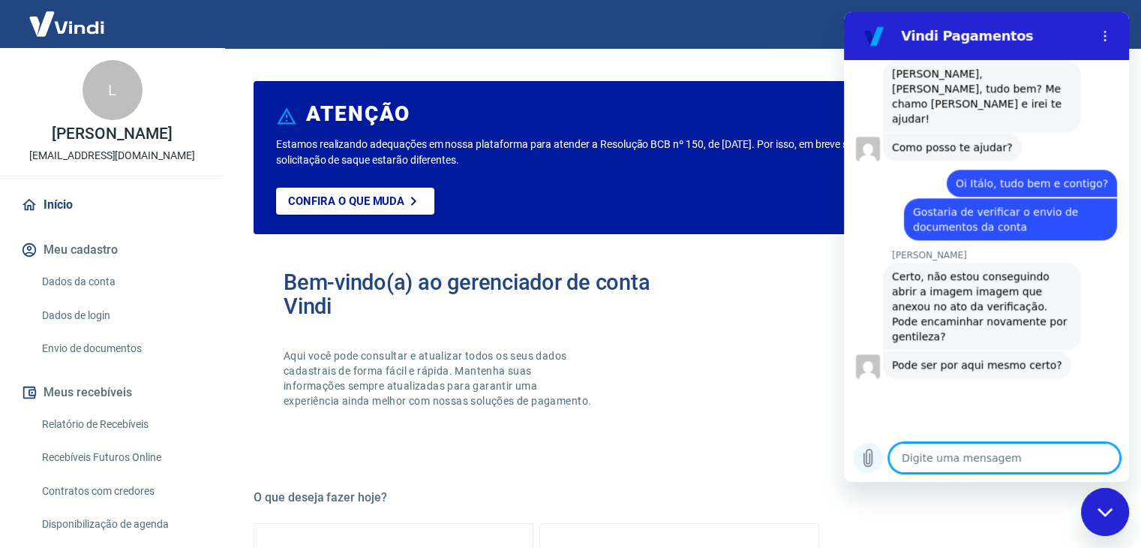
scroll to position [1749, 0]
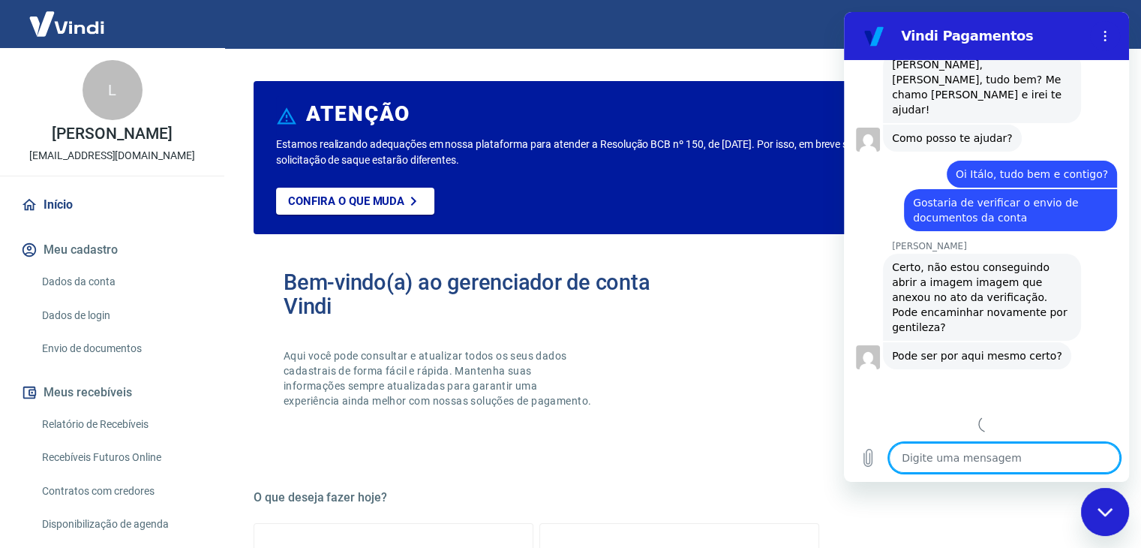
click at [959, 472] on textarea at bounding box center [1004, 458] width 231 height 30
click at [977, 452] on textarea at bounding box center [1004, 458] width 231 height 30
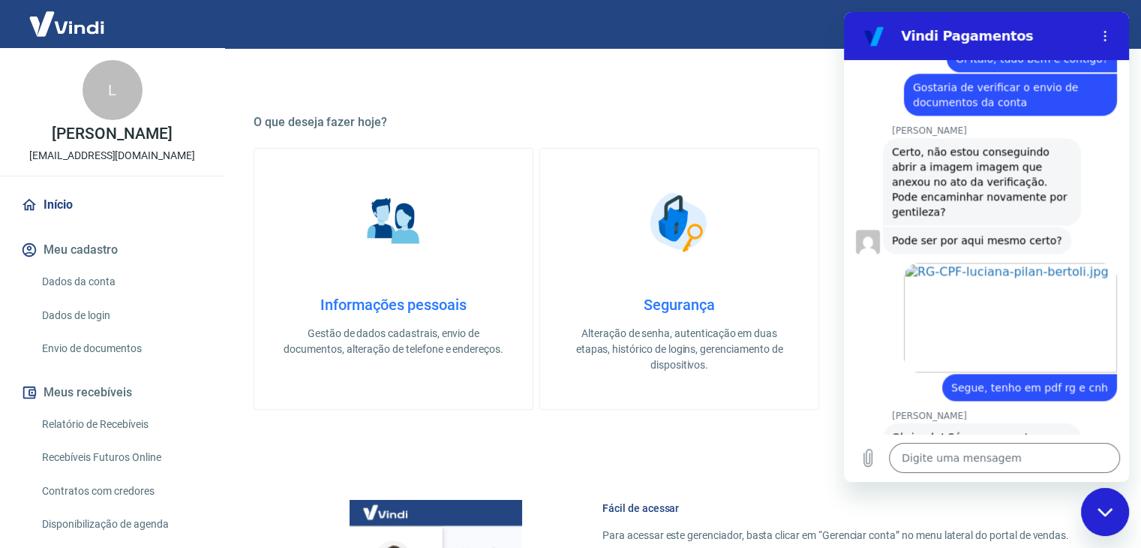
scroll to position [1868, 0]
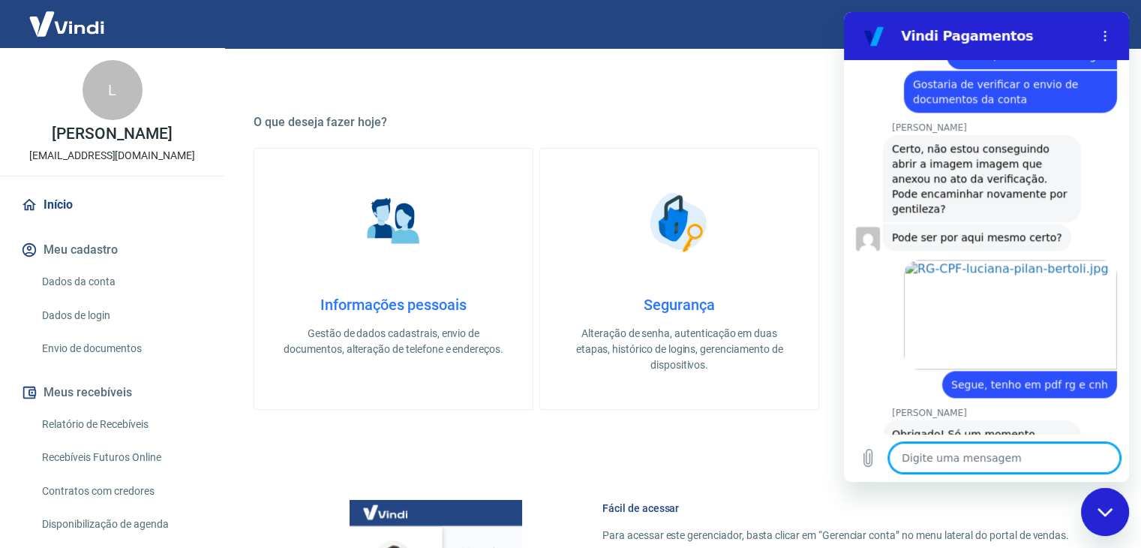
click at [965, 450] on textarea at bounding box center [1004, 458] width 231 height 30
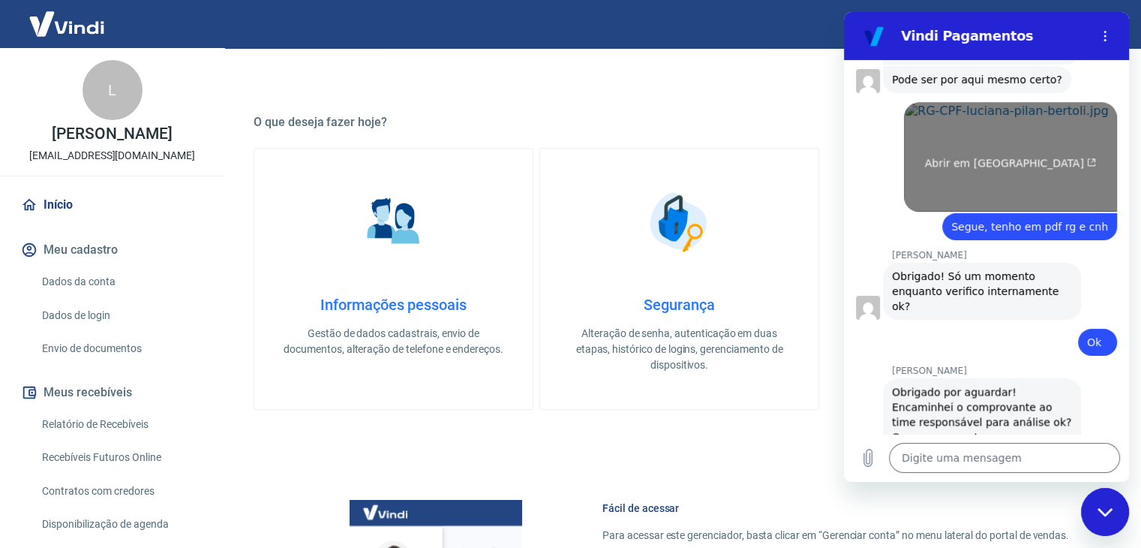
scroll to position [2028, 0]
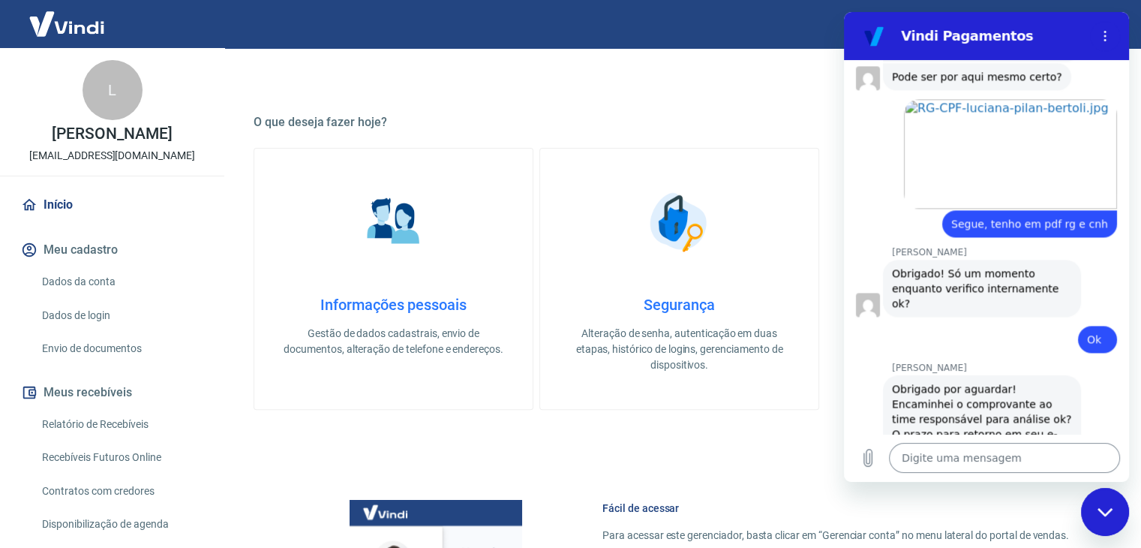
click at [989, 460] on textarea at bounding box center [1004, 458] width 231 height 30
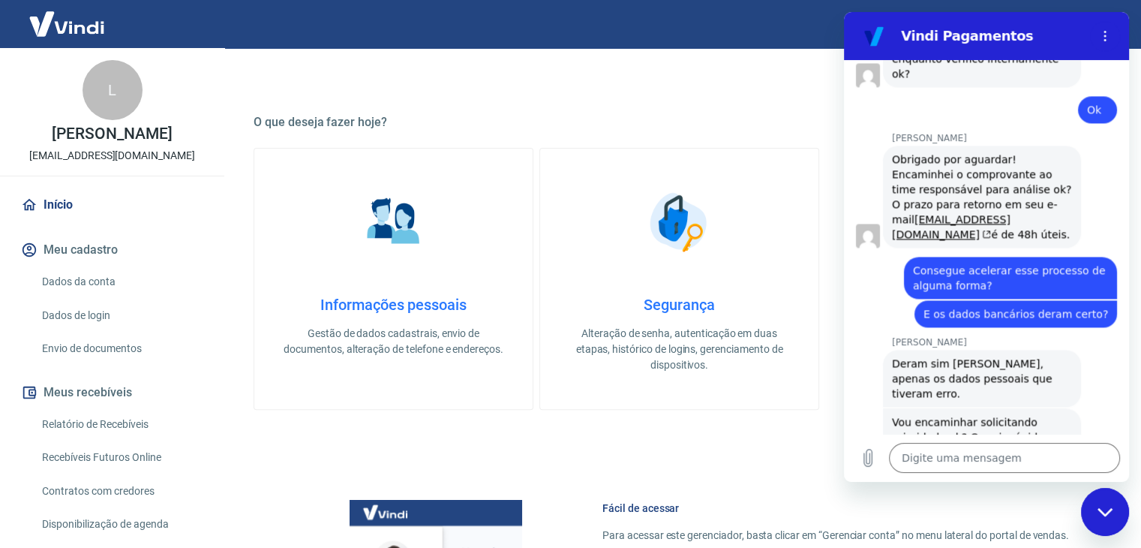
scroll to position [2261, 0]
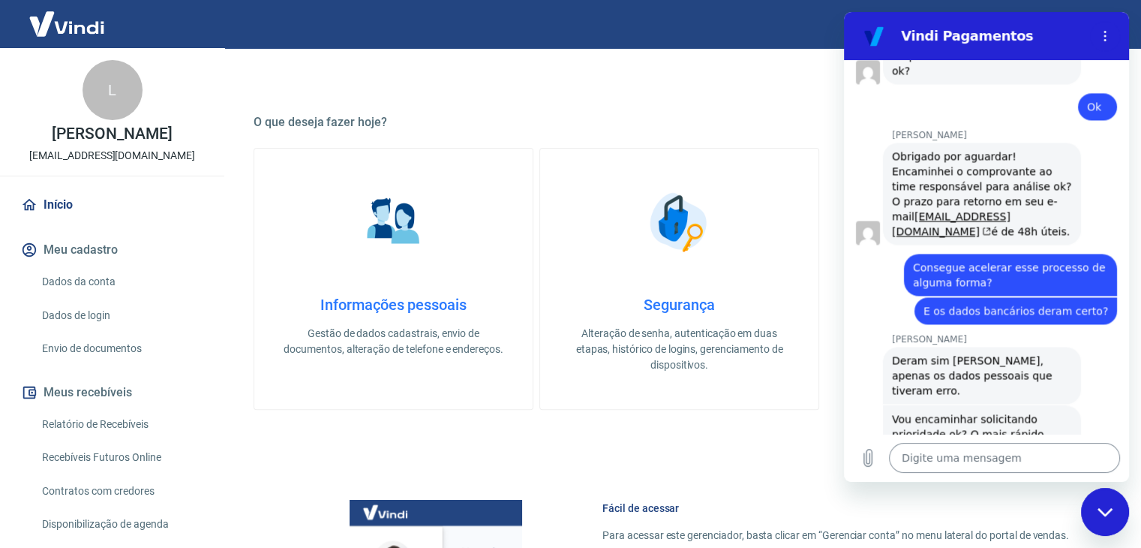
drag, startPoint x: 1053, startPoint y: 449, endPoint x: 1075, endPoint y: 449, distance: 21.8
click at [1053, 449] on textarea at bounding box center [1004, 458] width 231 height 30
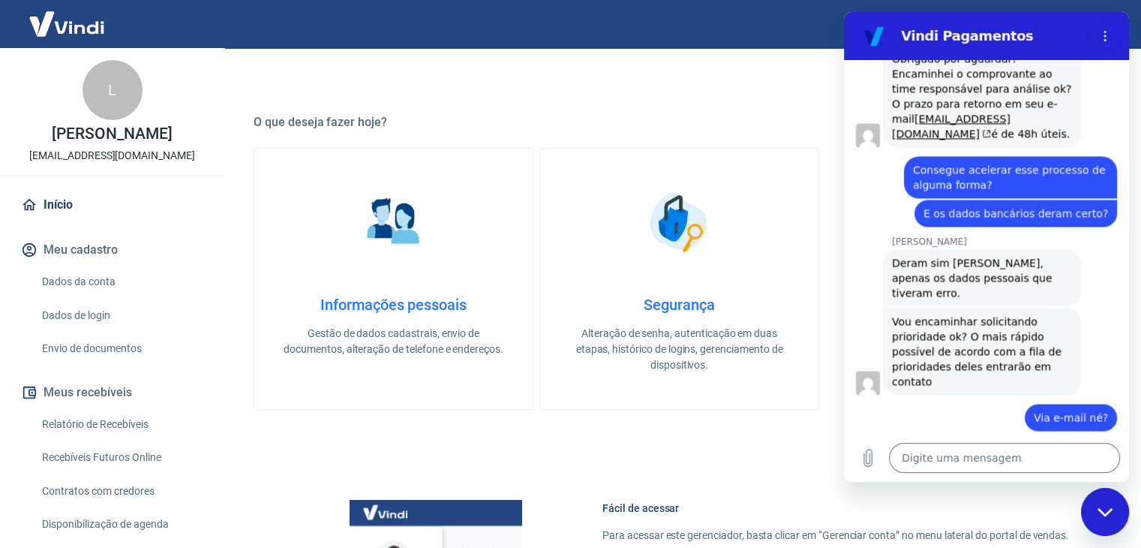
scroll to position [2361, 0]
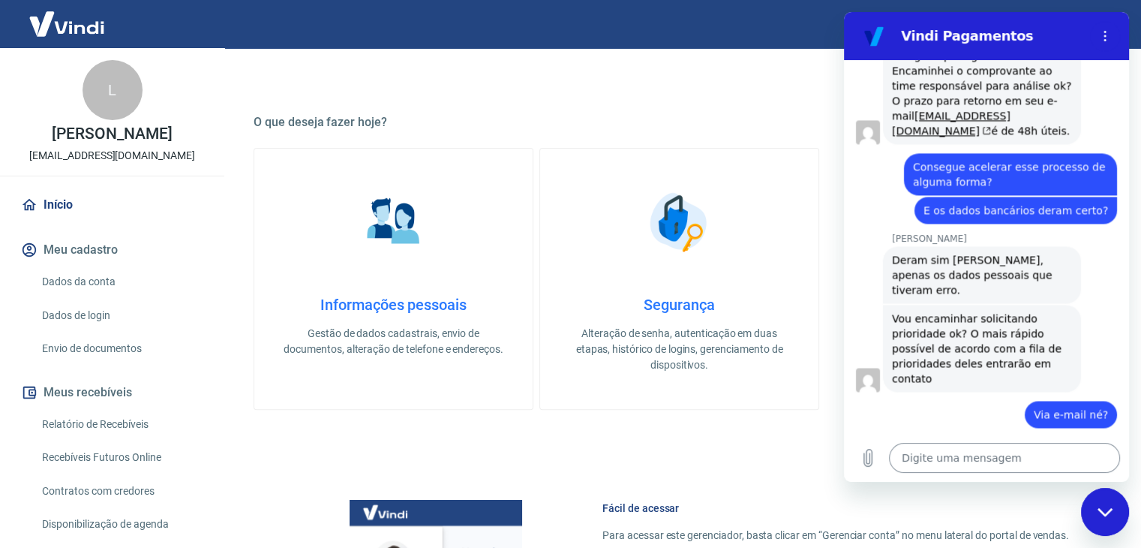
click at [995, 452] on textarea at bounding box center [1004, 458] width 231 height 30
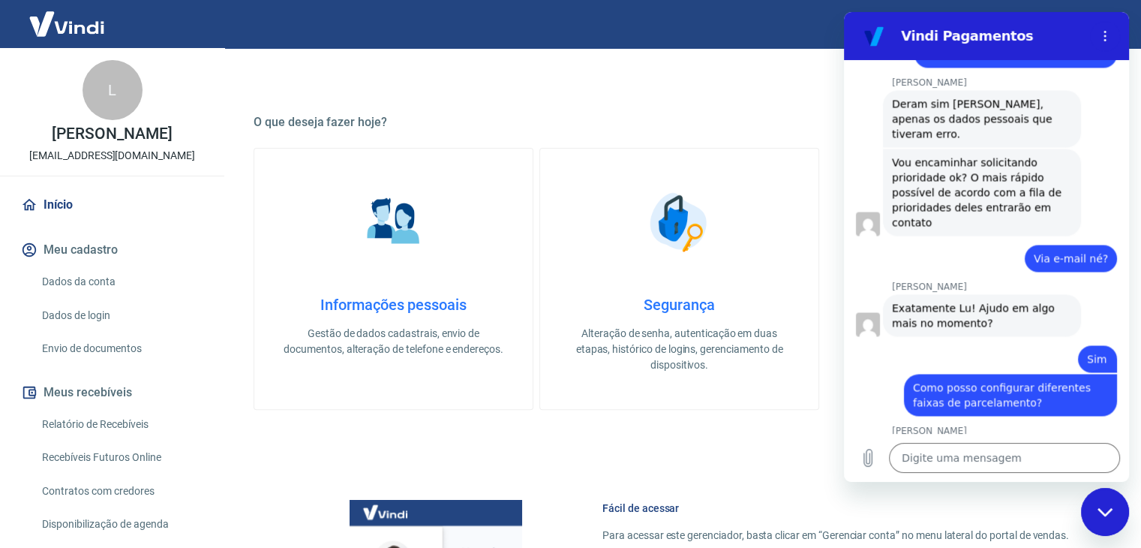
scroll to position [2520, 0]
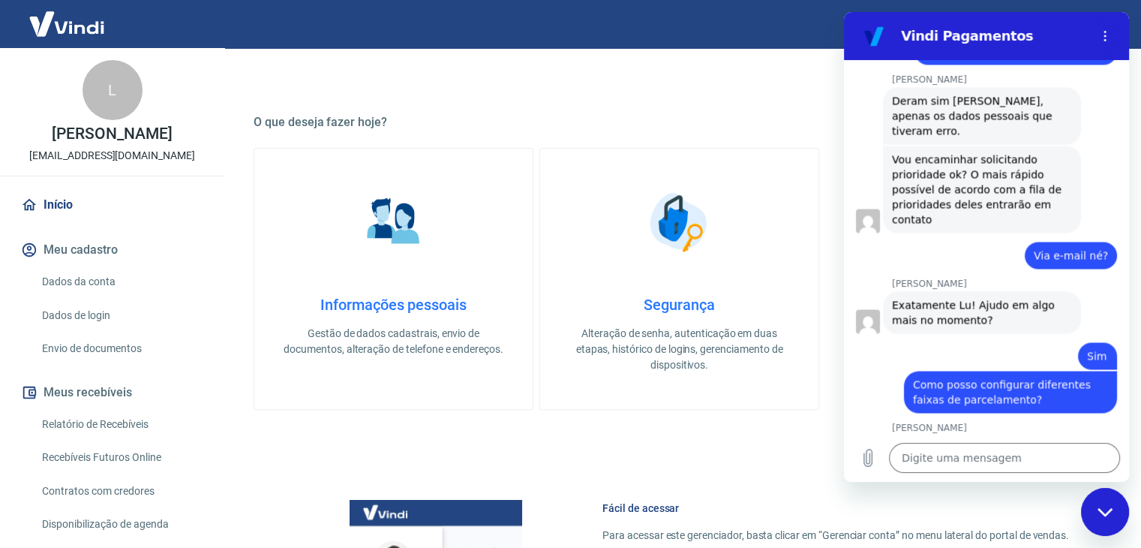
click at [860, 369] on div "diz: Como posso configurar diferentes faixas de parcelamento?" at bounding box center [980, 391] width 273 height 44
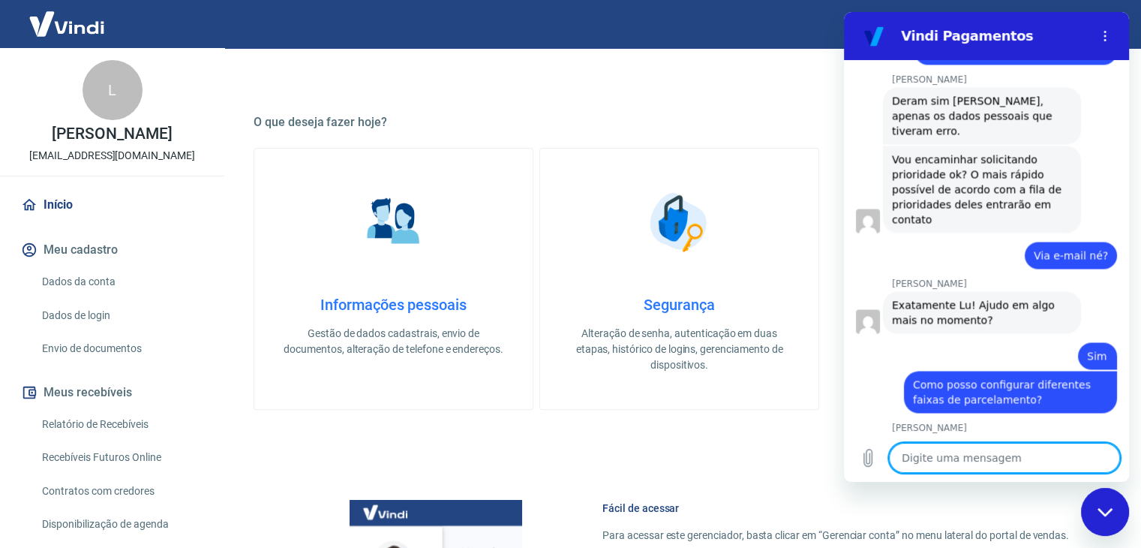
click at [950, 452] on textarea at bounding box center [1004, 458] width 231 height 30
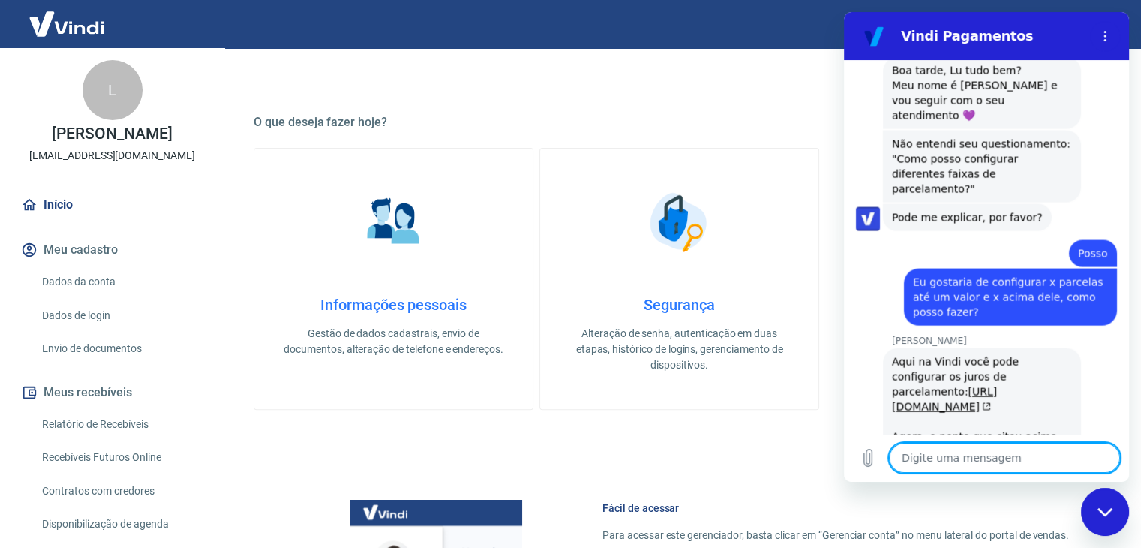
scroll to position [3032, 0]
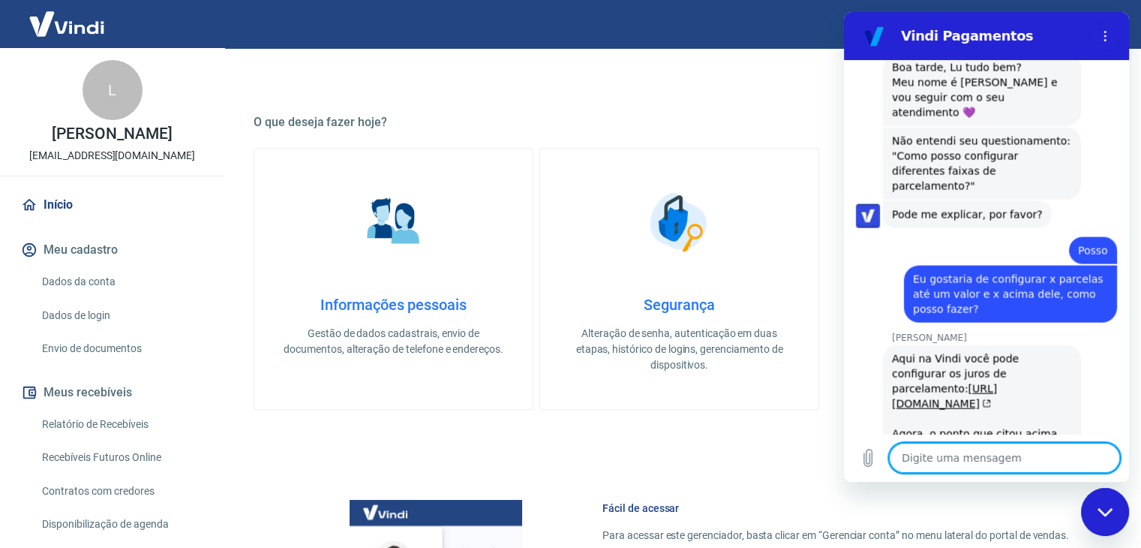
click at [947, 451] on textarea at bounding box center [1004, 458] width 231 height 30
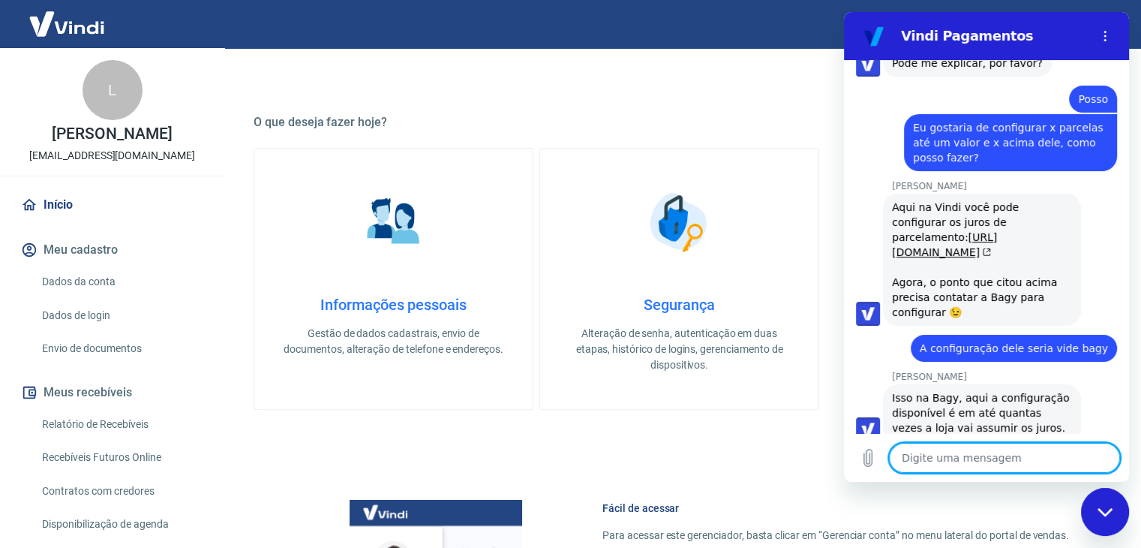
scroll to position [3261, 0]
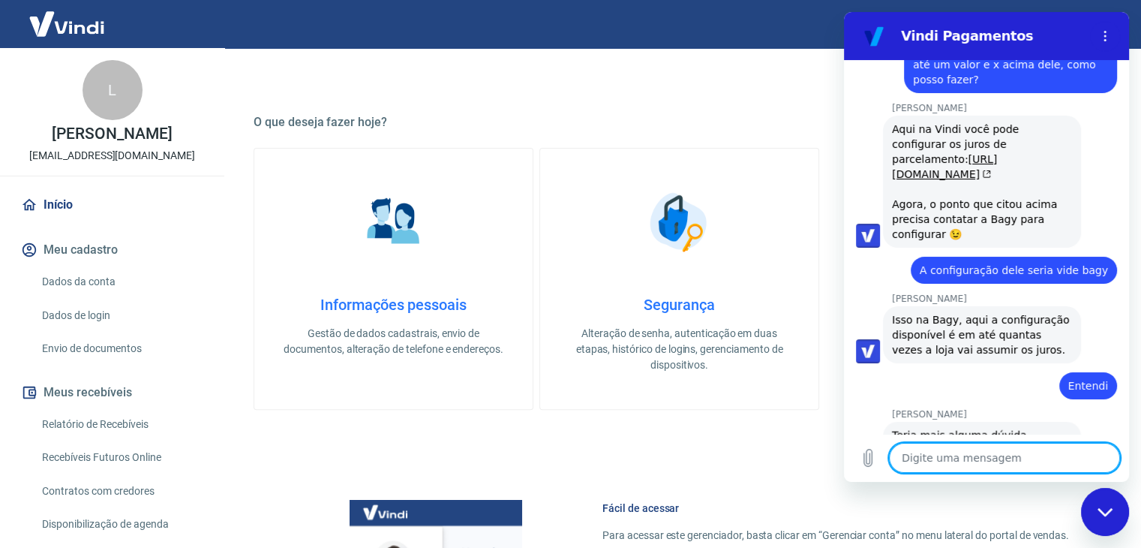
click at [1001, 455] on textarea at bounding box center [1004, 458] width 231 height 30
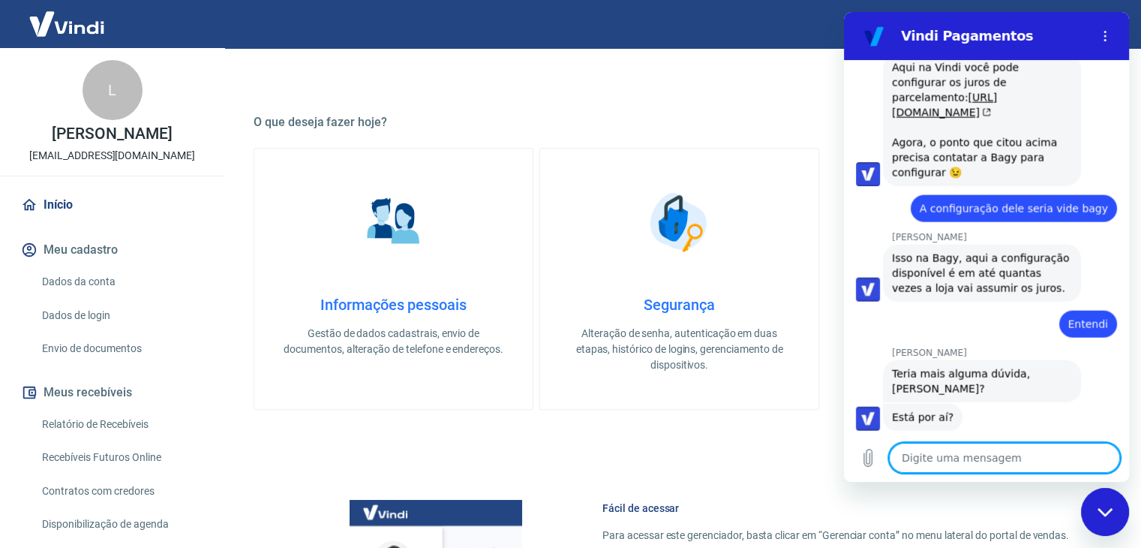
scroll to position [3326, 0]
